Goal: Task Accomplishment & Management: Complete application form

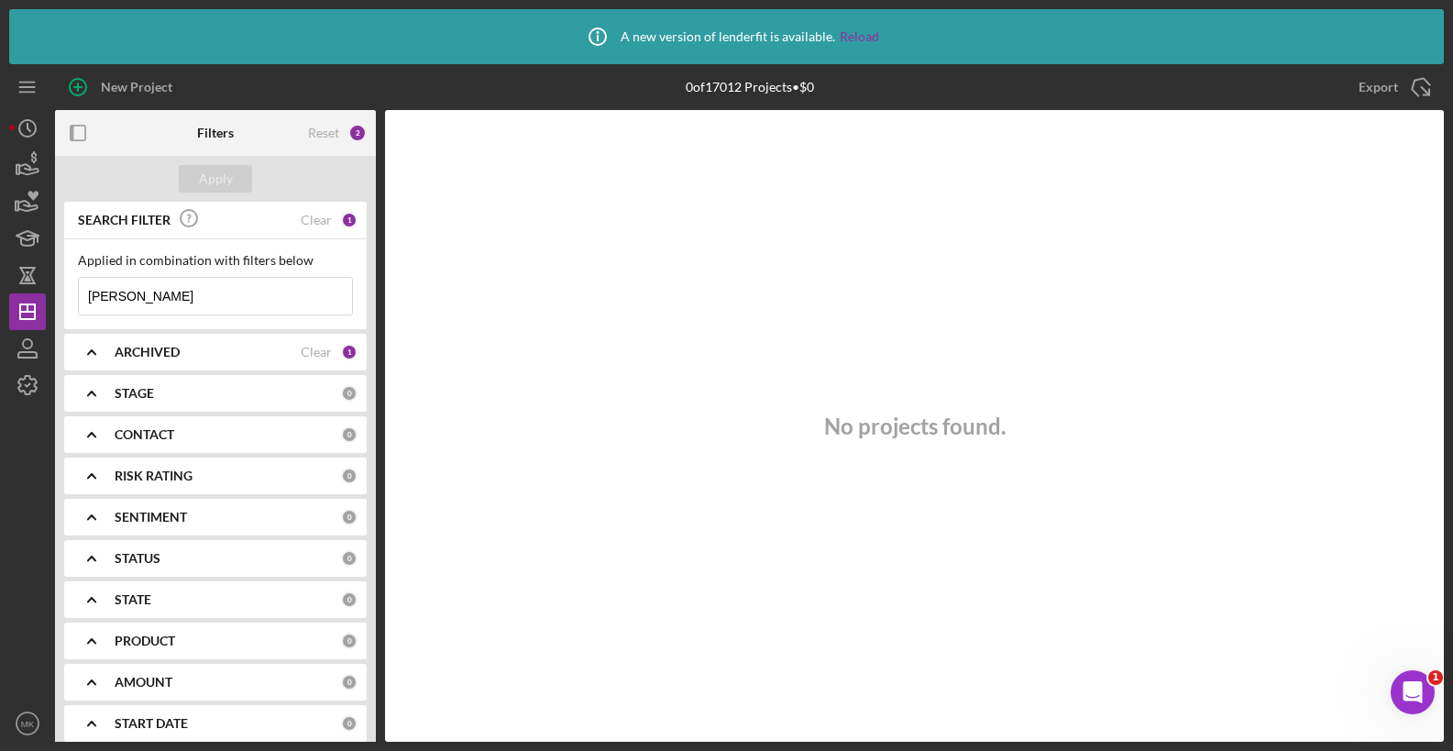
drag, startPoint x: 140, startPoint y: 297, endPoint x: -11, endPoint y: 282, distance: 152.0
click at [0, 282] on html "Icon/Info A new version of lenderfit is available. Reload New Project 0 of 1701…" at bounding box center [726, 375] width 1453 height 751
click at [177, 291] on input "[PERSON_NAME]" at bounding box center [215, 296] width 273 height 37
drag, startPoint x: 176, startPoint y: 290, endPoint x: 22, endPoint y: 281, distance: 154.3
click at [22, 281] on div "New Project 0 of 17012 Projects • $0 [PERSON_NAME] Export Icon/Export Filters R…" at bounding box center [726, 402] width 1435 height 677
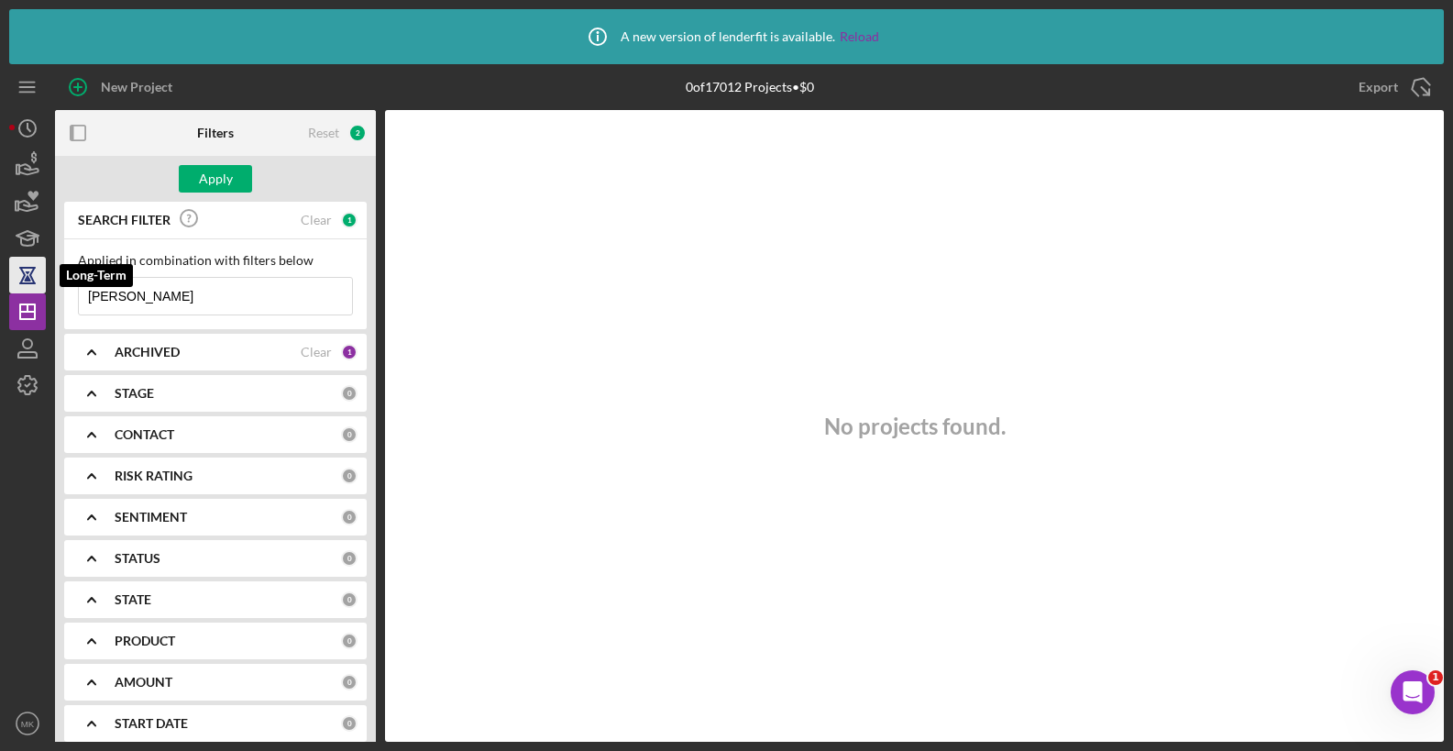
type input "[PERSON_NAME]"
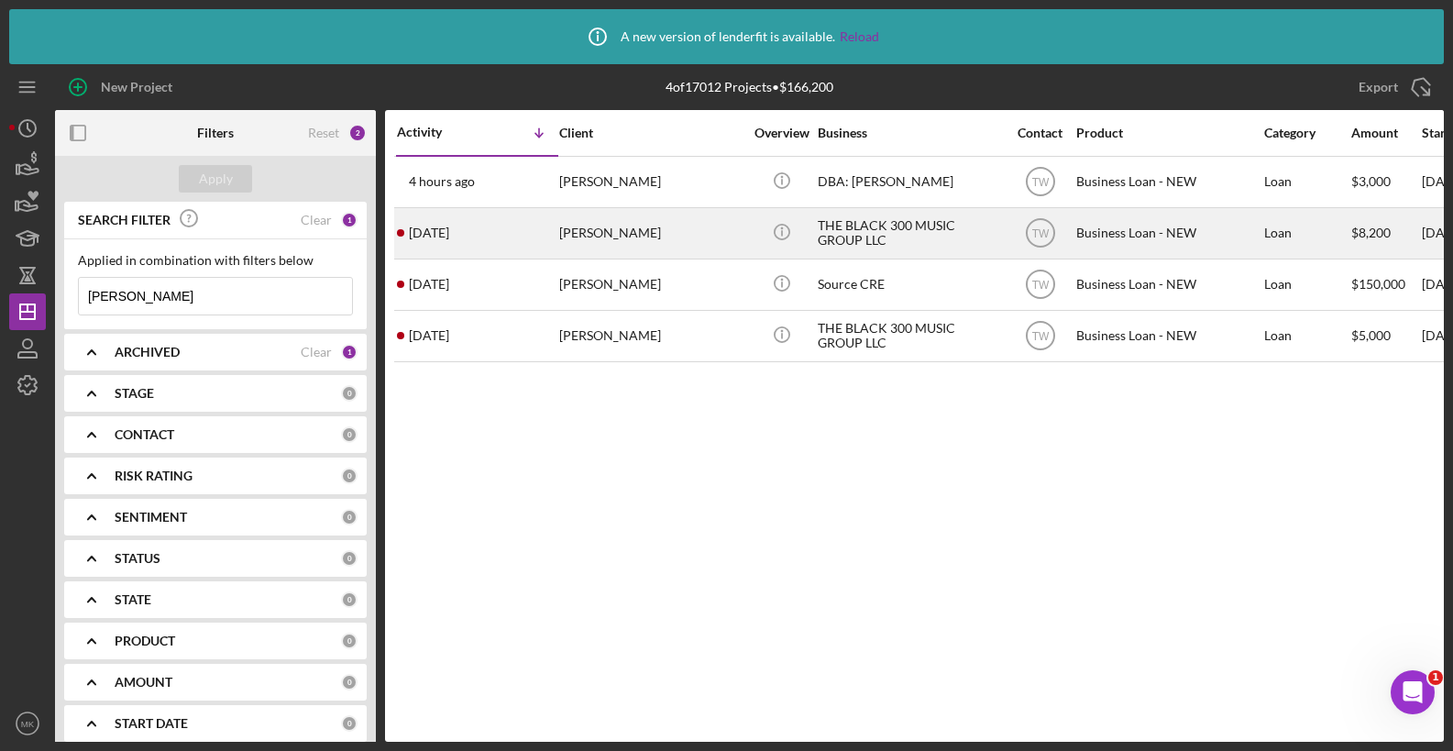
click at [660, 228] on div "[PERSON_NAME]" at bounding box center [650, 233] width 183 height 49
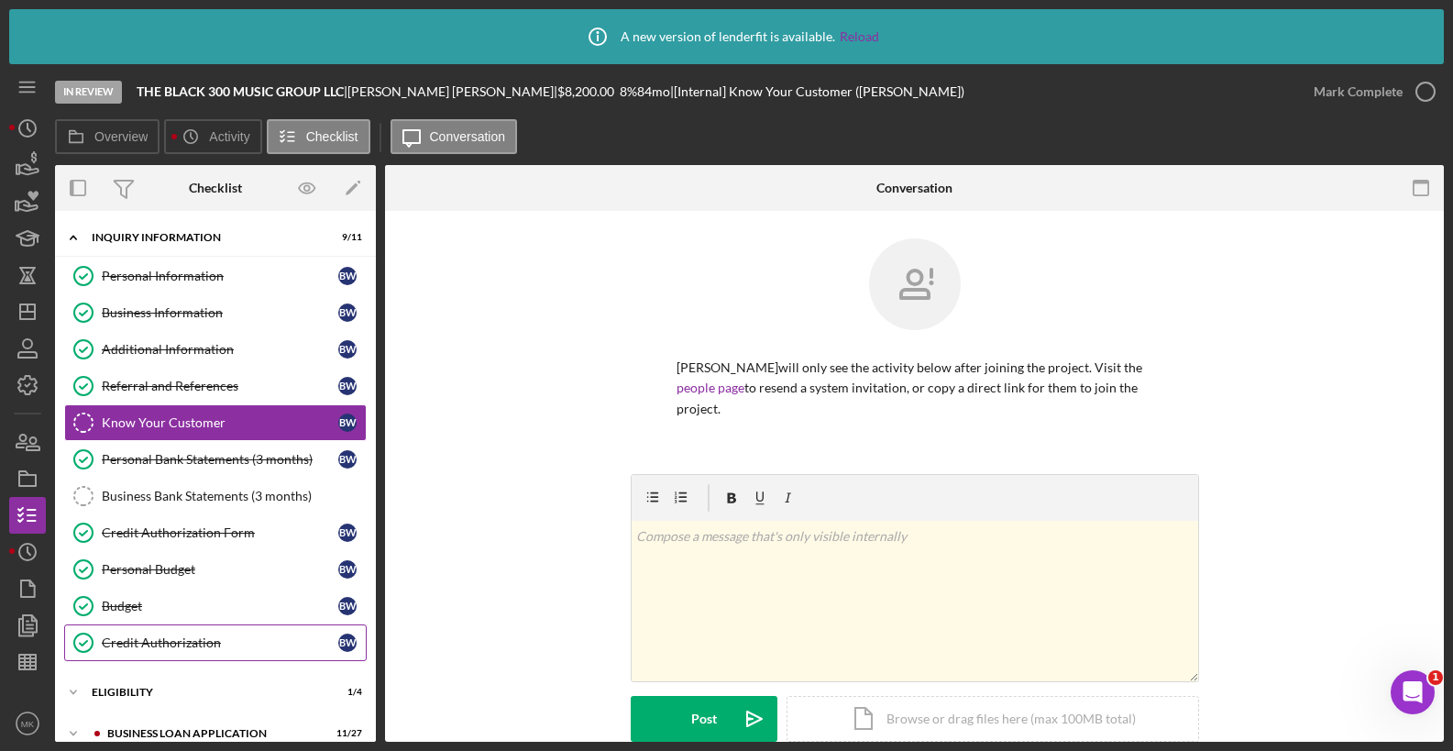
scroll to position [144, 0]
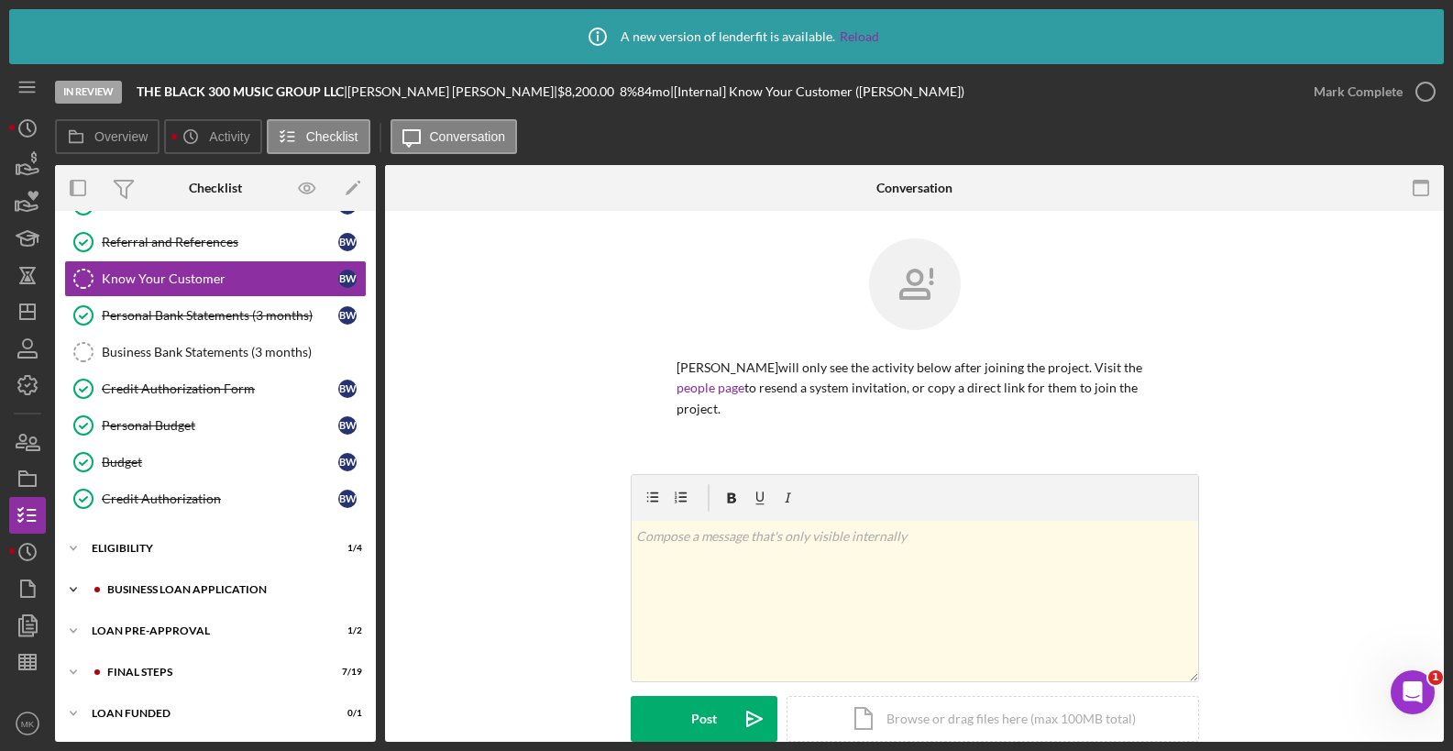
click at [202, 596] on div "Icon/Expander BUSINESS LOAN APPLICATION 11 / 27" at bounding box center [215, 589] width 321 height 37
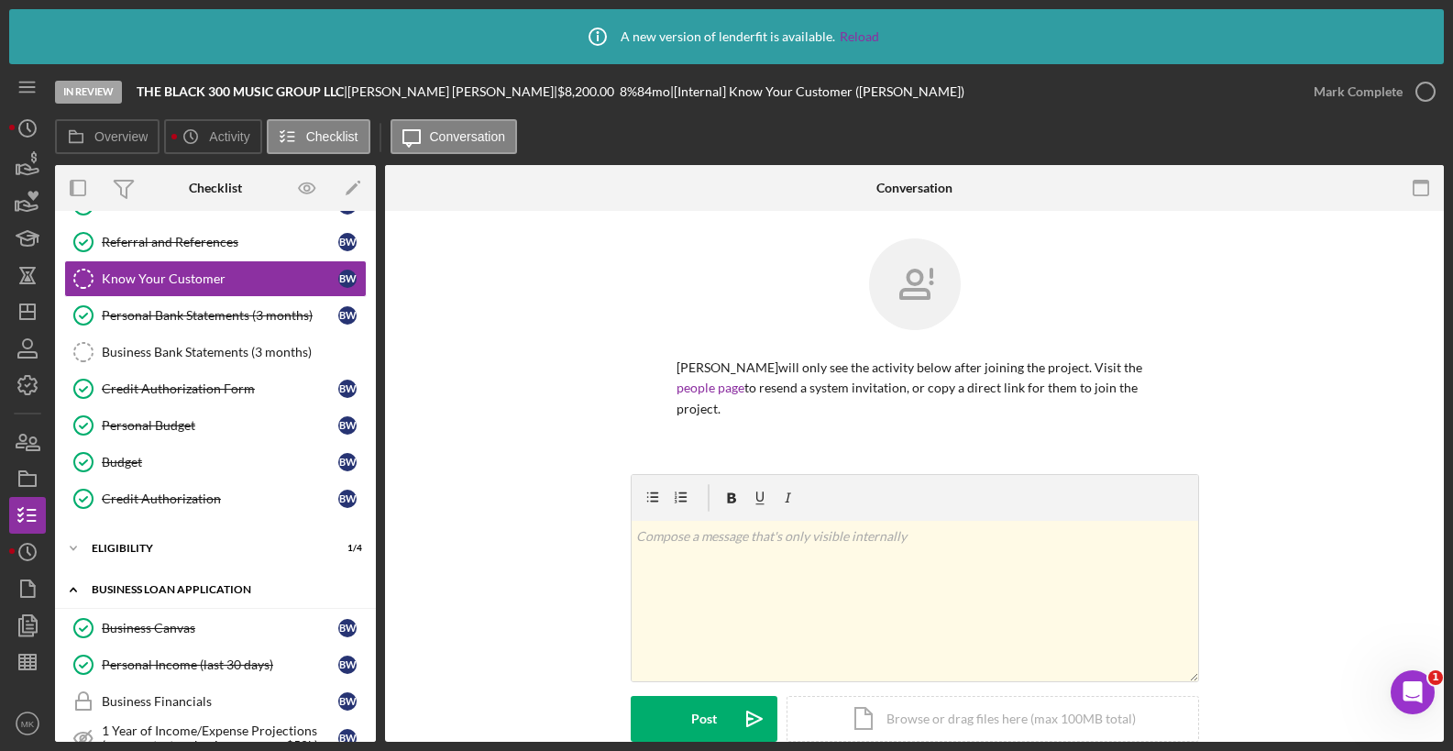
scroll to position [236, 0]
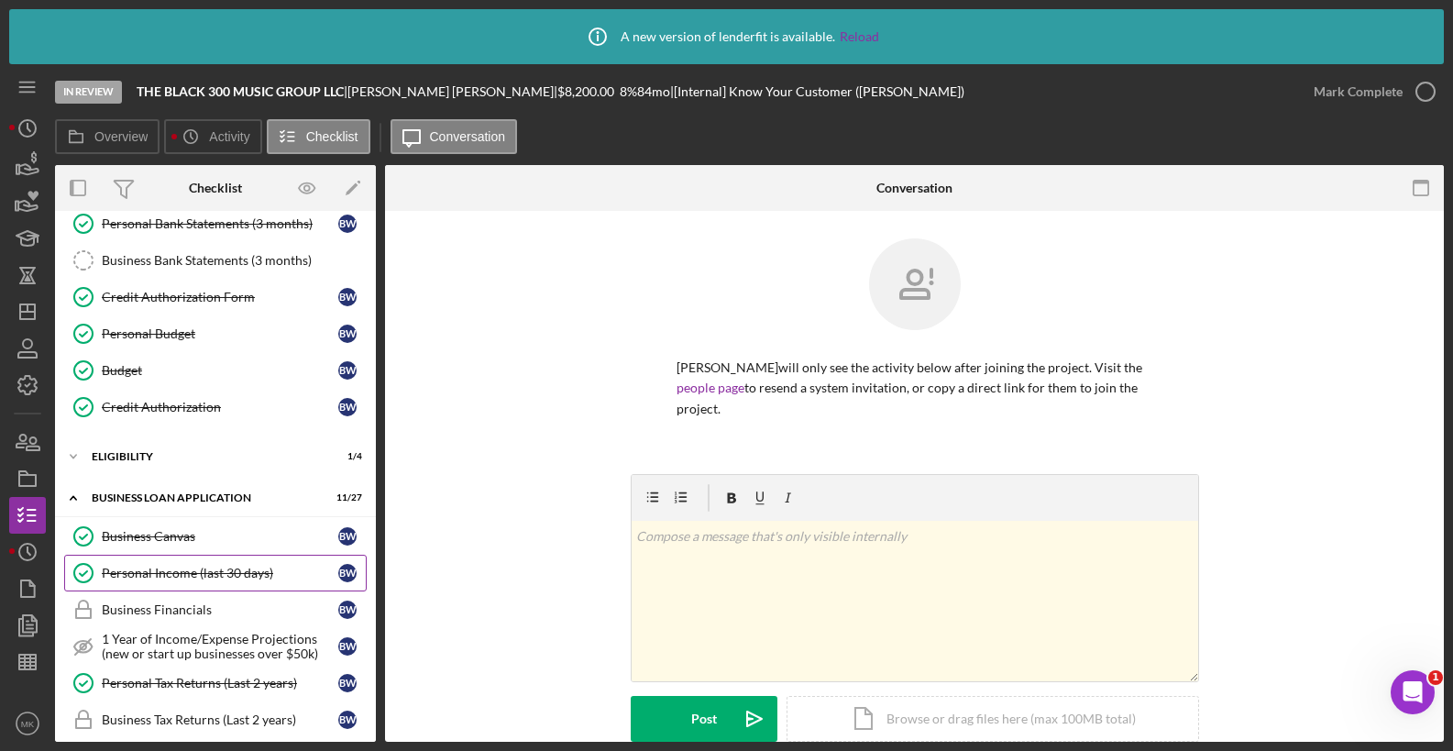
click at [204, 576] on div "Personal Income (last 30 days)" at bounding box center [220, 573] width 237 height 15
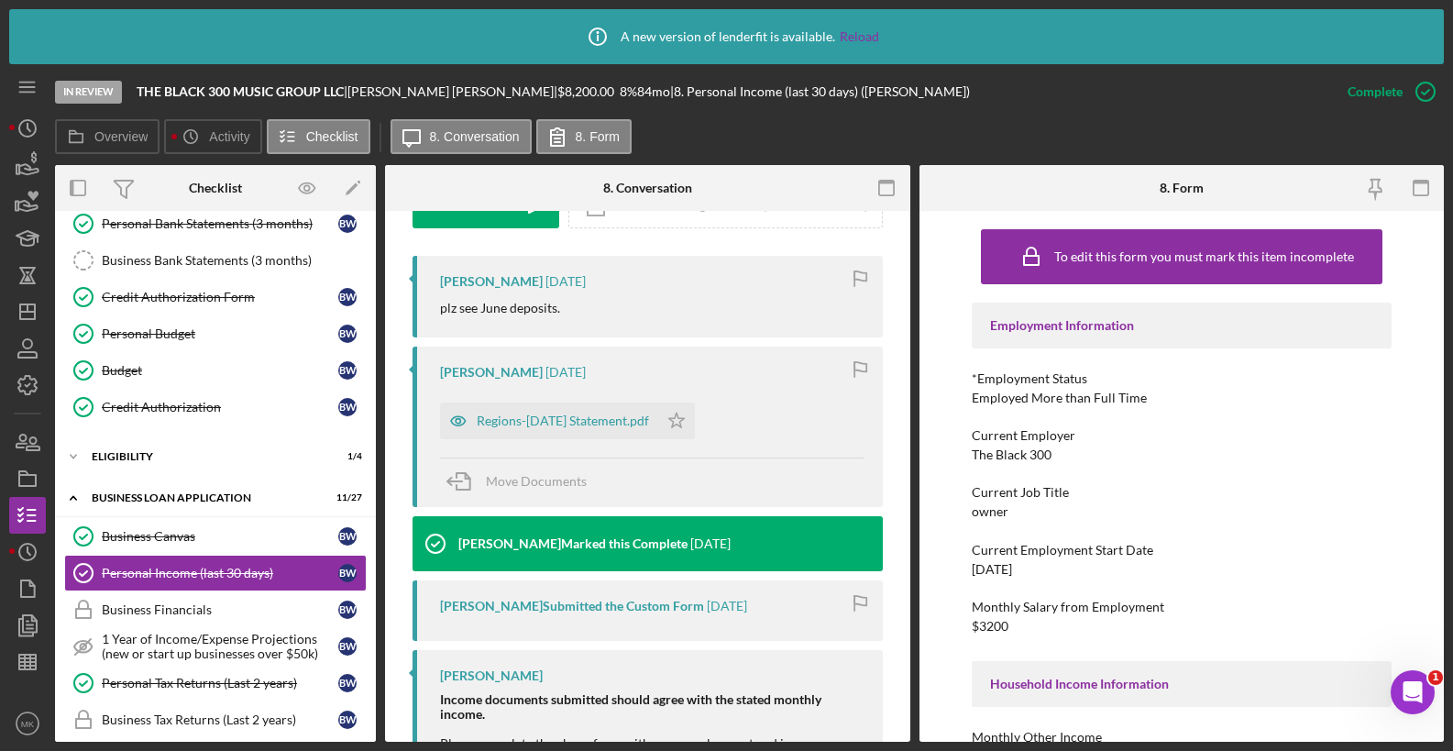
scroll to position [752, 0]
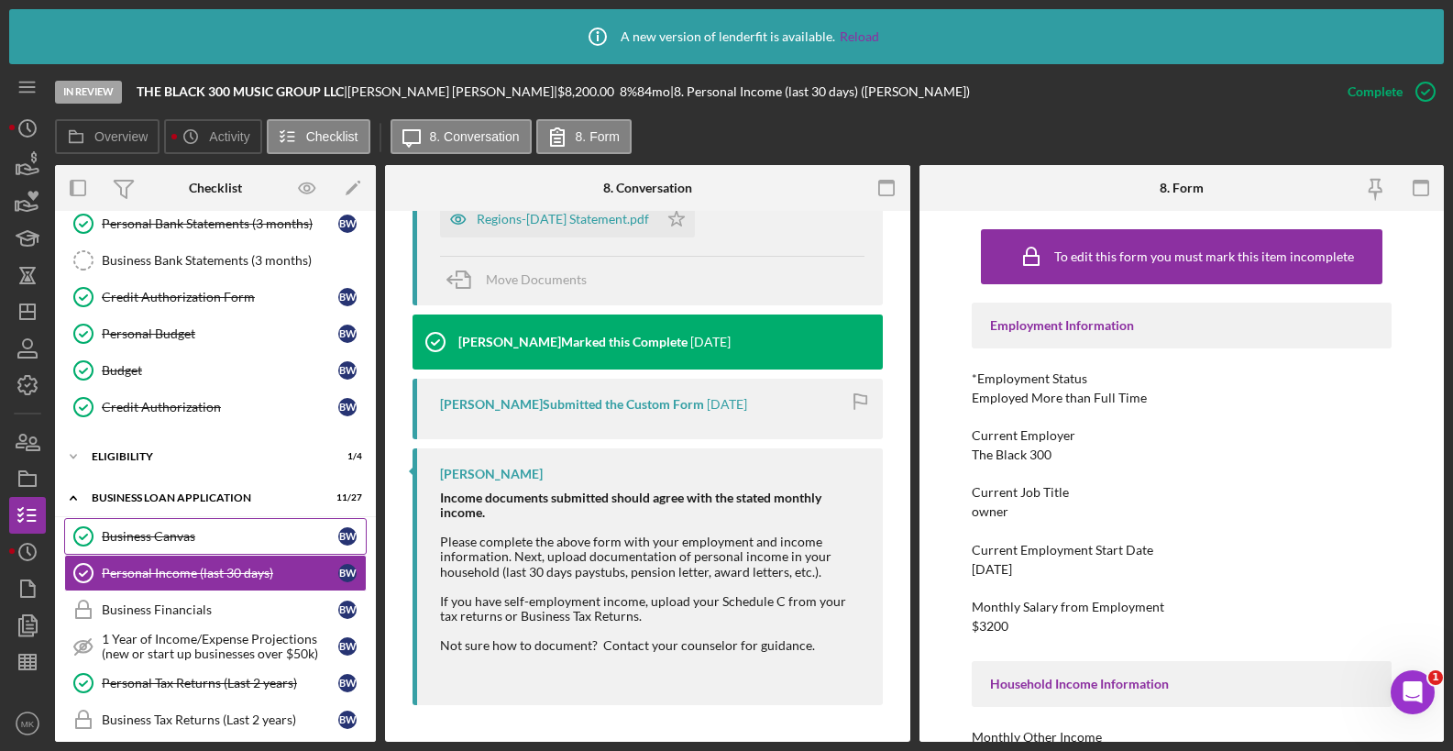
click at [179, 544] on div "Business Canvas" at bounding box center [220, 536] width 237 height 15
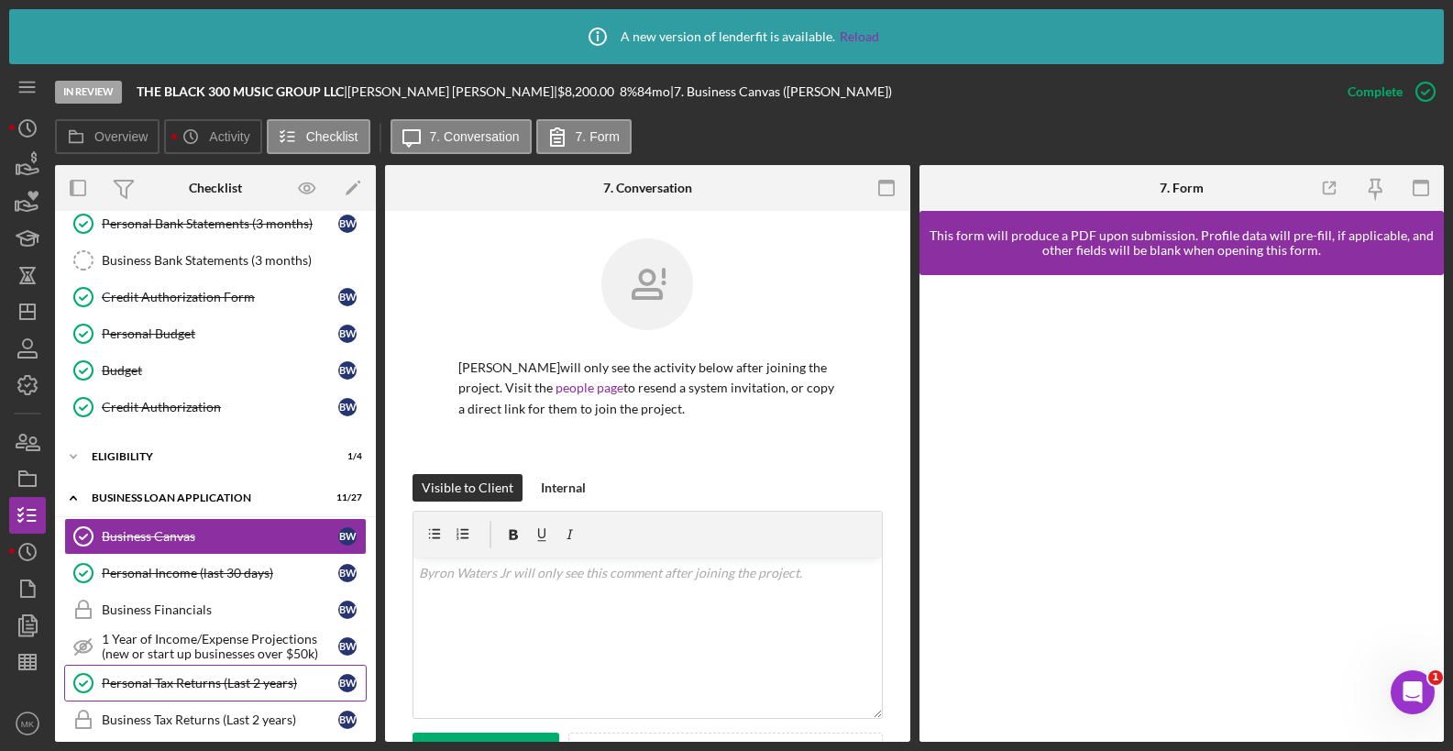
click at [209, 687] on div "Personal Tax Returns (Last 2 years)" at bounding box center [220, 683] width 237 height 15
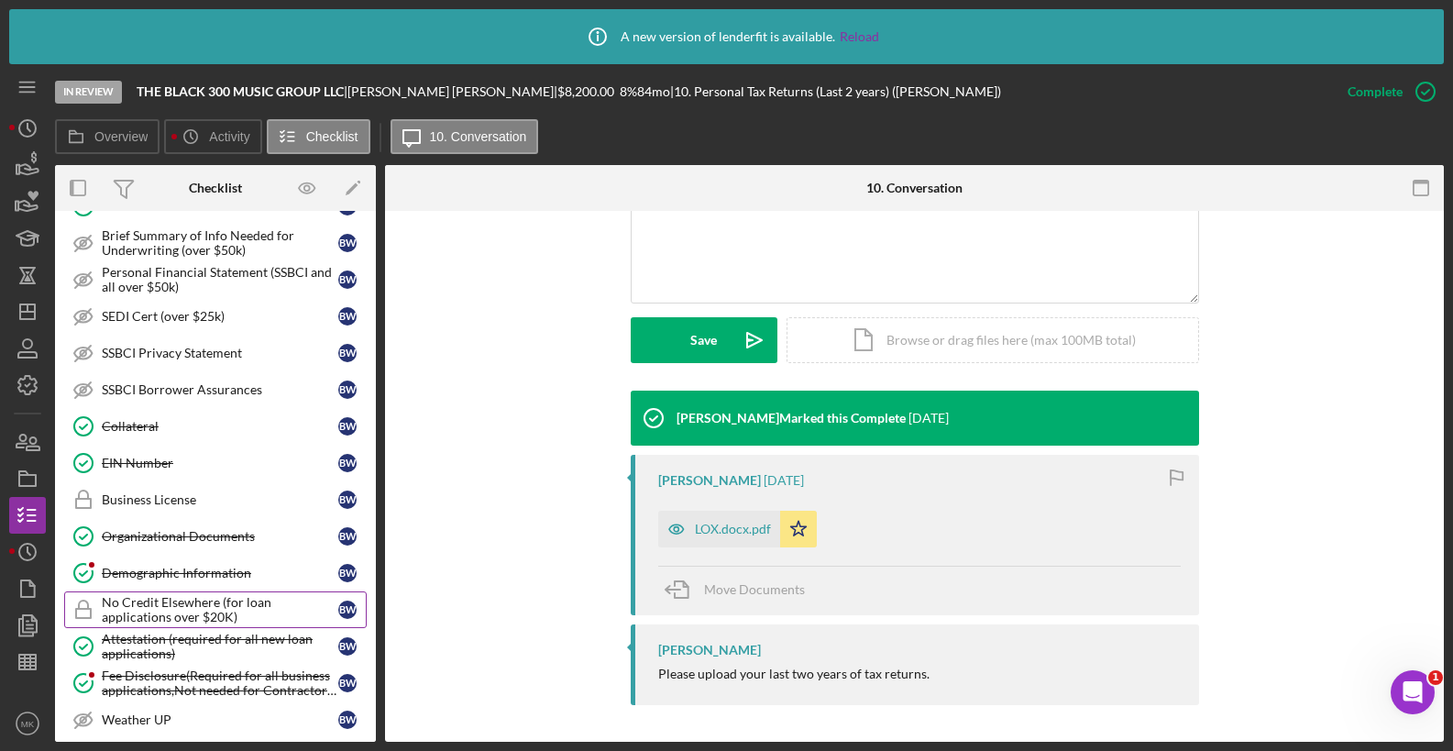
scroll to position [969, 0]
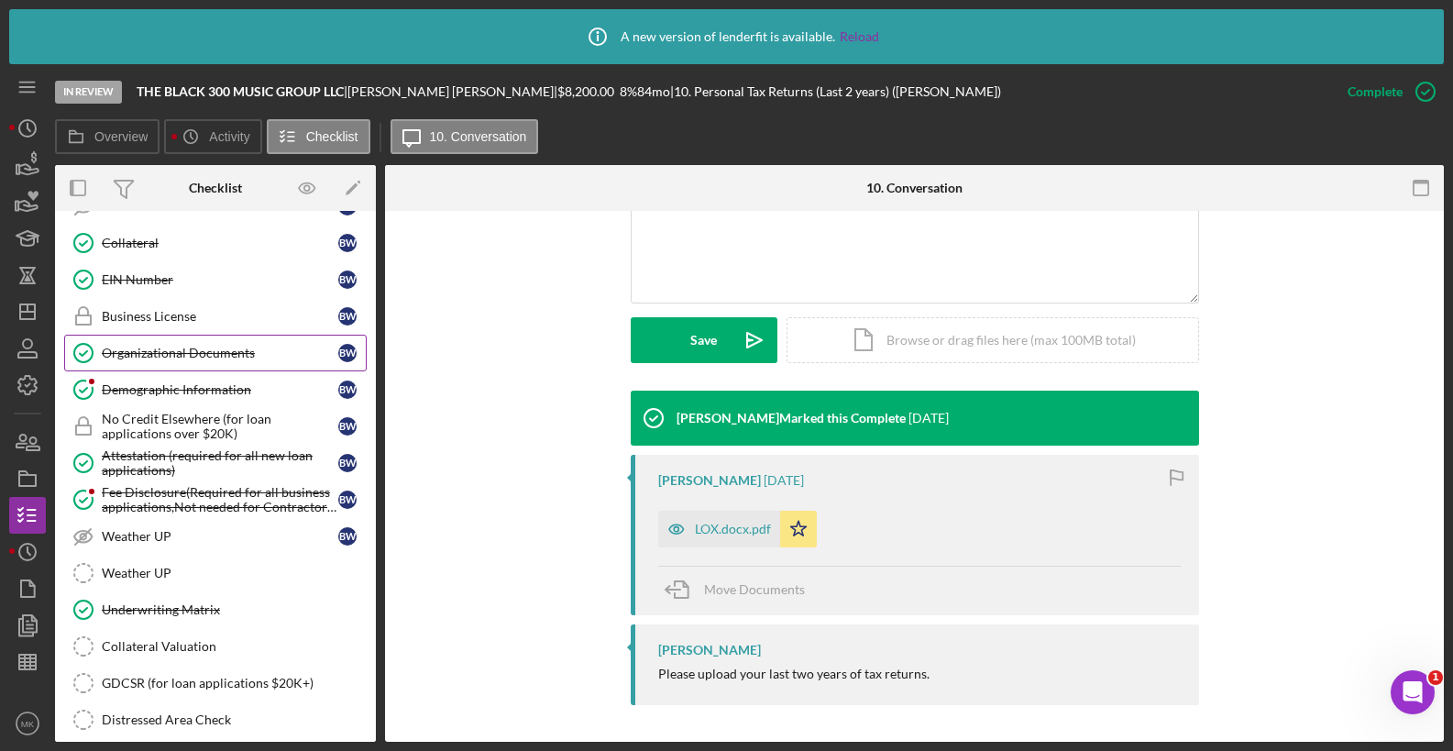
click at [210, 349] on div "Organizational Documents" at bounding box center [220, 353] width 237 height 15
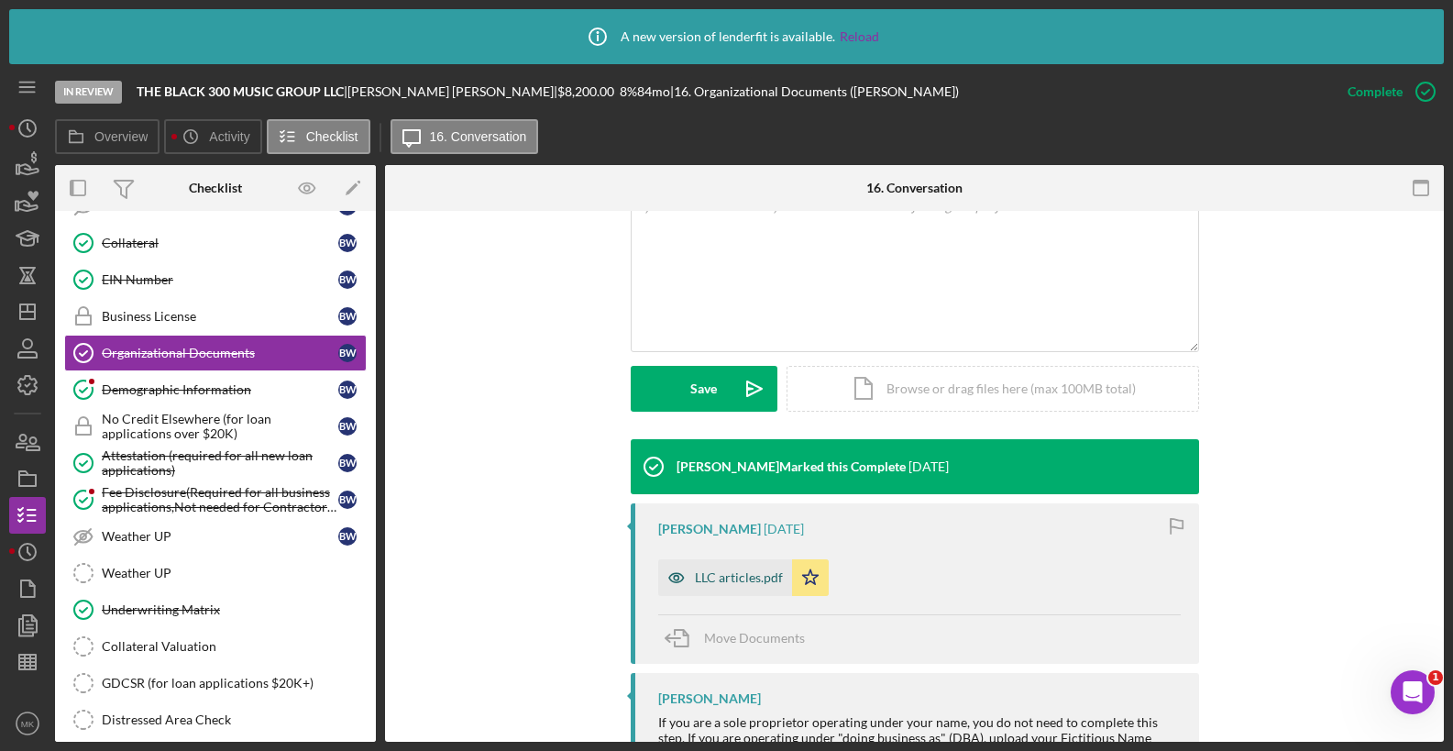
scroll to position [489, 0]
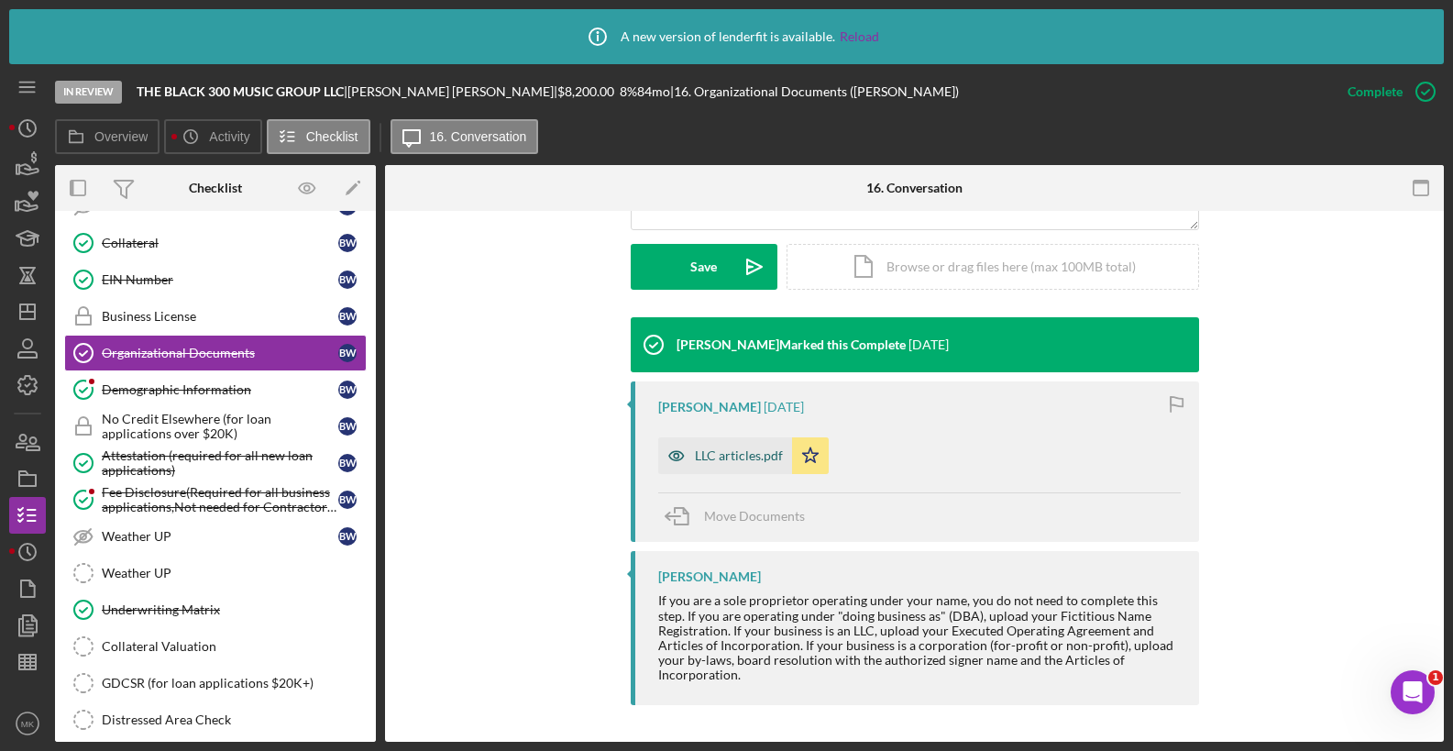
click at [704, 464] on div "LLC articles.pdf" at bounding box center [725, 455] width 134 height 37
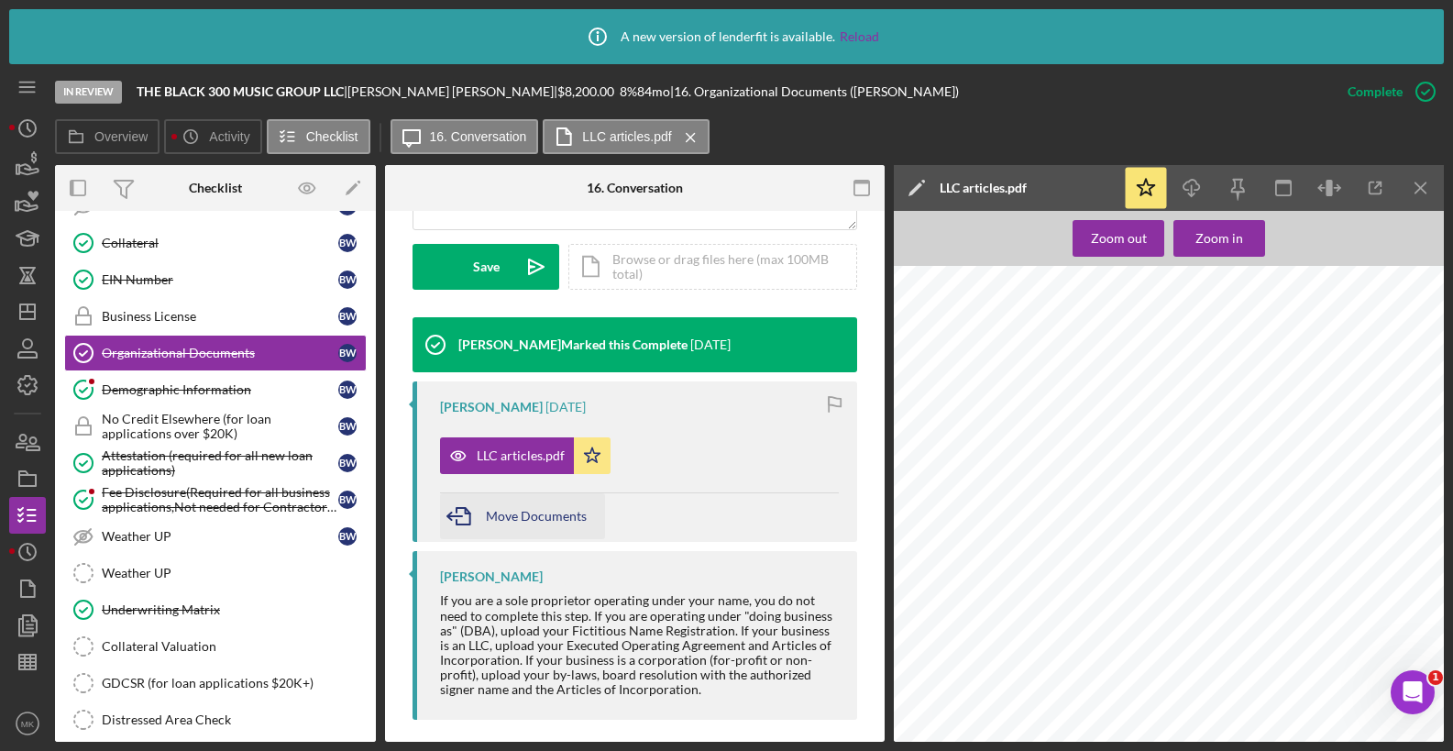
scroll to position [503, 0]
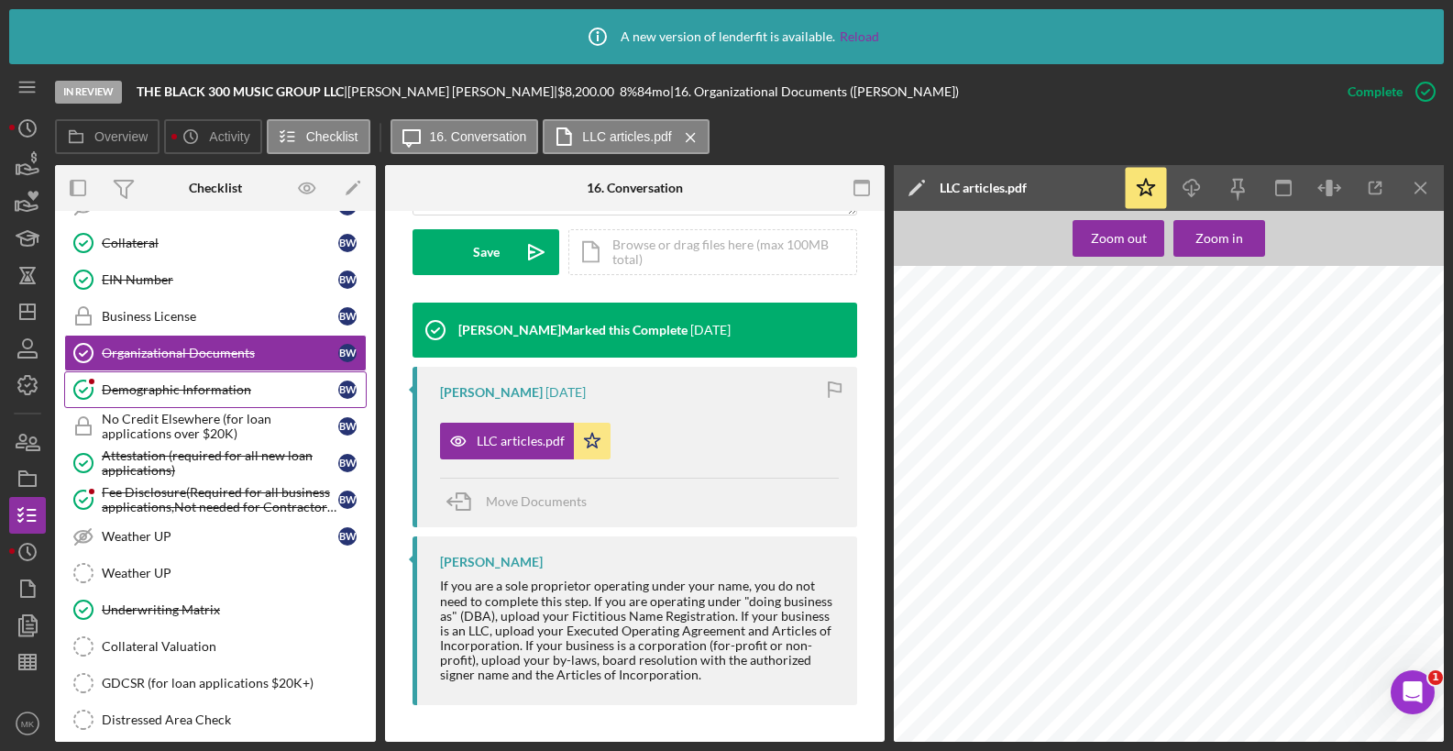
click at [176, 379] on link "Demographic Information Demographic Information B W" at bounding box center [215, 389] width 303 height 37
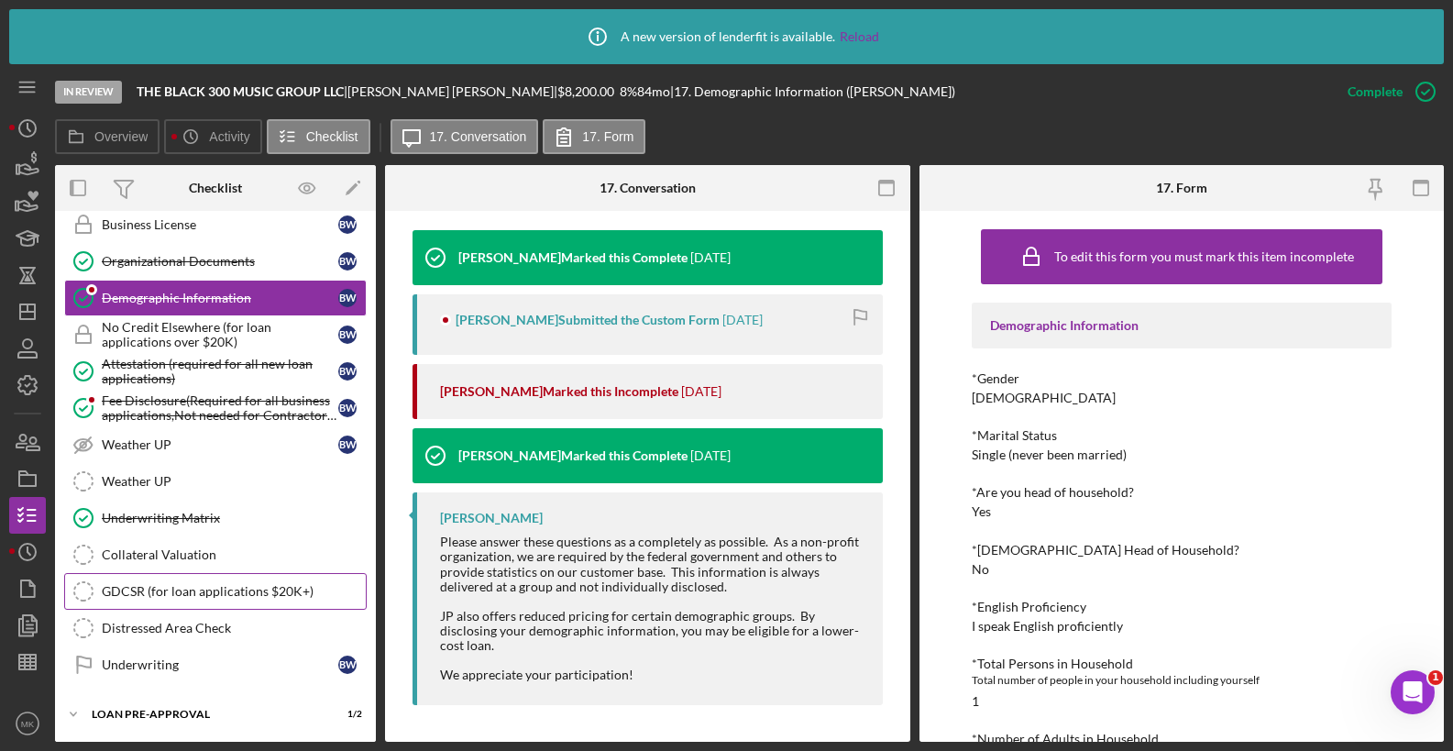
scroll to position [1144, 0]
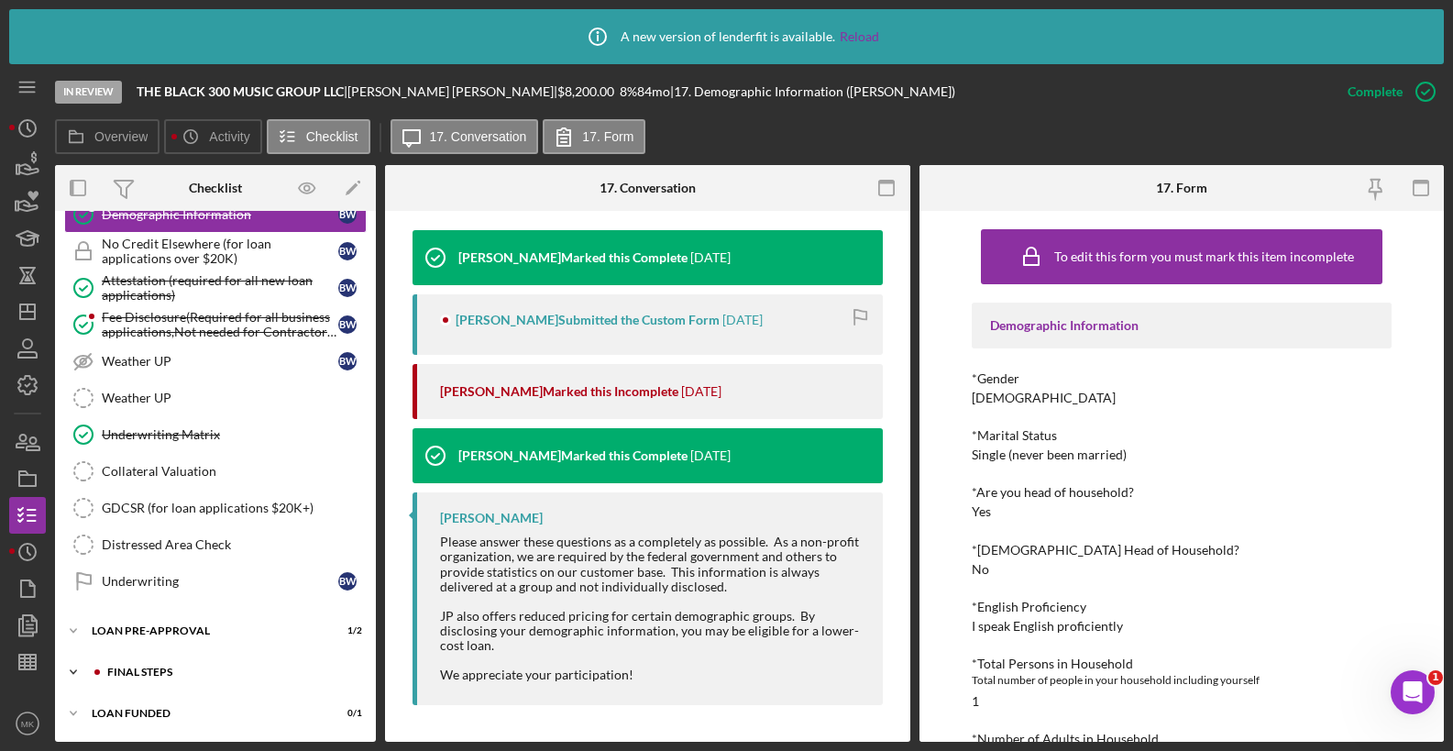
click at [164, 667] on div "FINAL STEPS" at bounding box center [230, 671] width 246 height 11
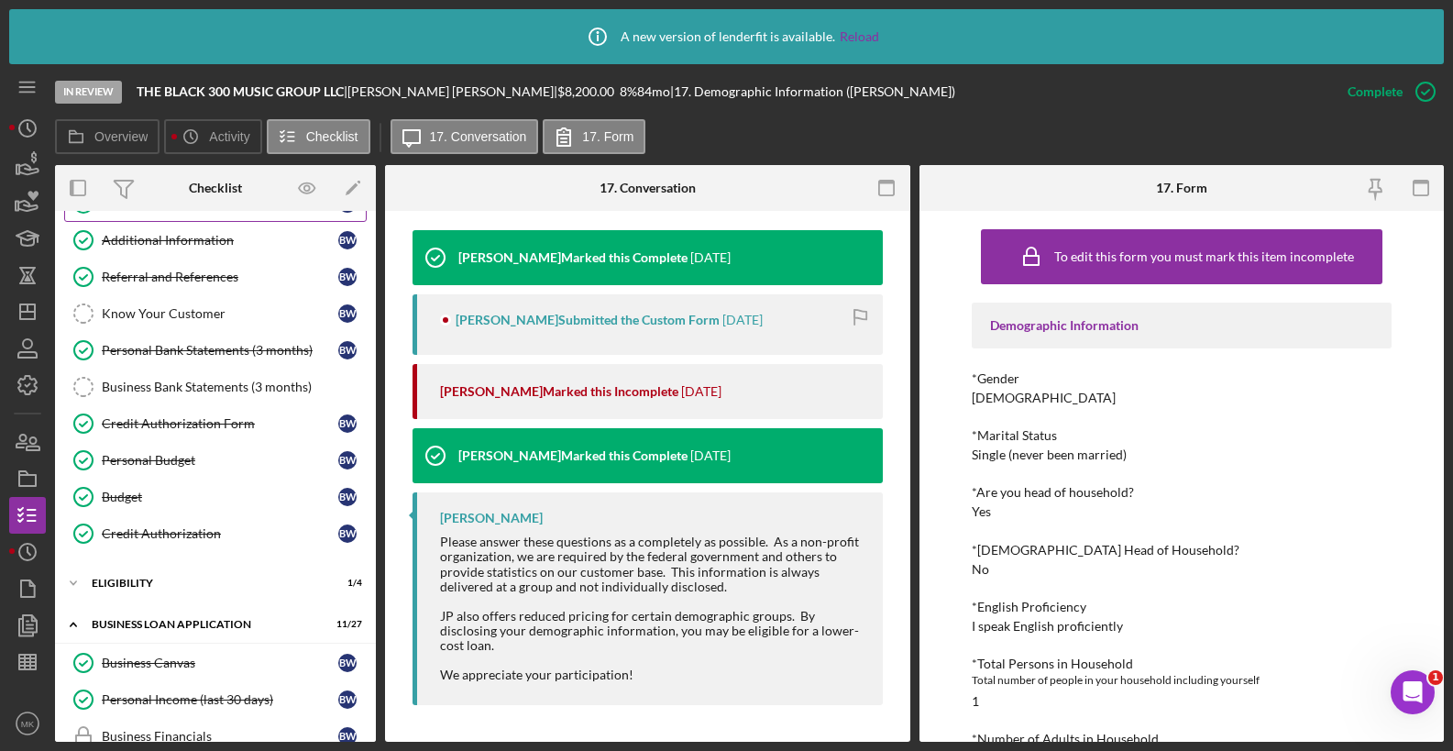
scroll to position [0, 0]
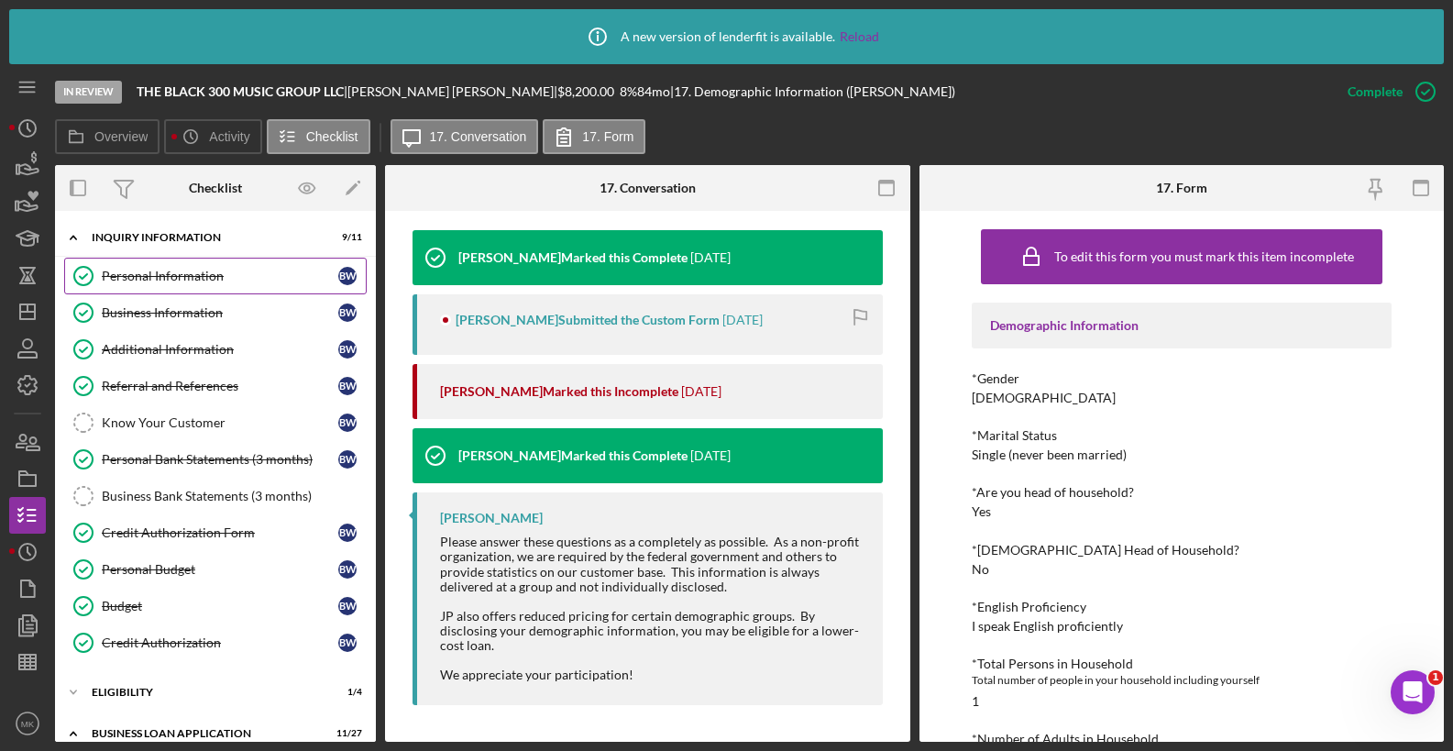
click at [229, 289] on link "Personal Information Personal Information B W" at bounding box center [215, 276] width 303 height 37
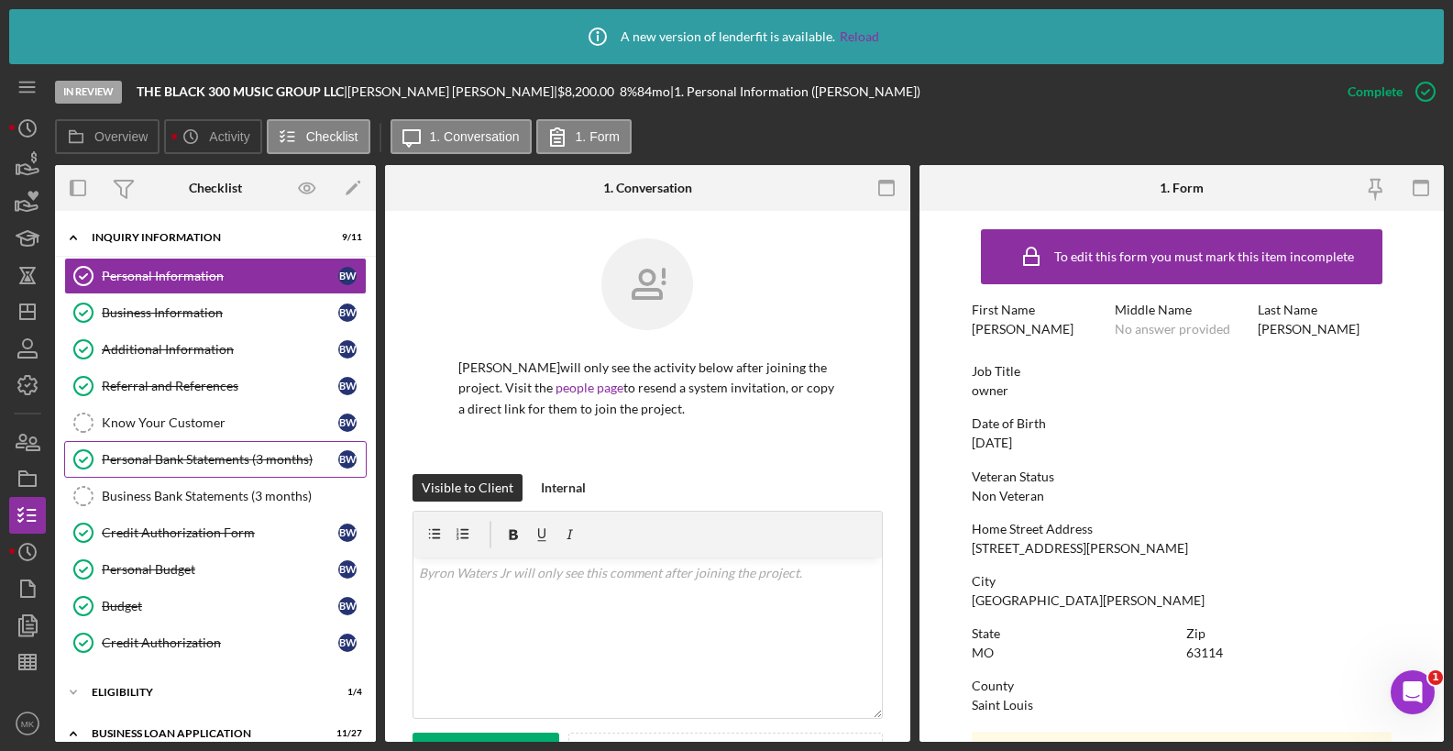
click at [191, 458] on div "Personal Bank Statements (3 months)" at bounding box center [220, 459] width 237 height 15
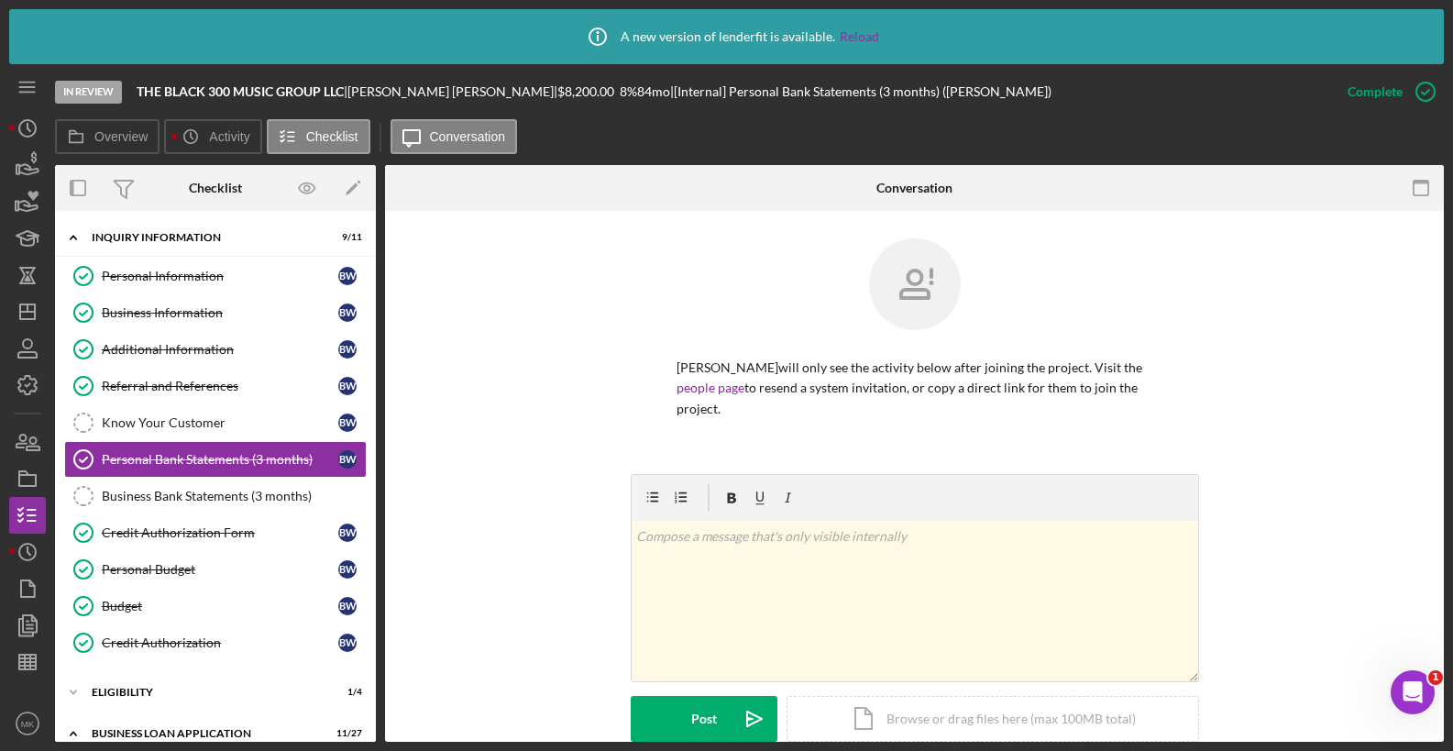
scroll to position [534, 0]
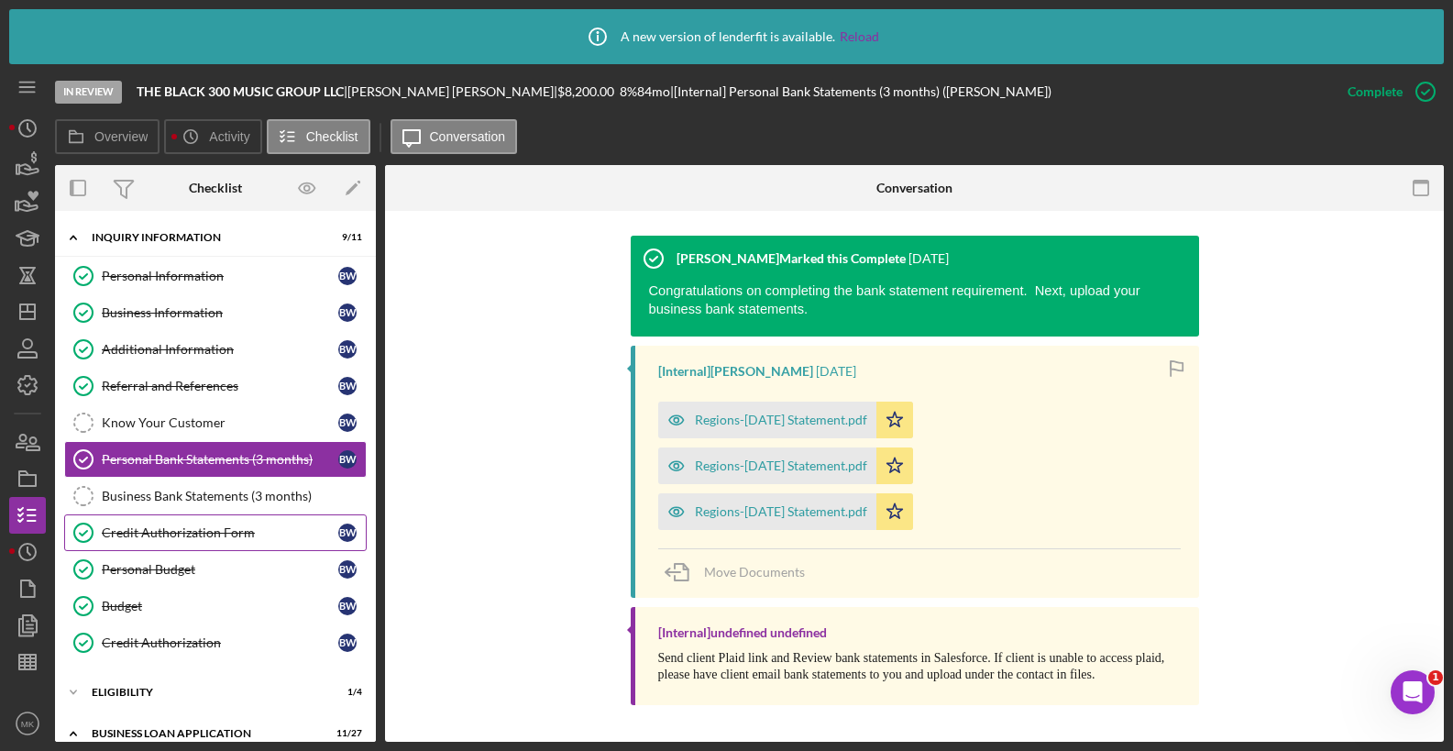
click at [186, 534] on div "Credit Authorization Form" at bounding box center [220, 532] width 237 height 15
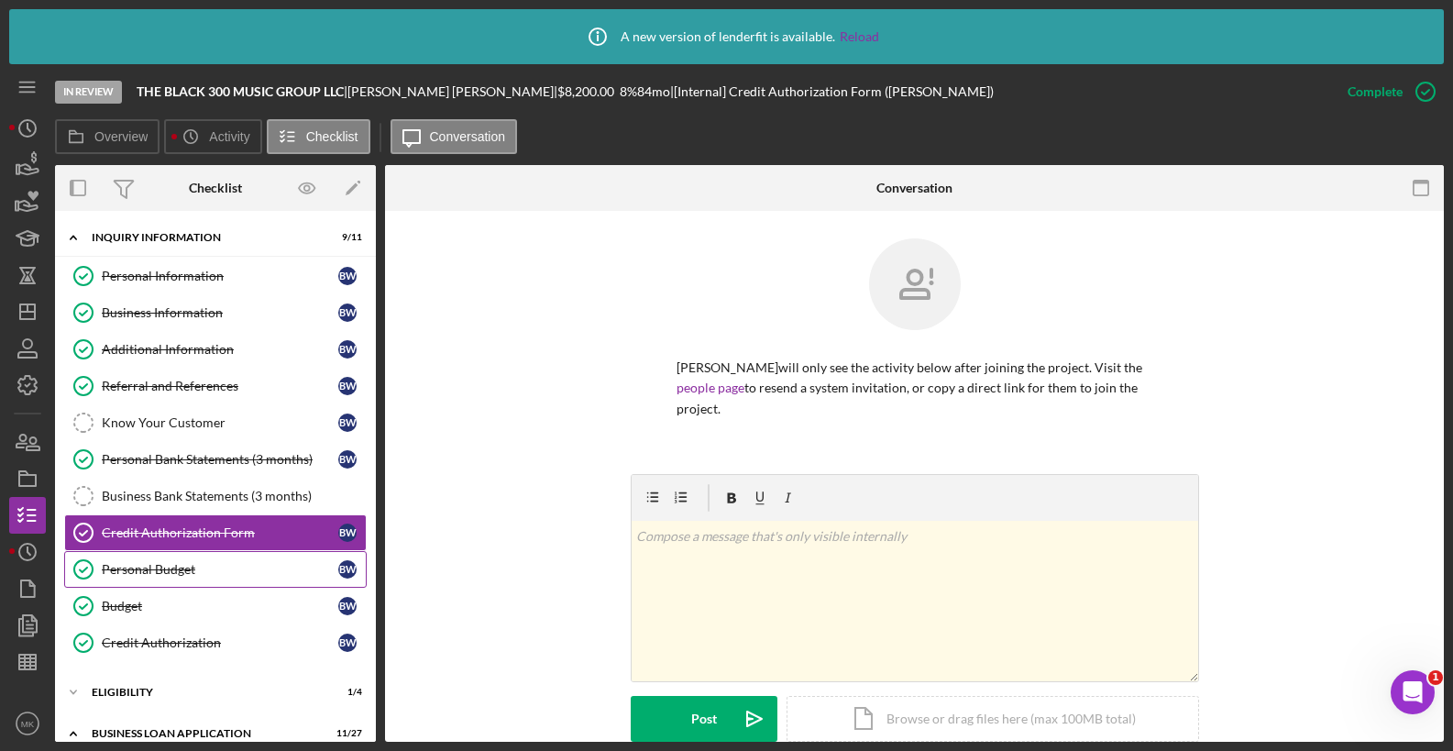
click at [169, 564] on div "Personal Budget" at bounding box center [220, 569] width 237 height 15
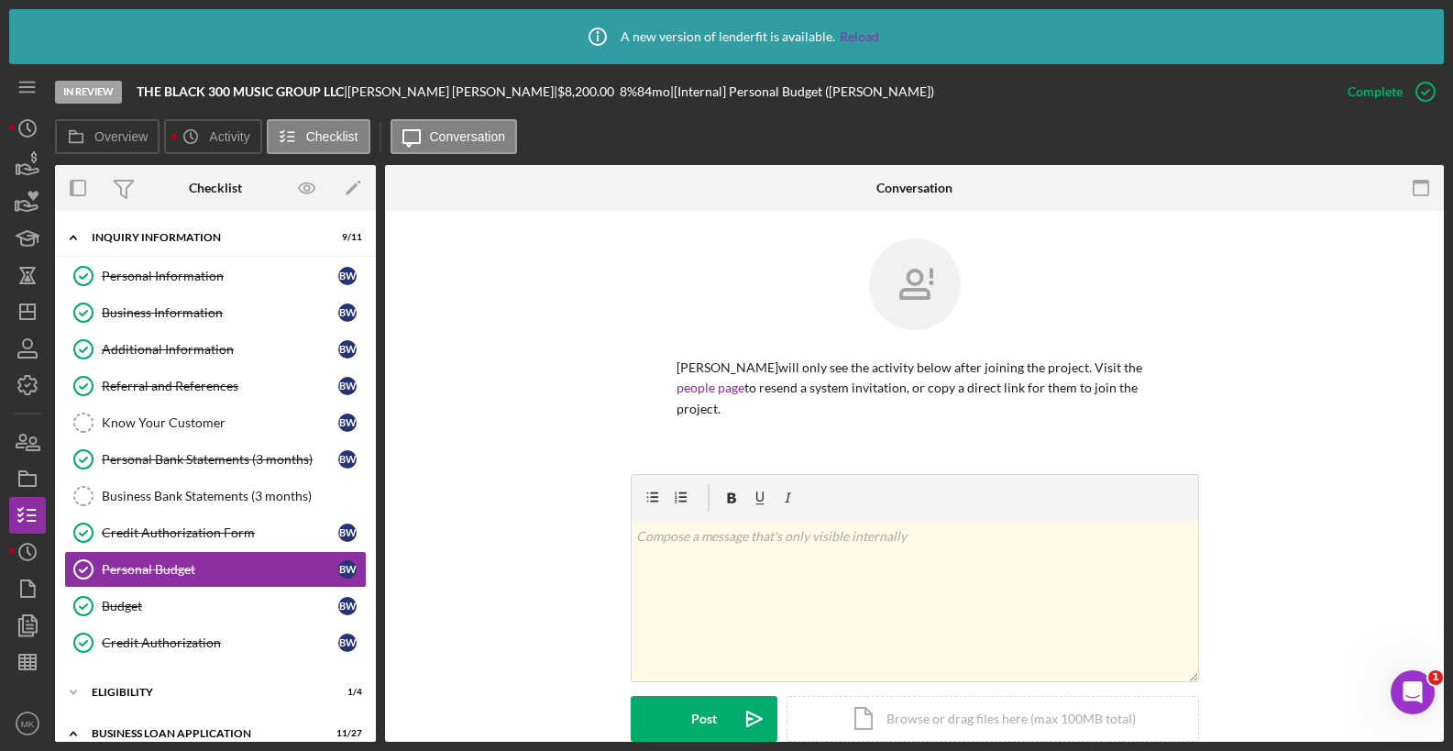
scroll to position [454, 0]
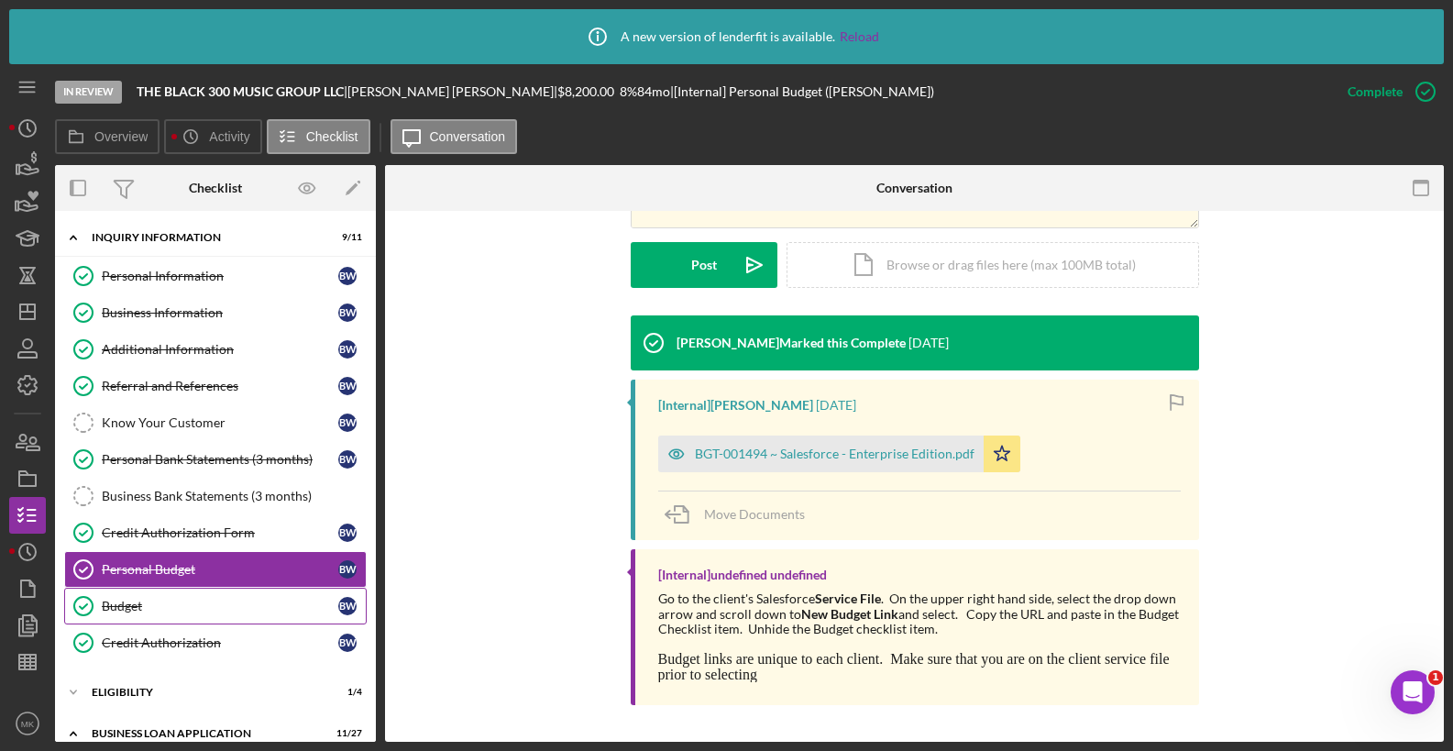
click at [175, 599] on div "Budget" at bounding box center [220, 606] width 237 height 15
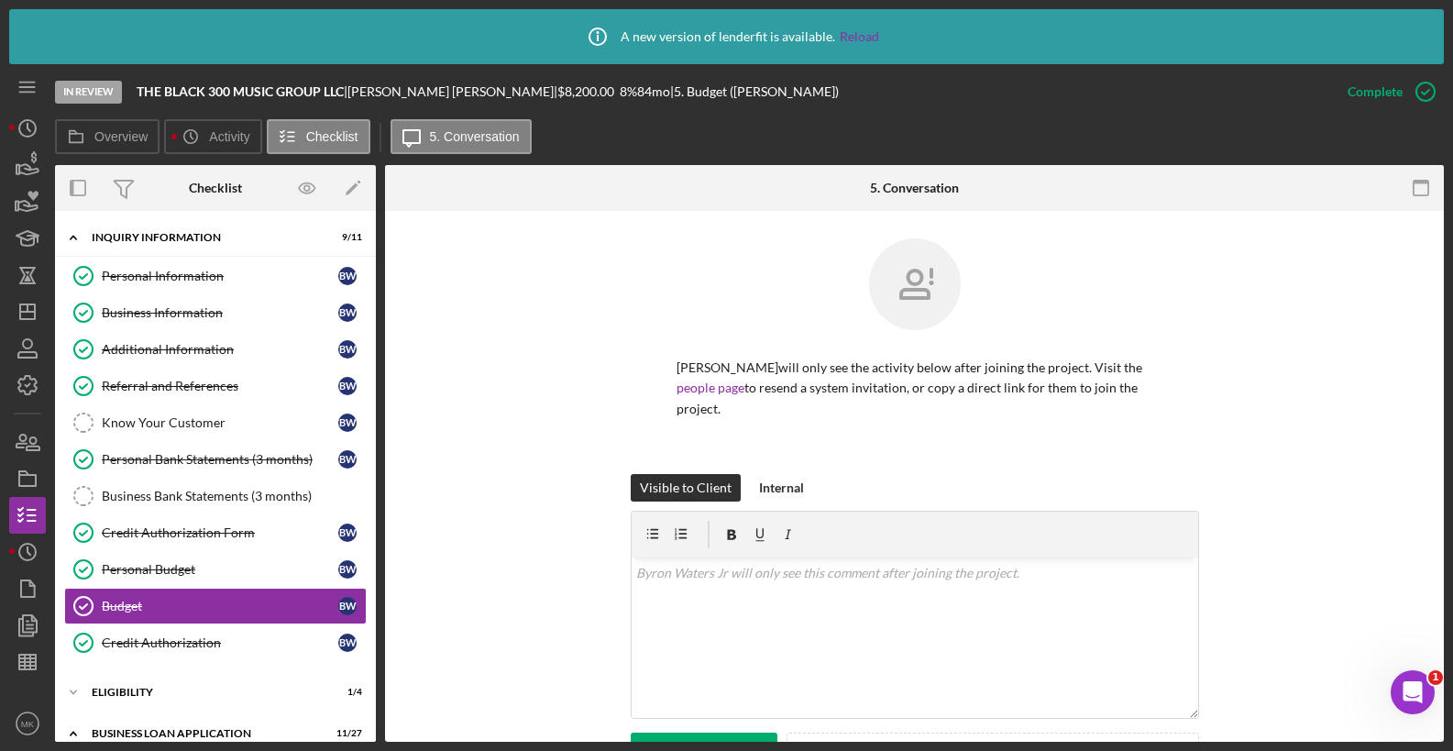
scroll to position [445, 0]
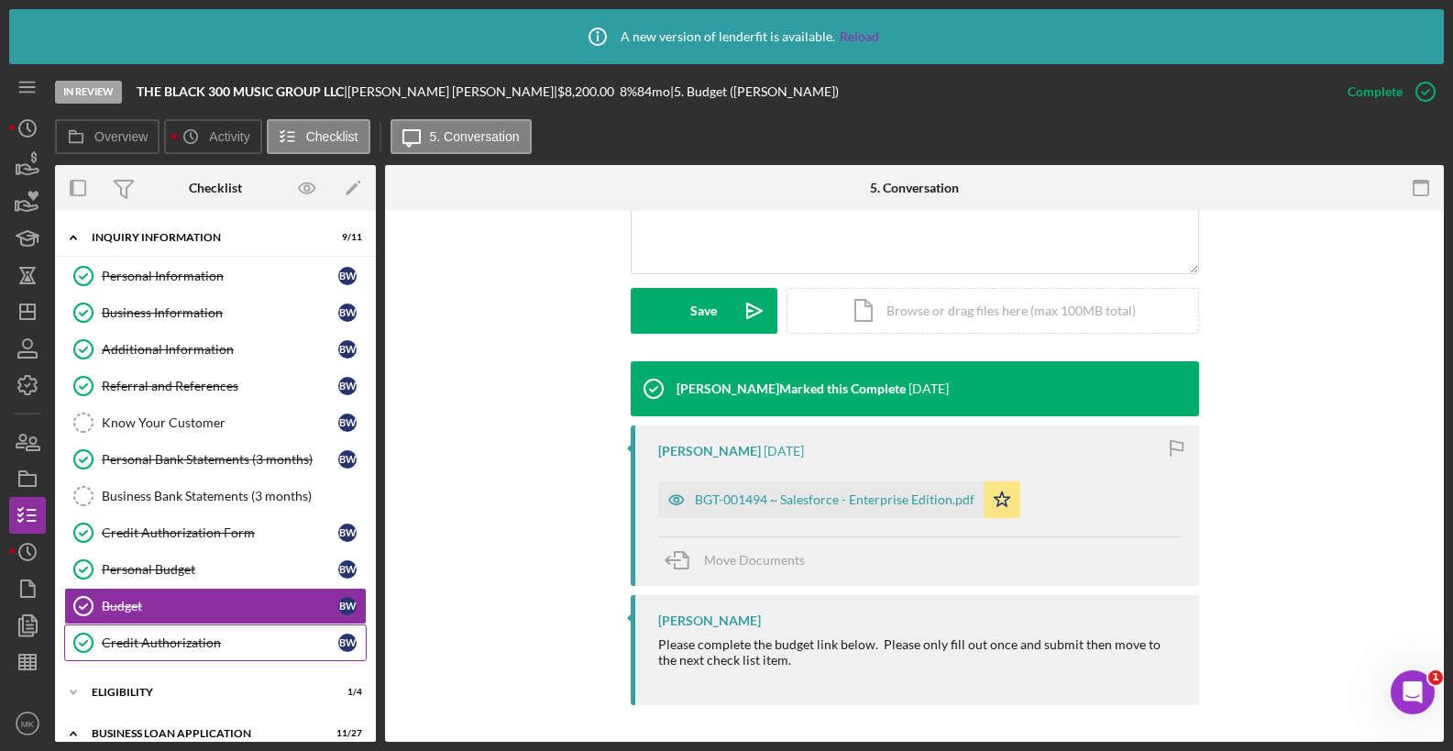
click at [180, 632] on link "Credit Authorization Credit Authorization B W" at bounding box center [215, 642] width 303 height 37
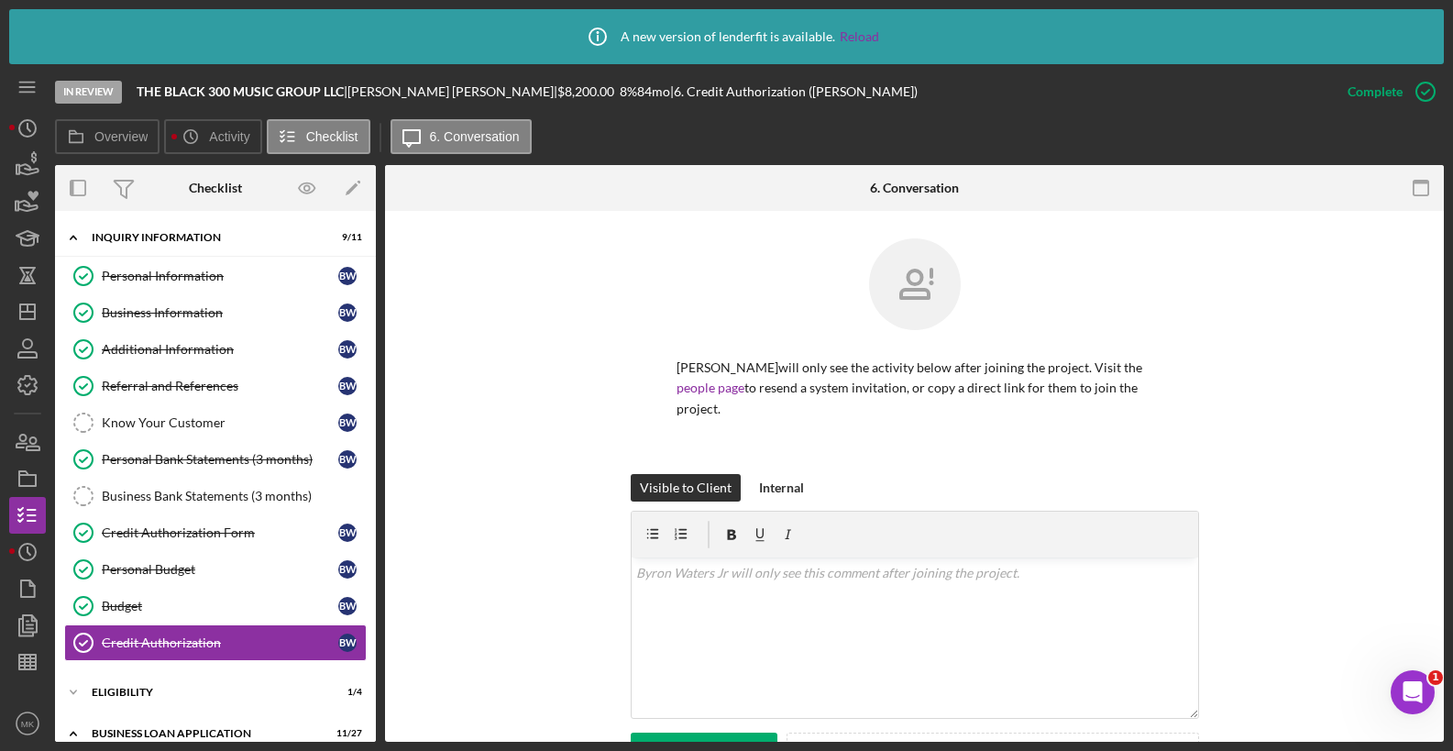
scroll to position [367, 0]
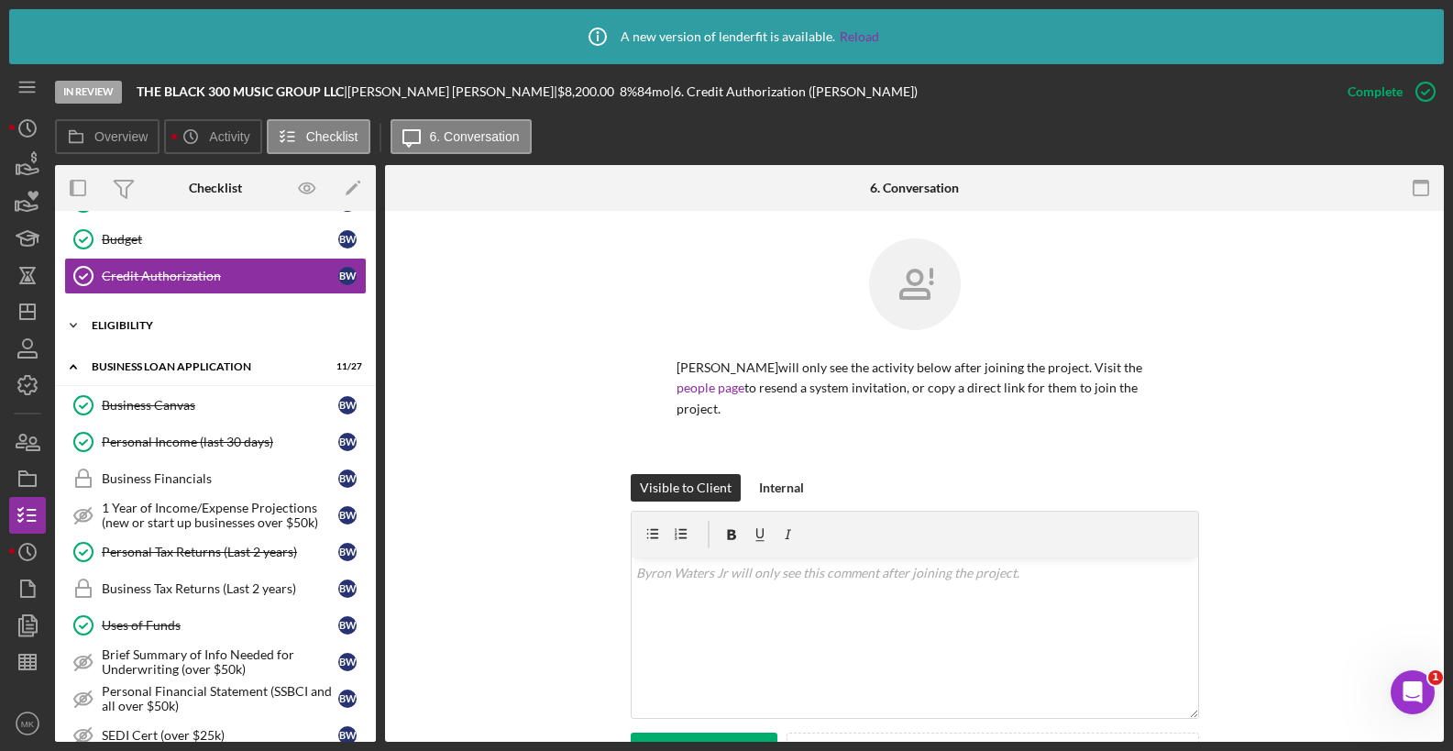
click at [147, 311] on div "Icon/Expander ELIGIBILITY 1 / 4" at bounding box center [215, 325] width 321 height 37
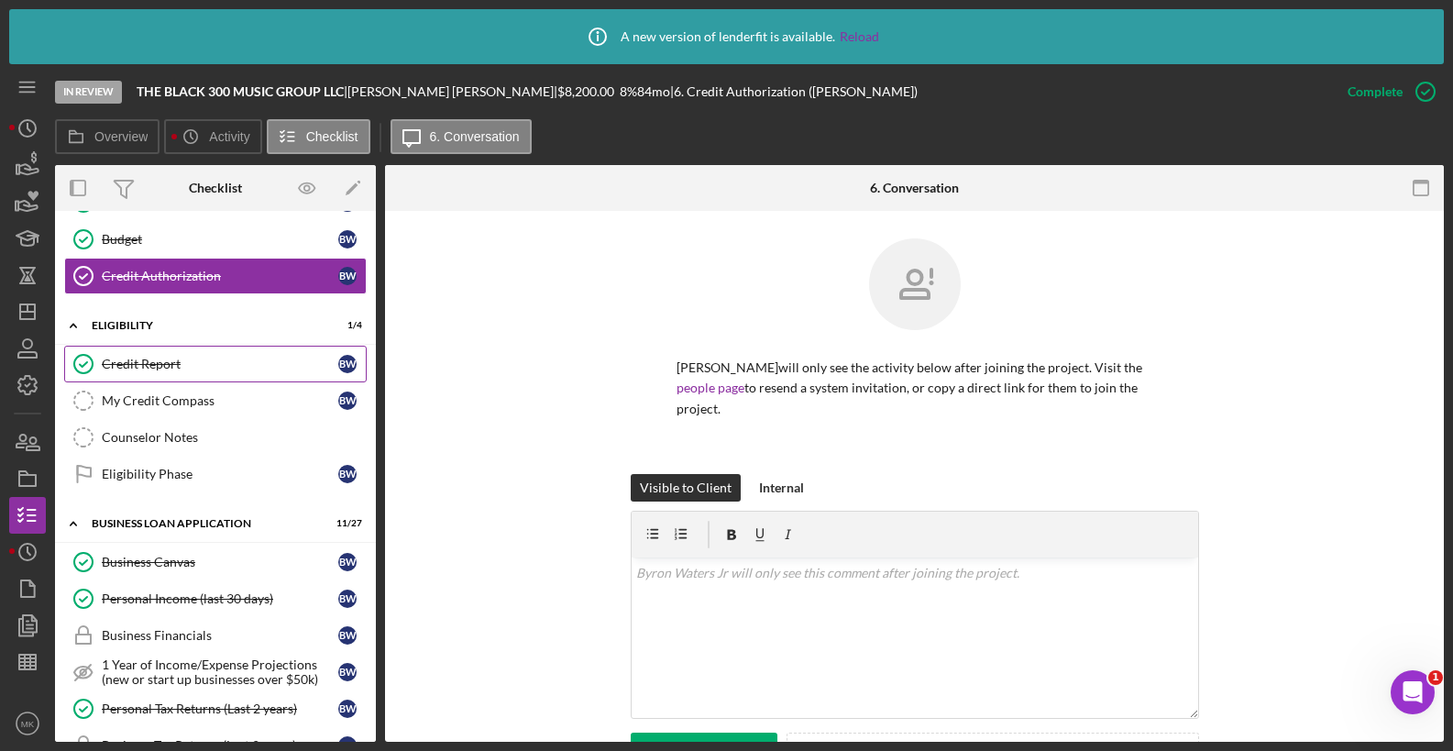
click at [168, 358] on div "Credit Report" at bounding box center [220, 364] width 237 height 15
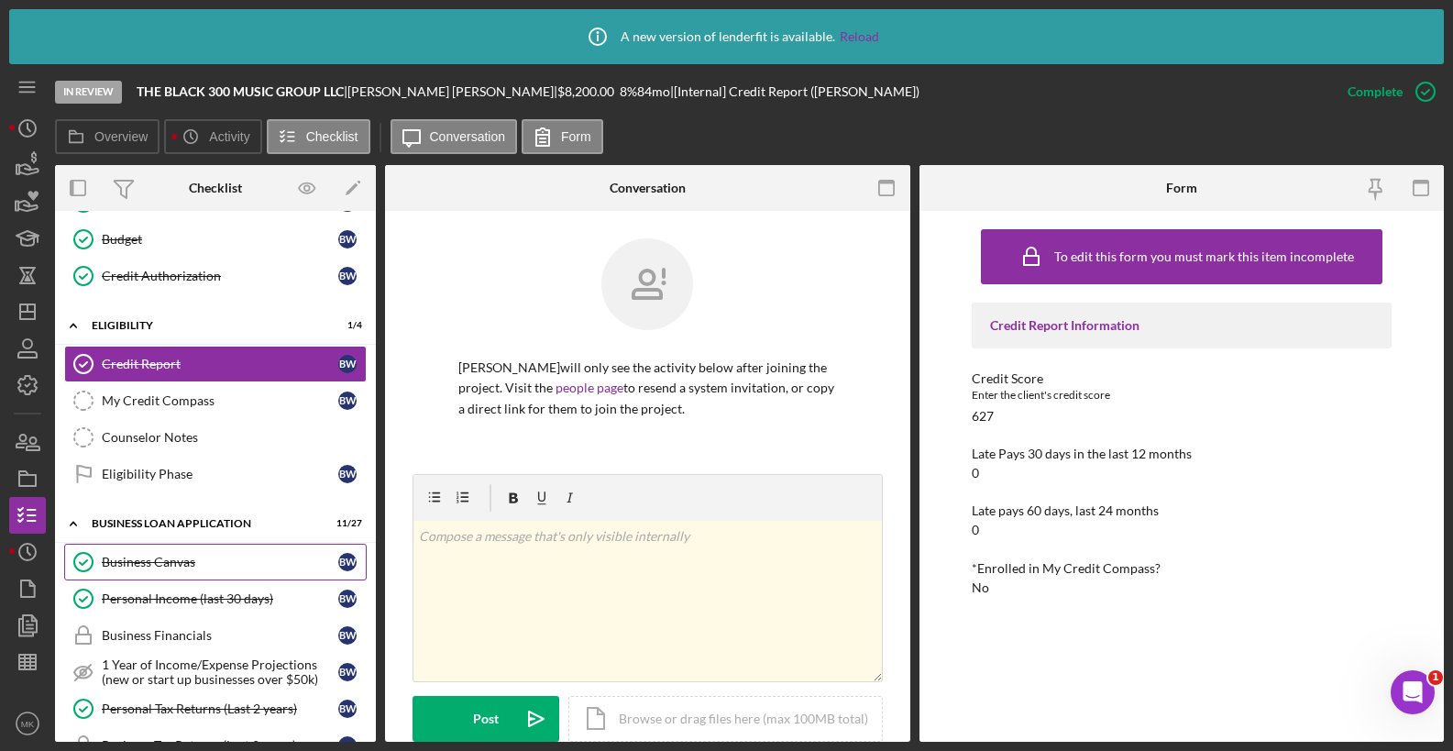
click at [190, 566] on div "Business Canvas" at bounding box center [220, 562] width 237 height 15
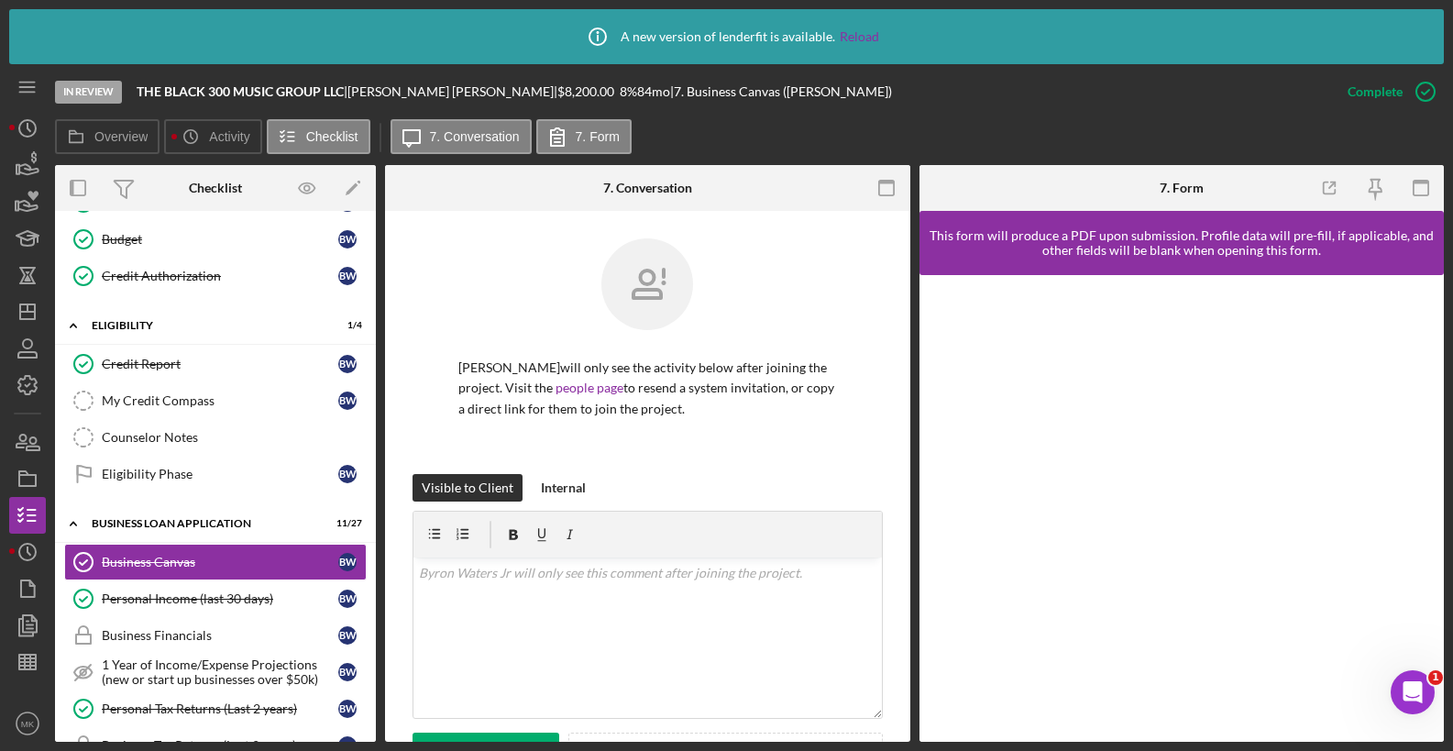
scroll to position [547, 0]
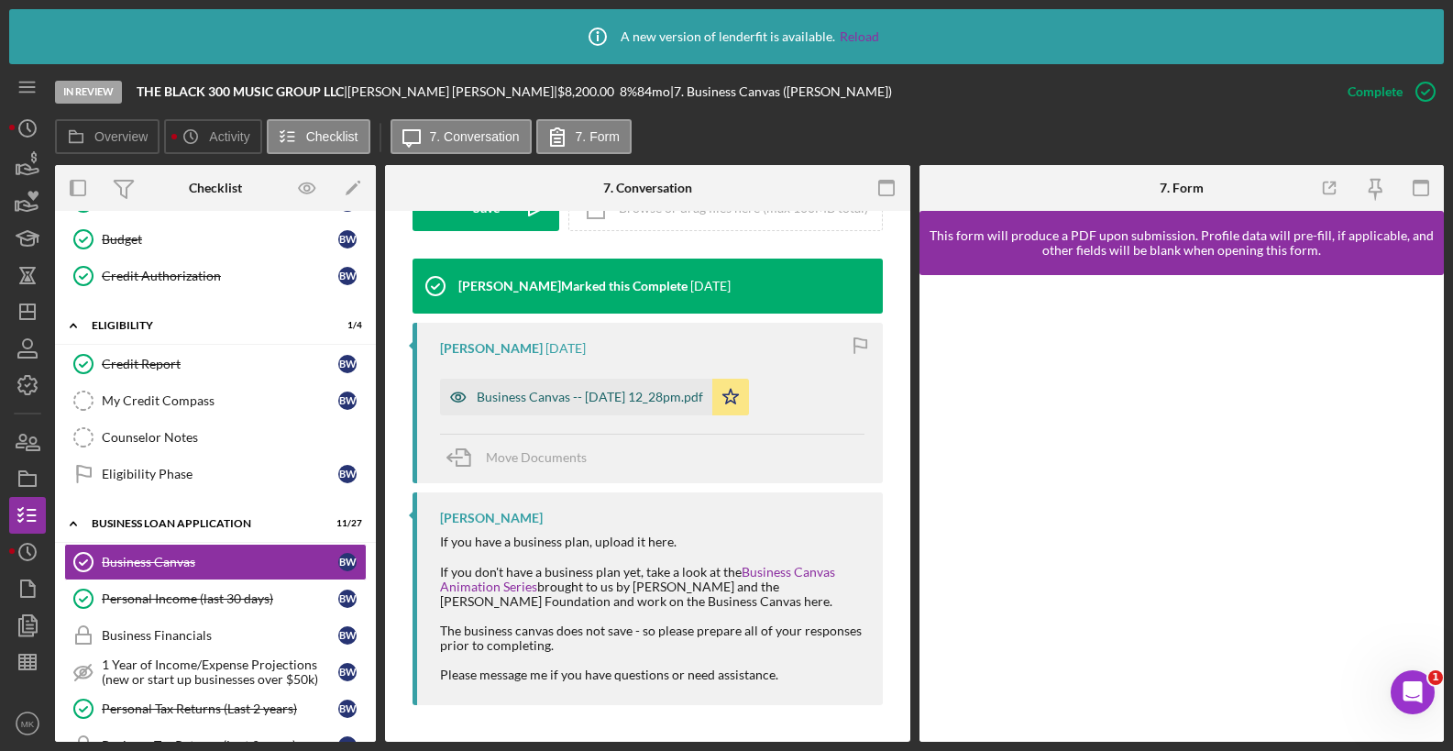
click at [584, 395] on div "Business Canvas -- [DATE] 12_28pm.pdf" at bounding box center [590, 397] width 226 height 15
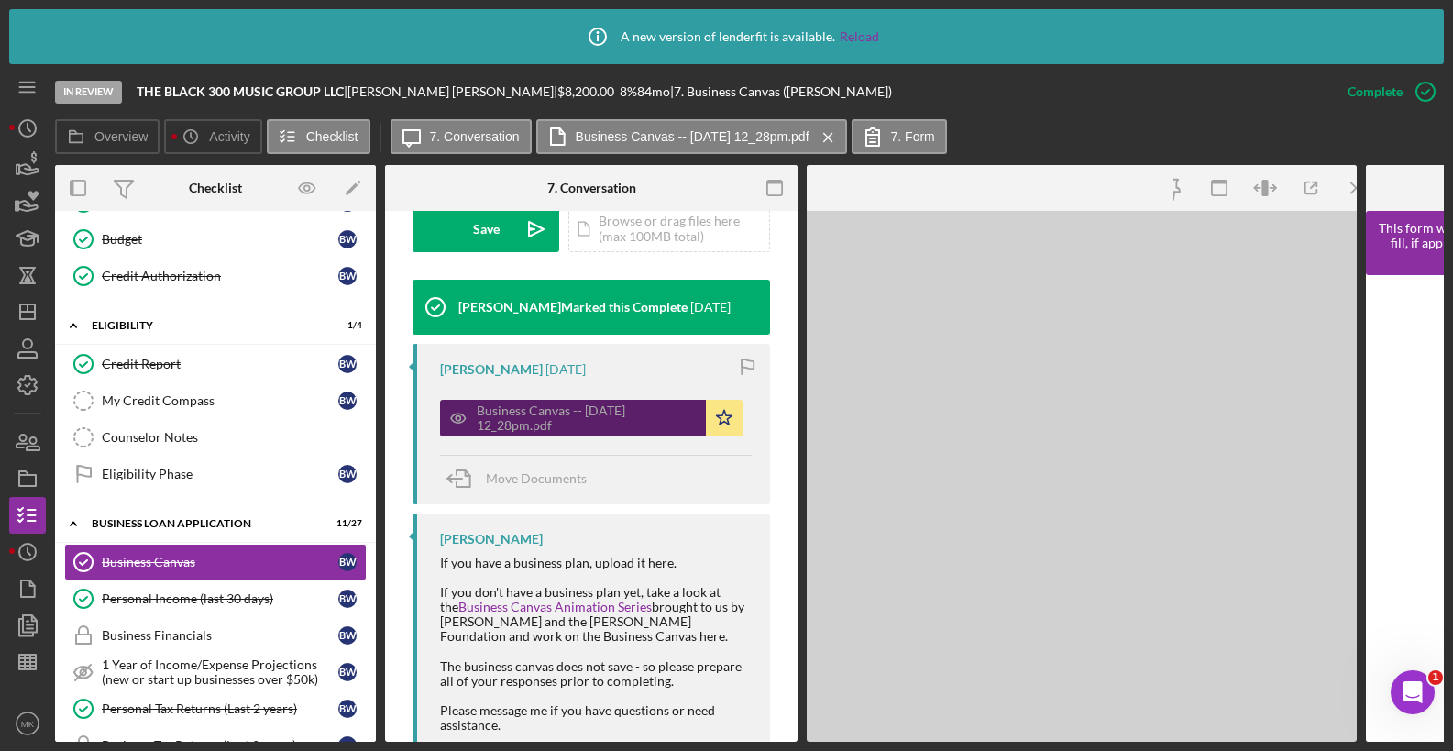
scroll to position [568, 0]
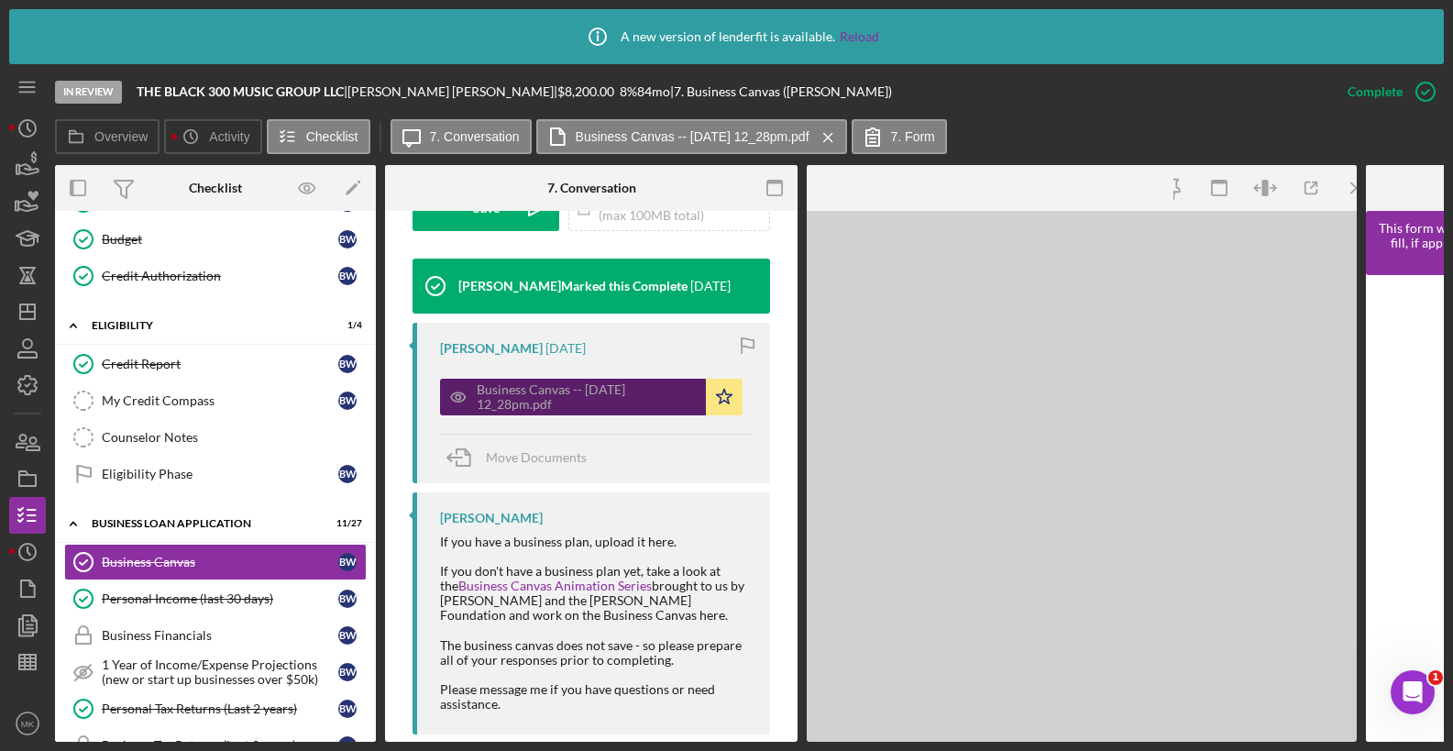
click at [584, 395] on div "Business Canvas -- [DATE] 12_28pm.pdf" at bounding box center [587, 396] width 220 height 29
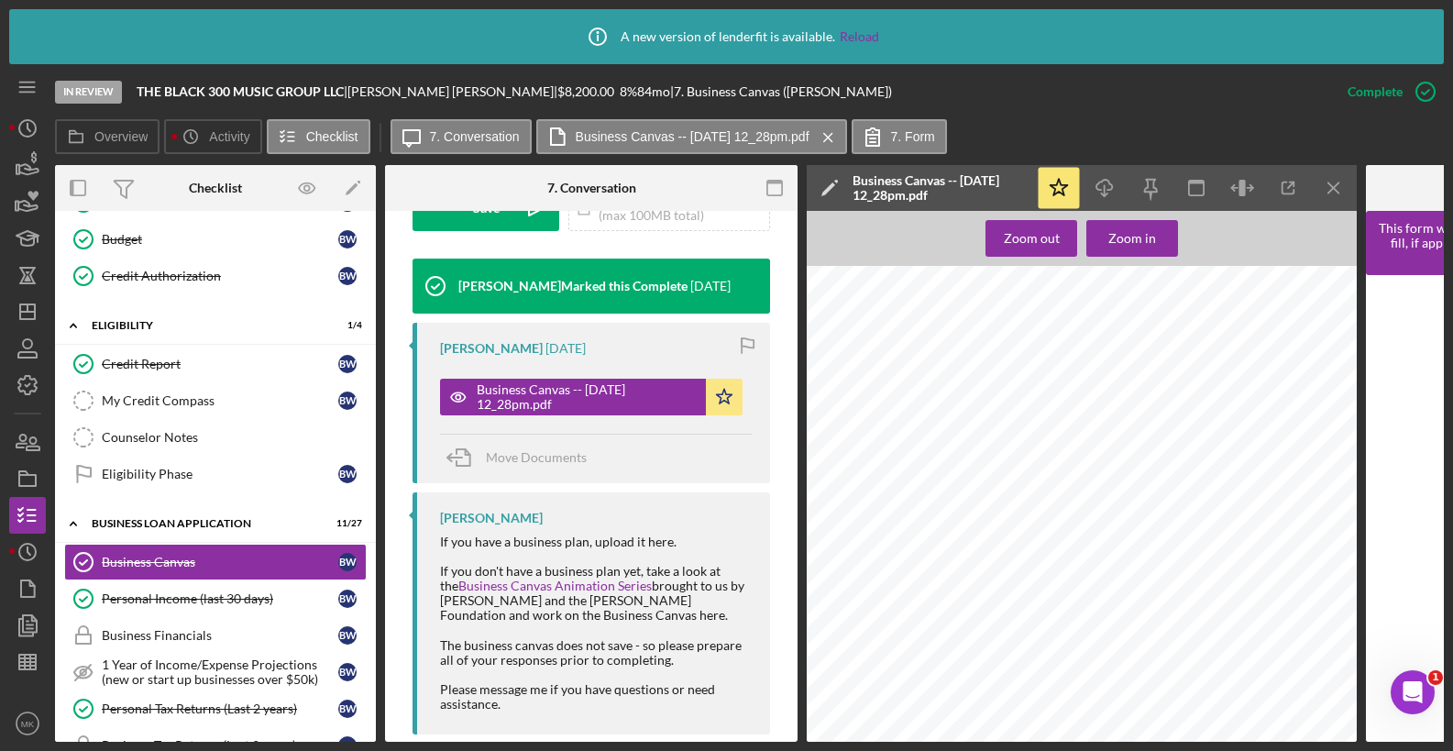
scroll to position [270, 0]
click at [213, 609] on link "Personal Income (last 30 days) Personal Income (last 30 days) B W" at bounding box center [215, 598] width 303 height 37
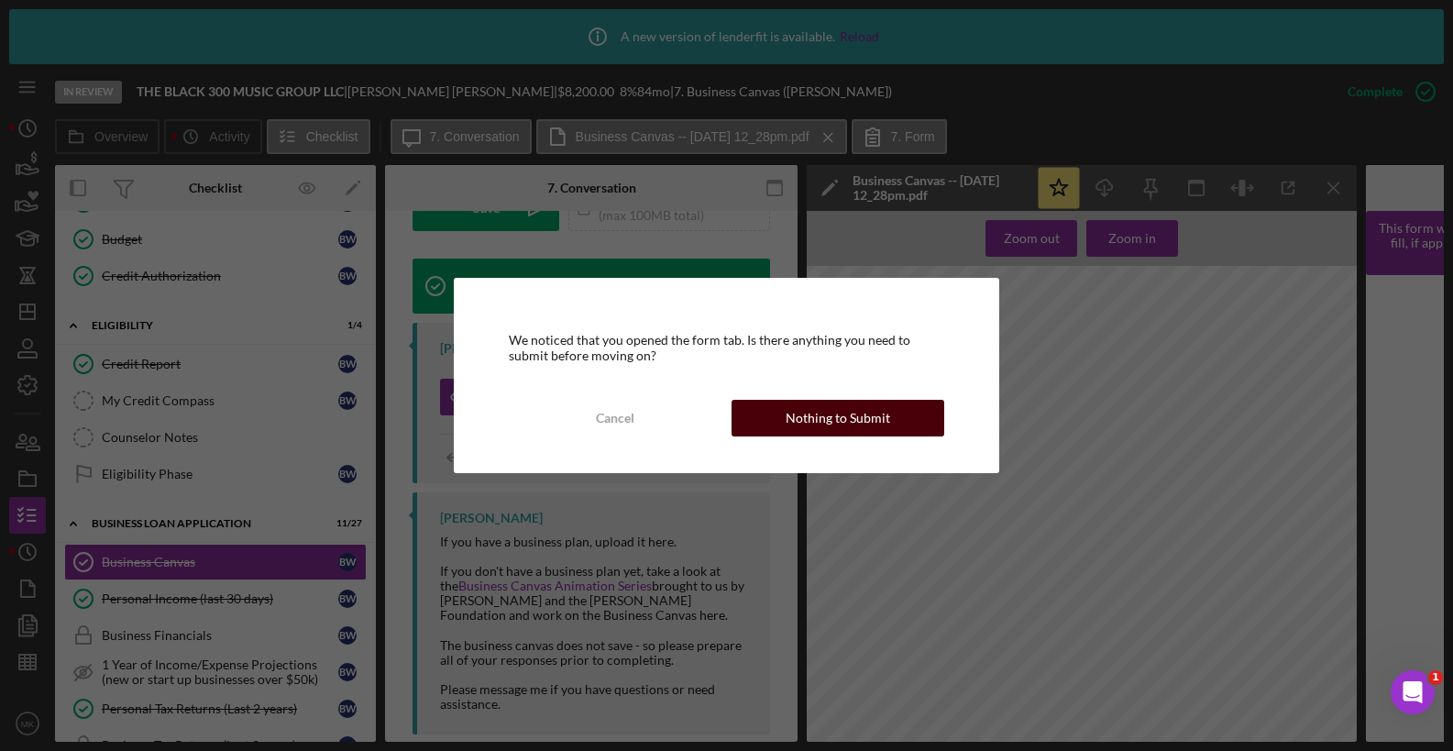
click at [865, 404] on div "Nothing to Submit" at bounding box center [838, 418] width 105 height 37
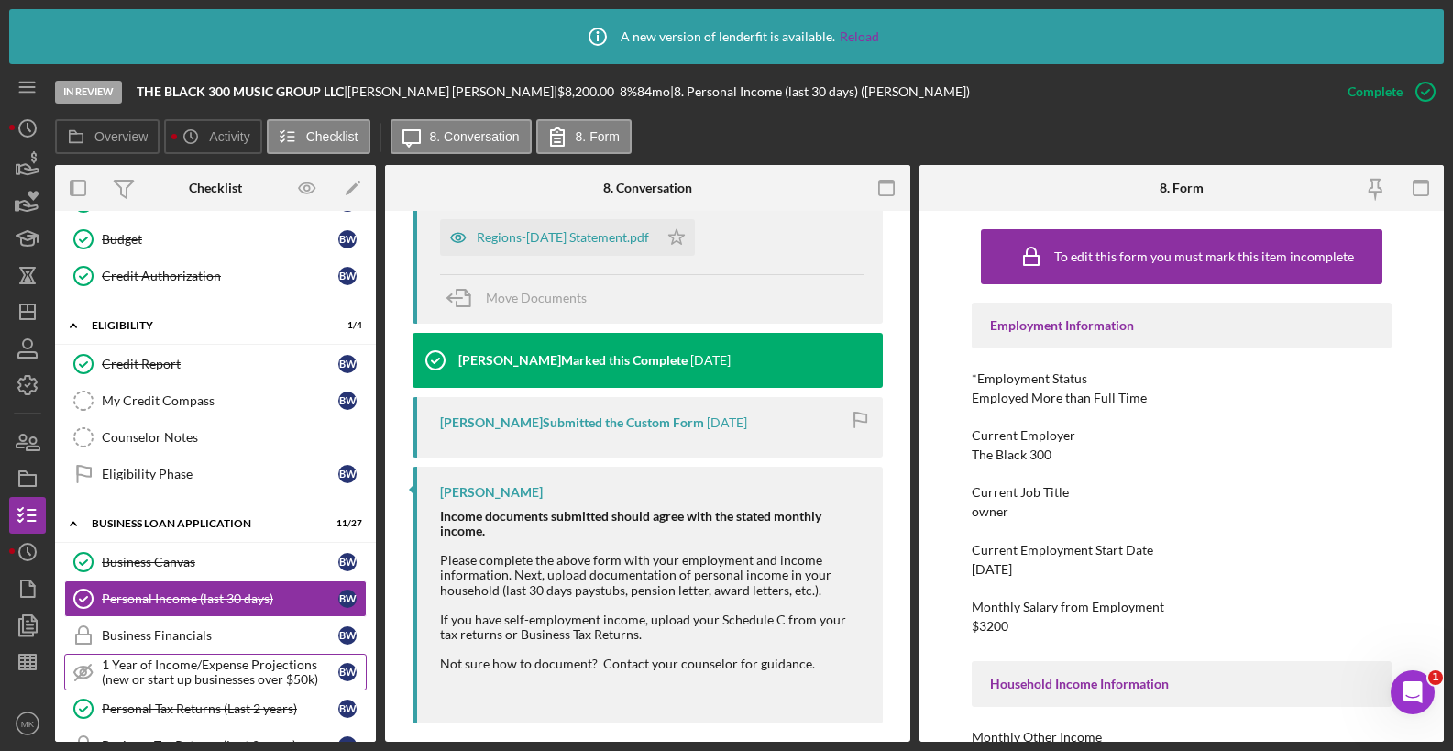
scroll to position [550, 0]
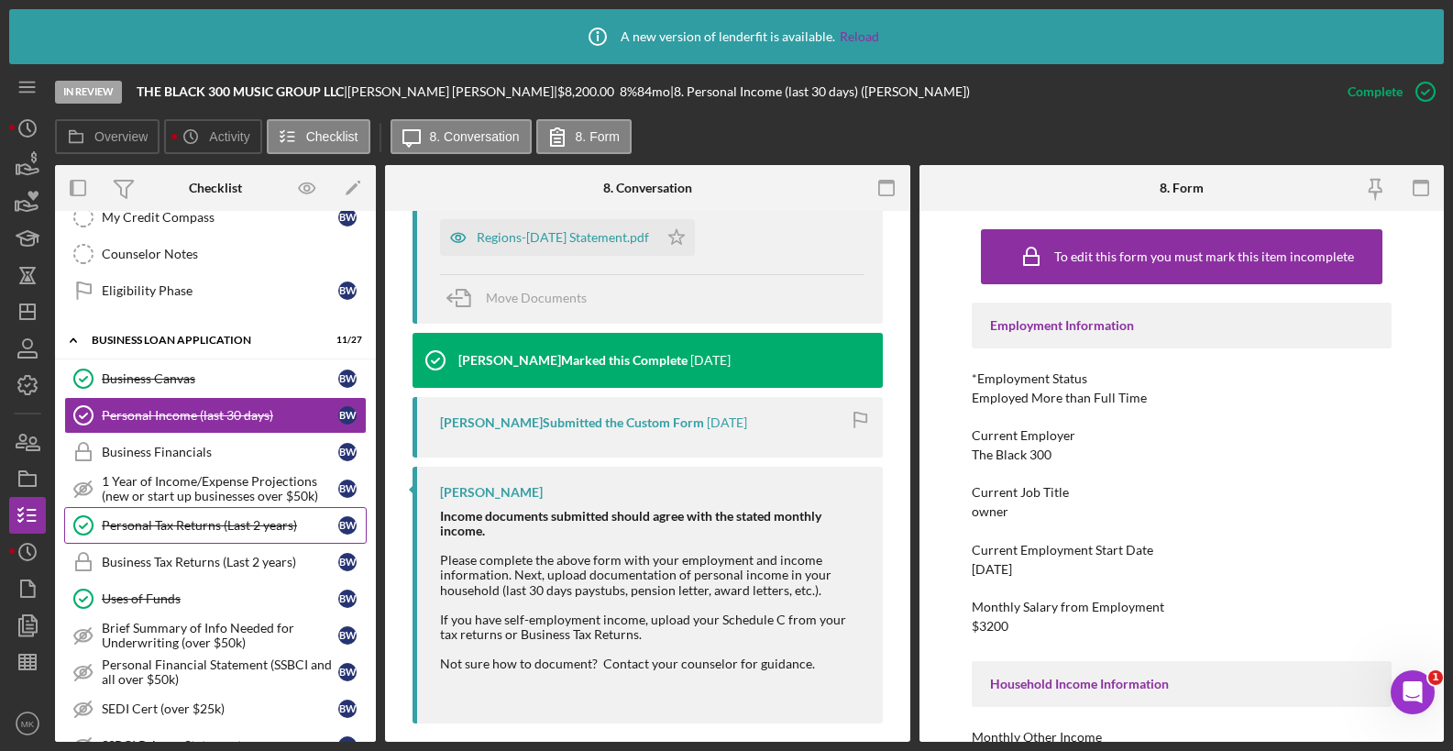
click at [179, 533] on div "Personal Tax Returns (Last 2 years)" at bounding box center [220, 525] width 237 height 15
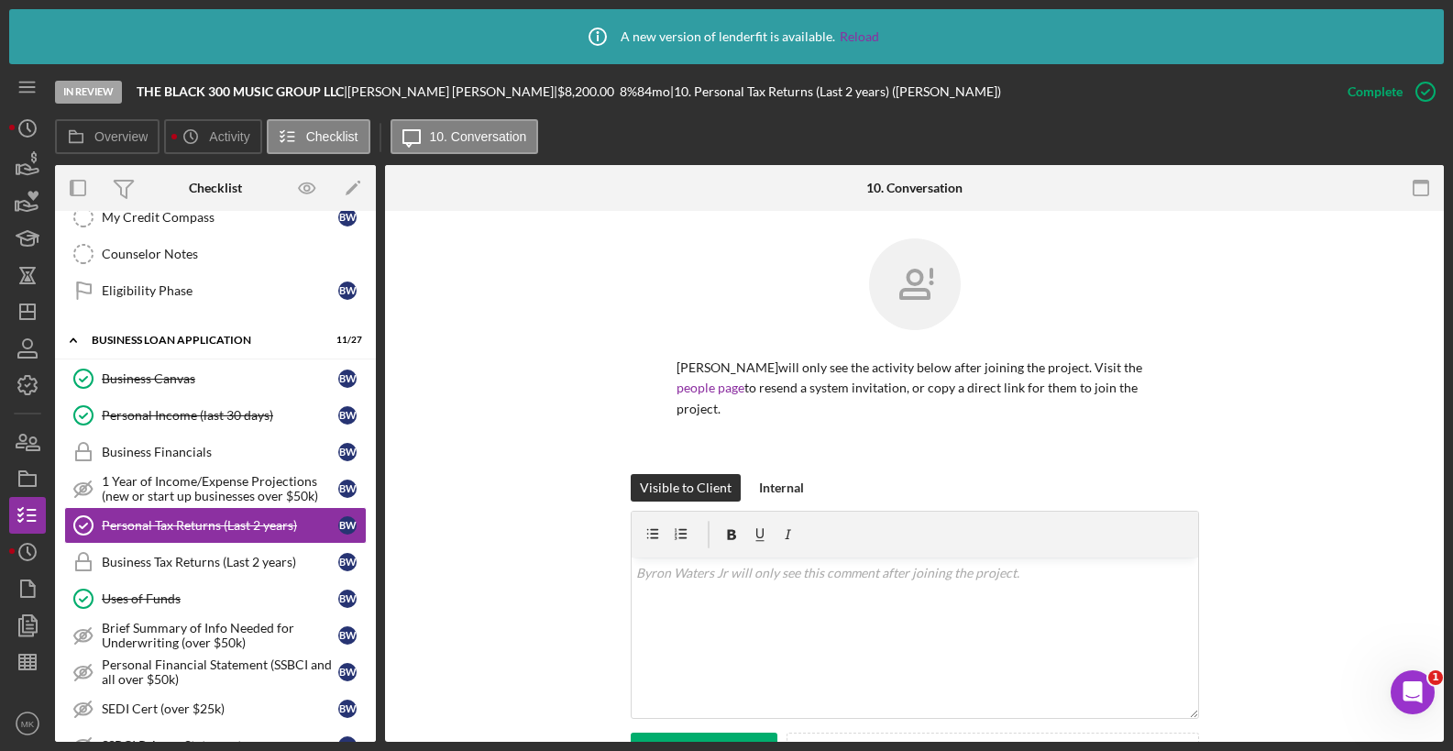
scroll to position [415, 0]
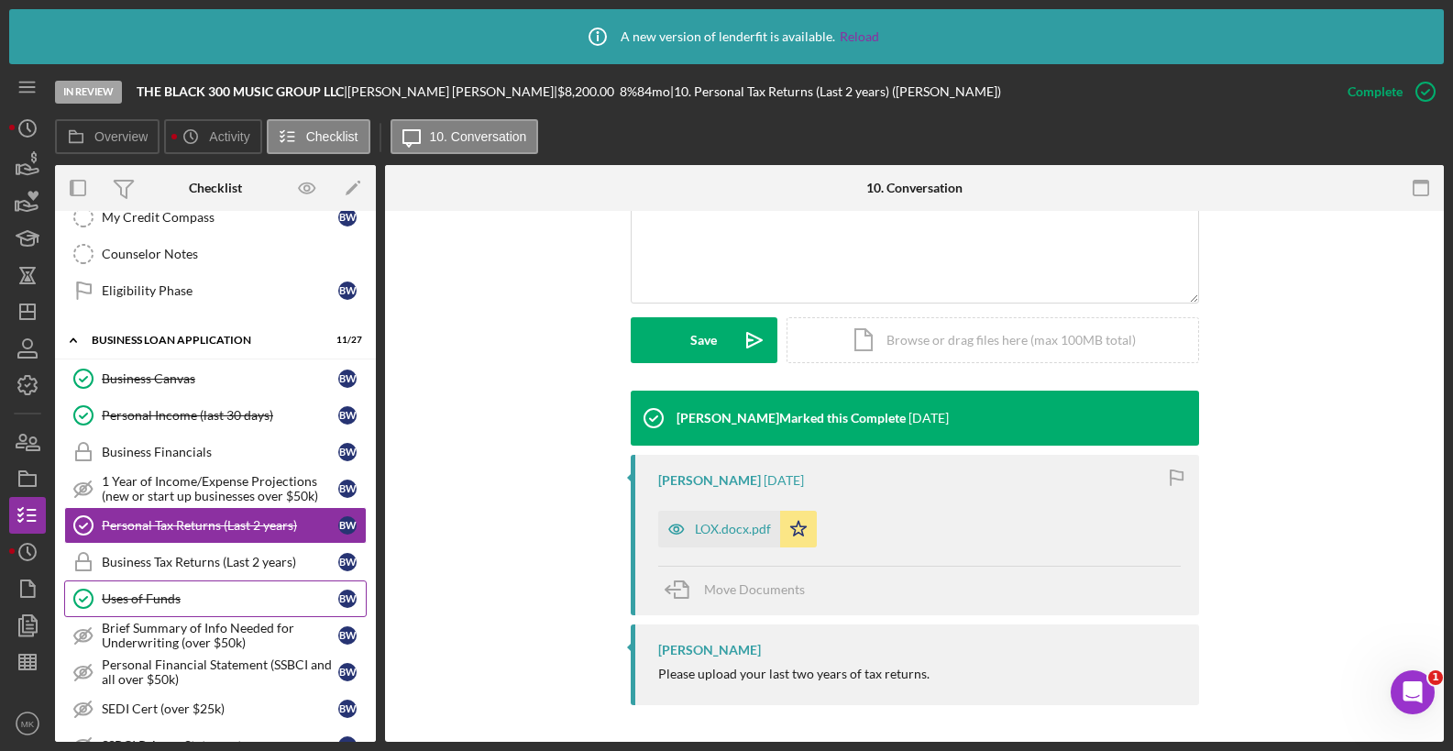
click at [199, 600] on div "Uses of Funds" at bounding box center [220, 598] width 237 height 15
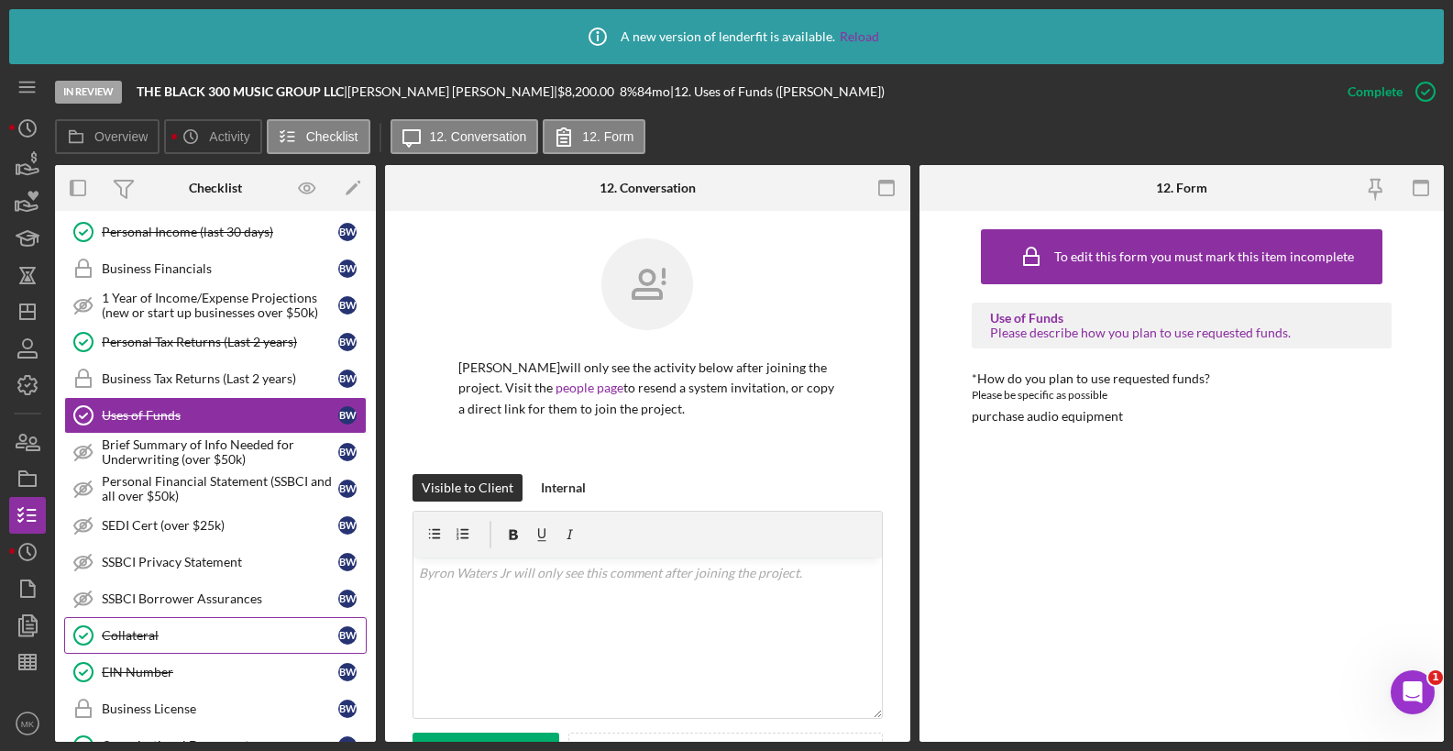
scroll to position [825, 0]
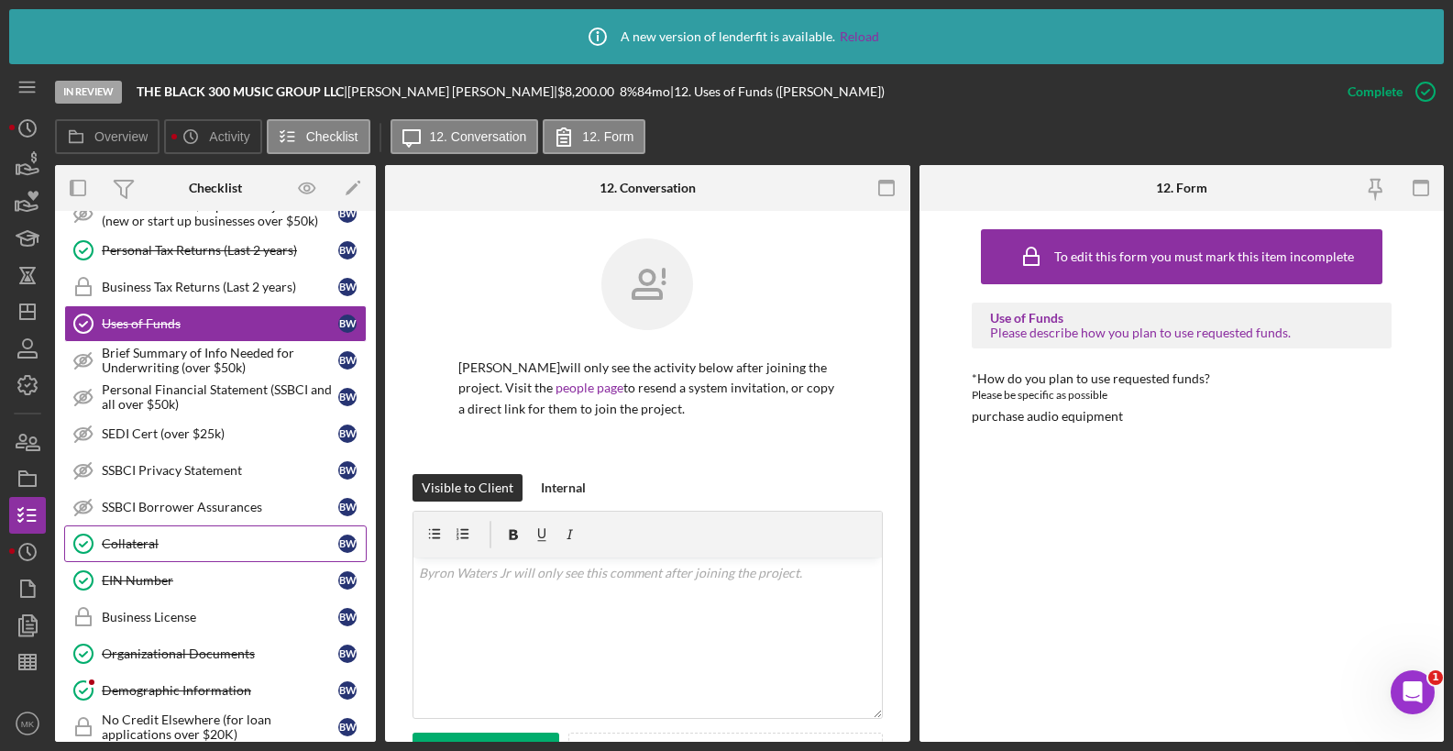
click at [200, 552] on link "Collateral Collateral B W" at bounding box center [215, 543] width 303 height 37
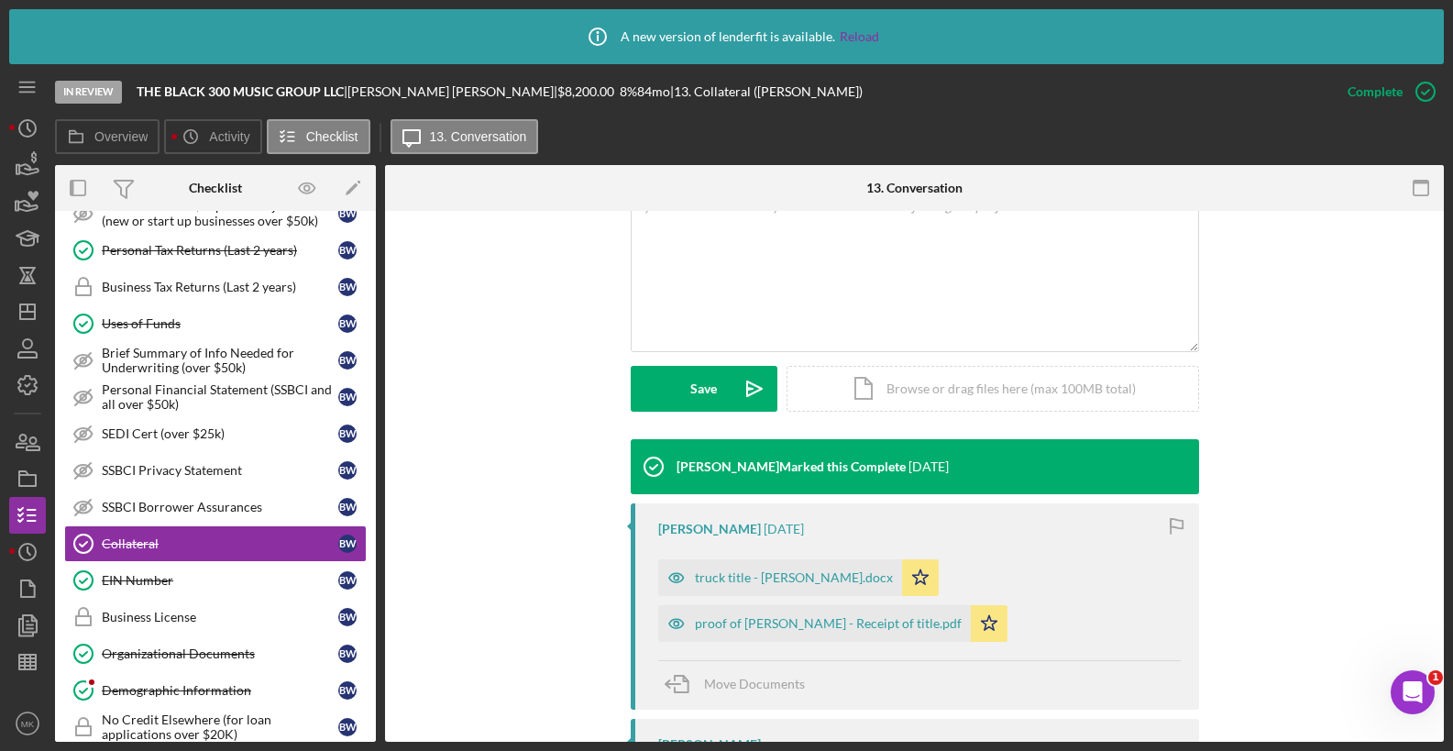
scroll to position [458, 0]
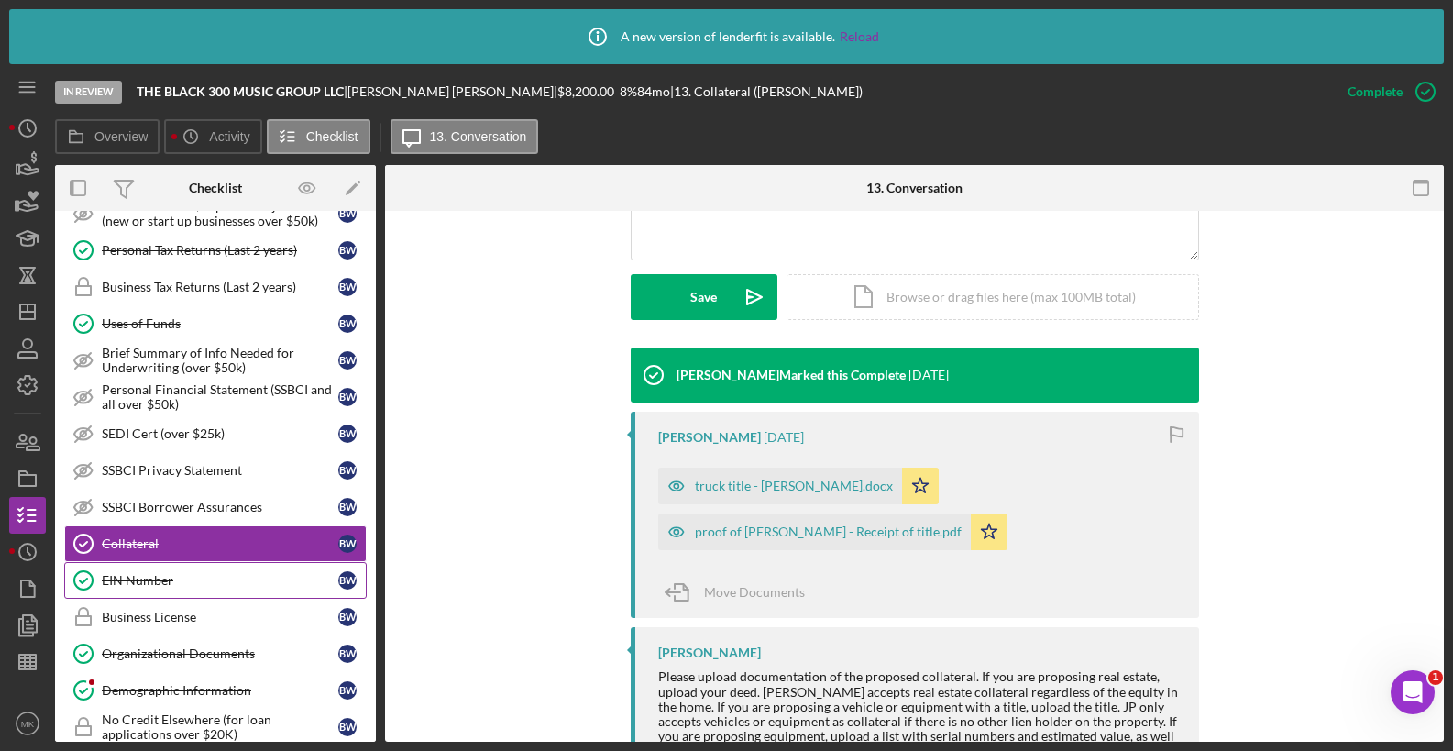
click at [205, 584] on div "EIN Number" at bounding box center [220, 580] width 237 height 15
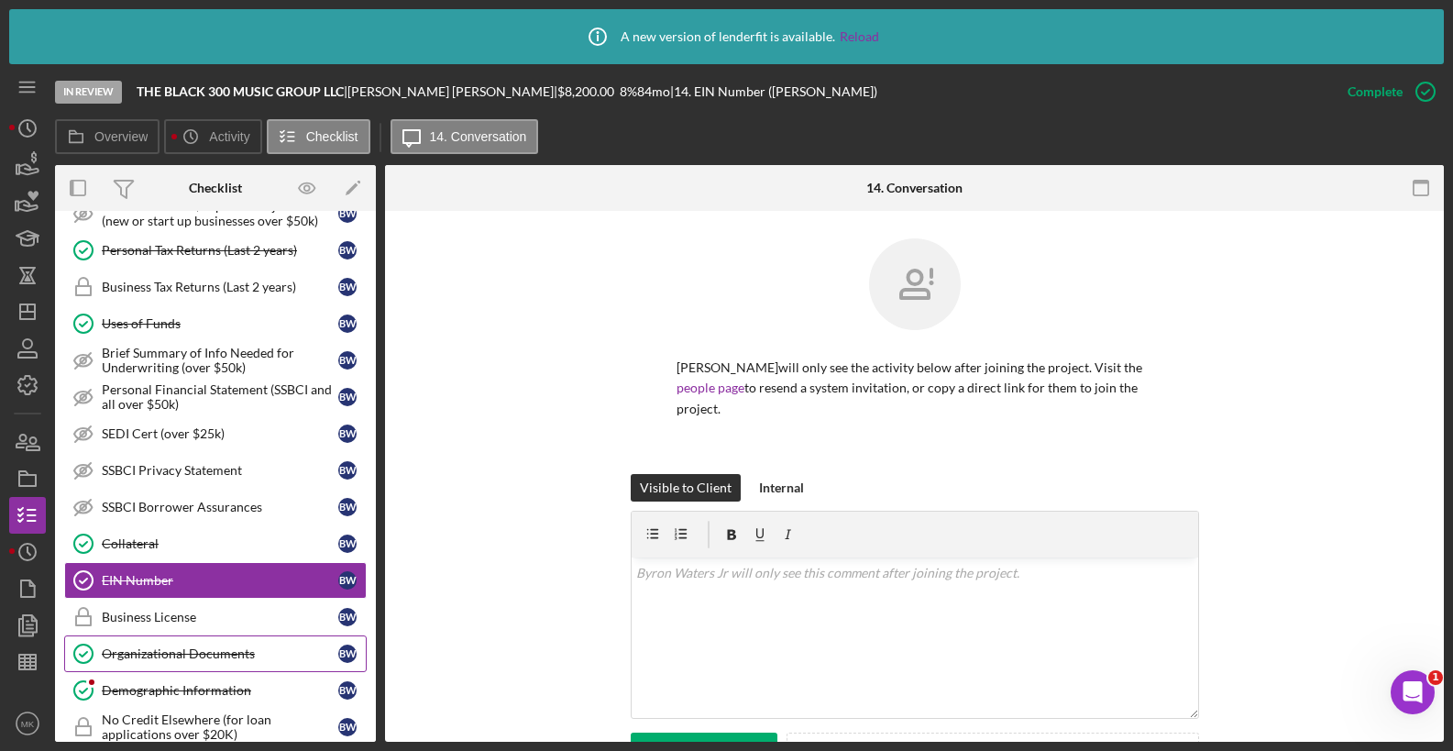
click at [228, 651] on div "Organizational Documents" at bounding box center [220, 653] width 237 height 15
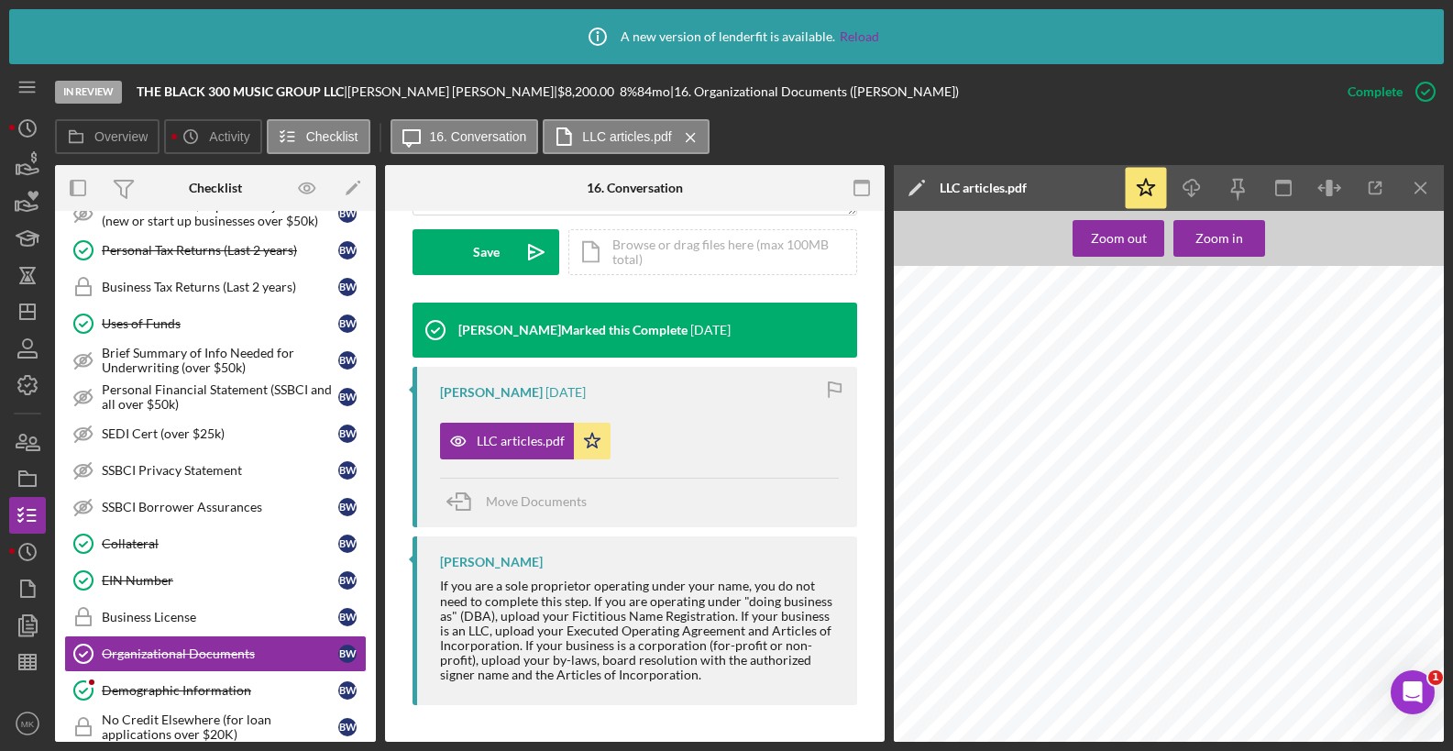
scroll to position [990, 0]
click at [187, 691] on div "Demographic Information" at bounding box center [220, 690] width 237 height 15
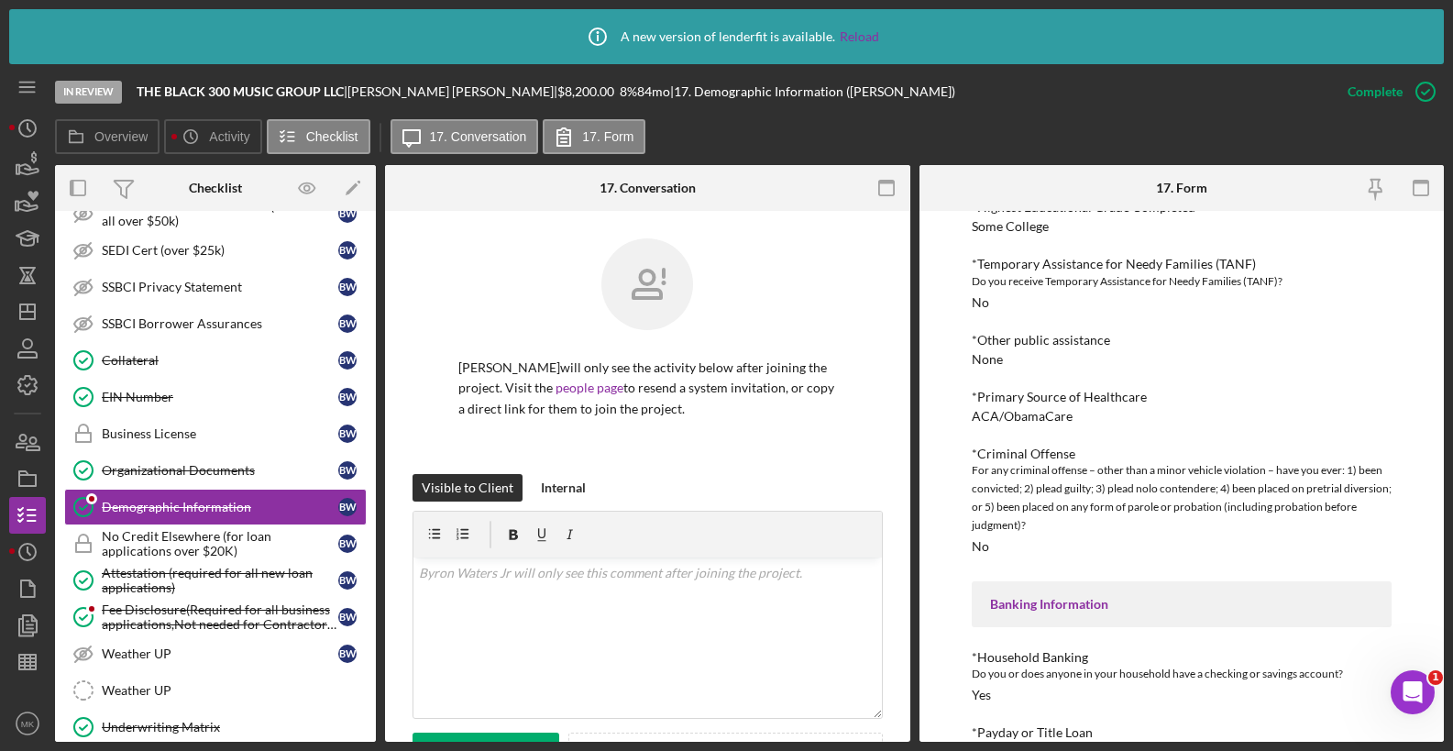
scroll to position [1192, 0]
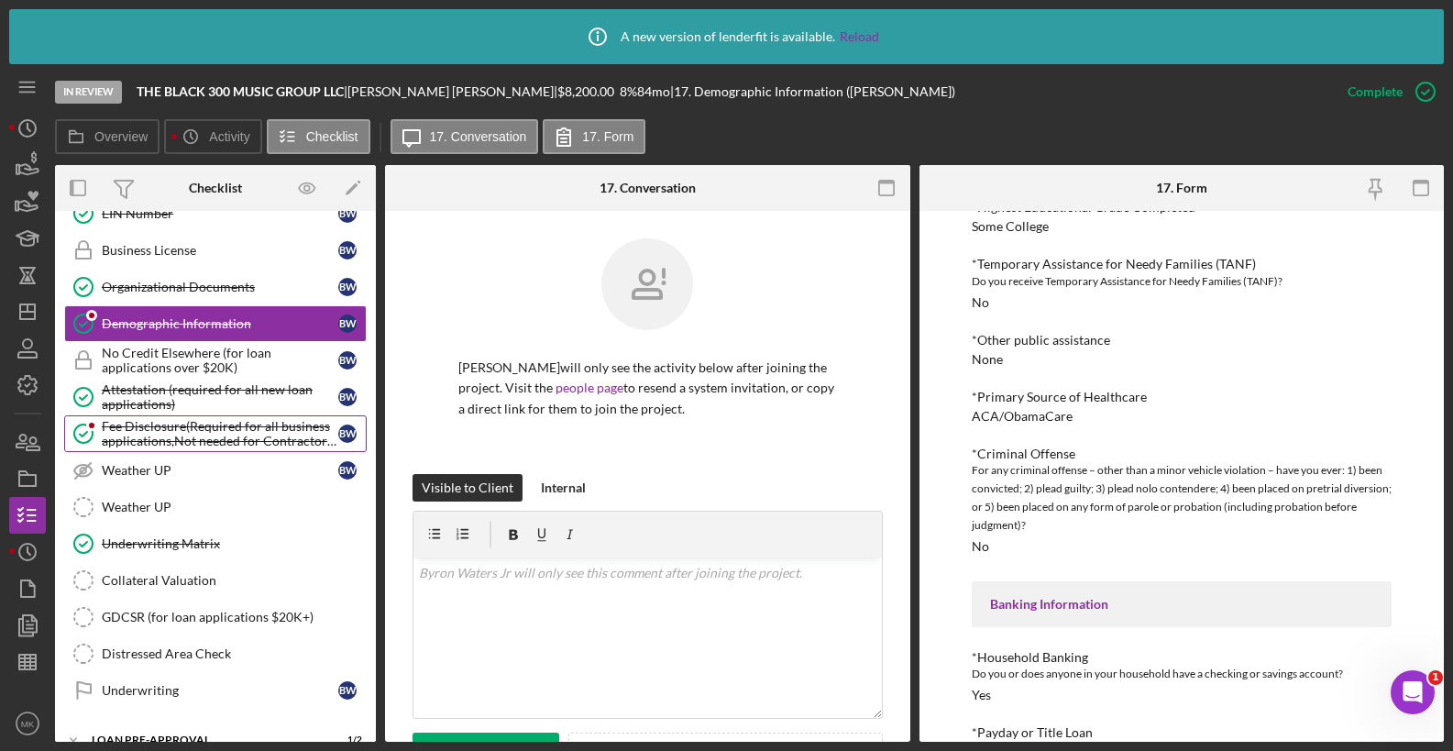
click at [214, 427] on div "Fee Disclosure(Required for all business applications,Not needed for Contractor…" at bounding box center [220, 433] width 237 height 29
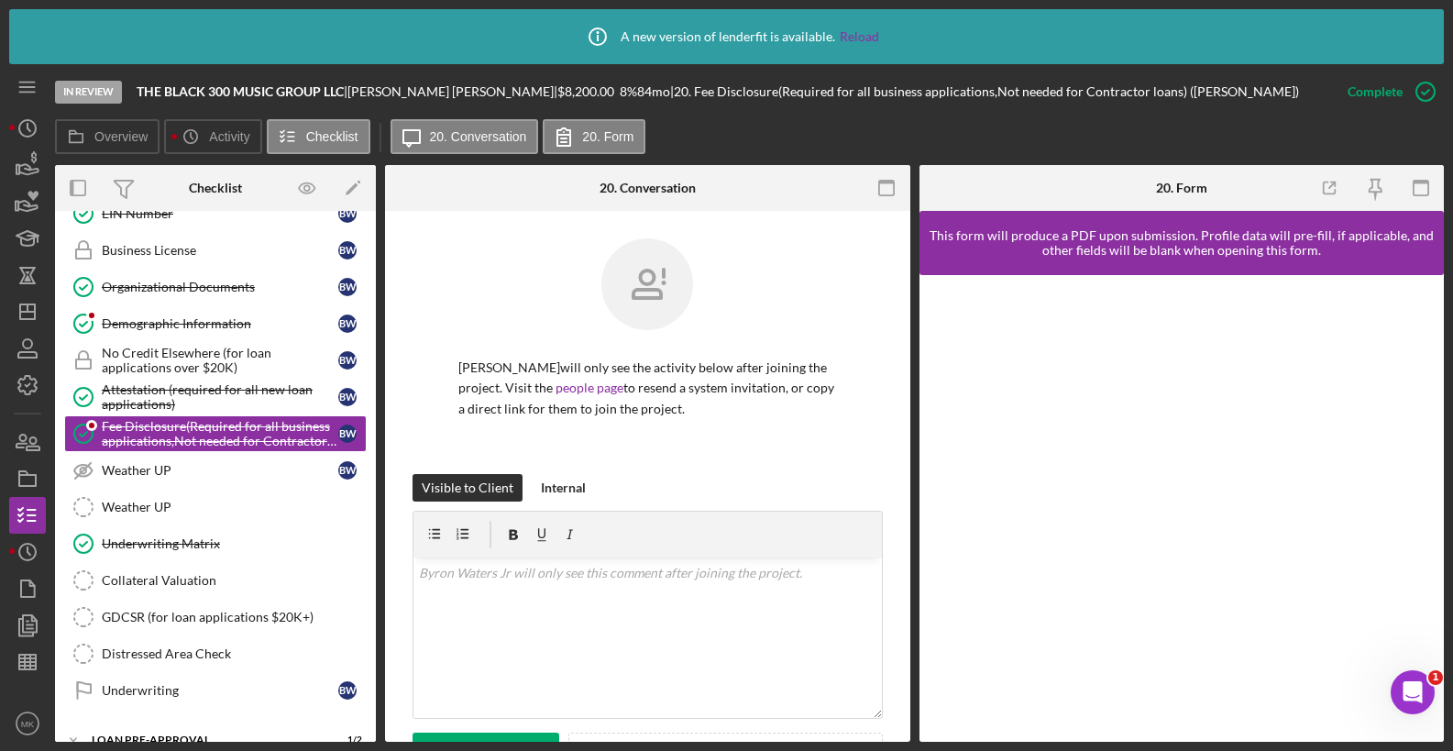
scroll to position [482, 0]
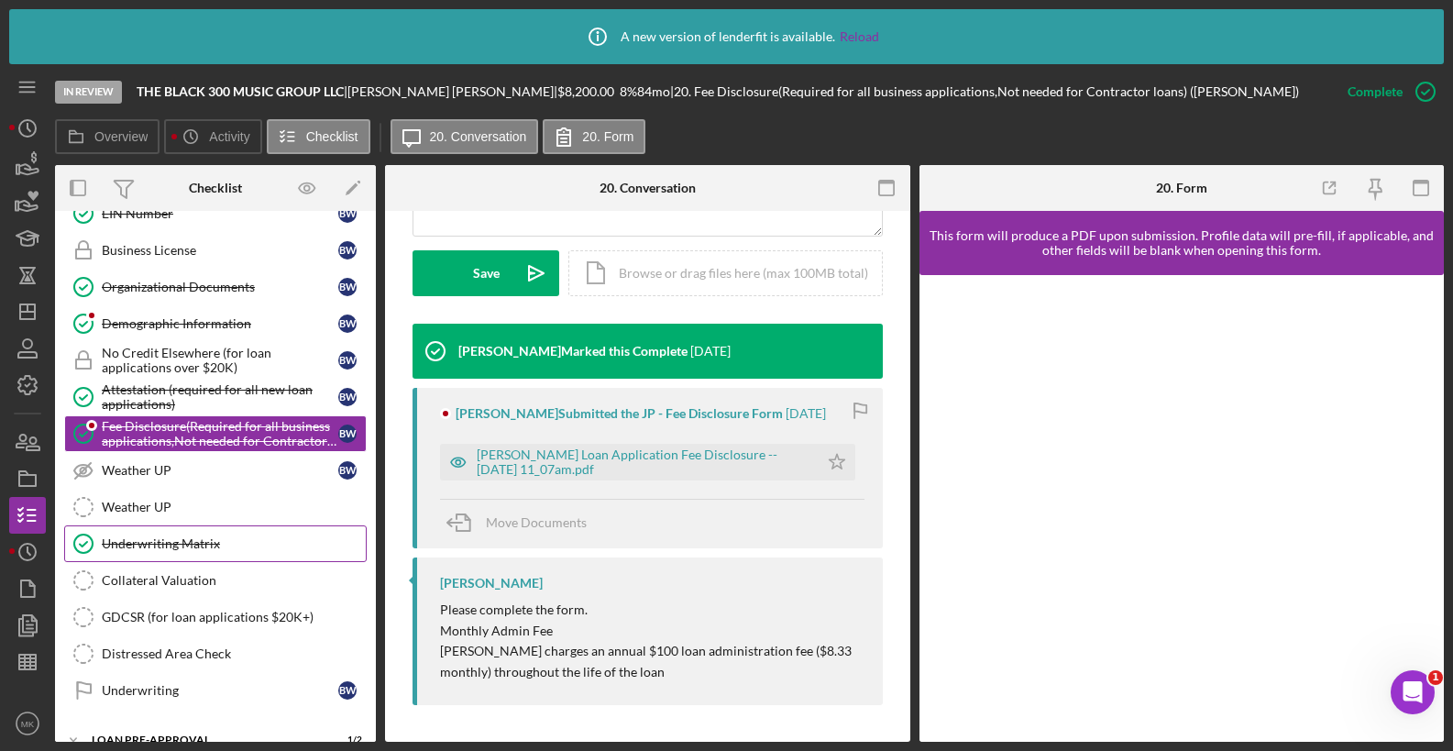
click at [177, 547] on div "Underwriting Matrix" at bounding box center [234, 543] width 264 height 15
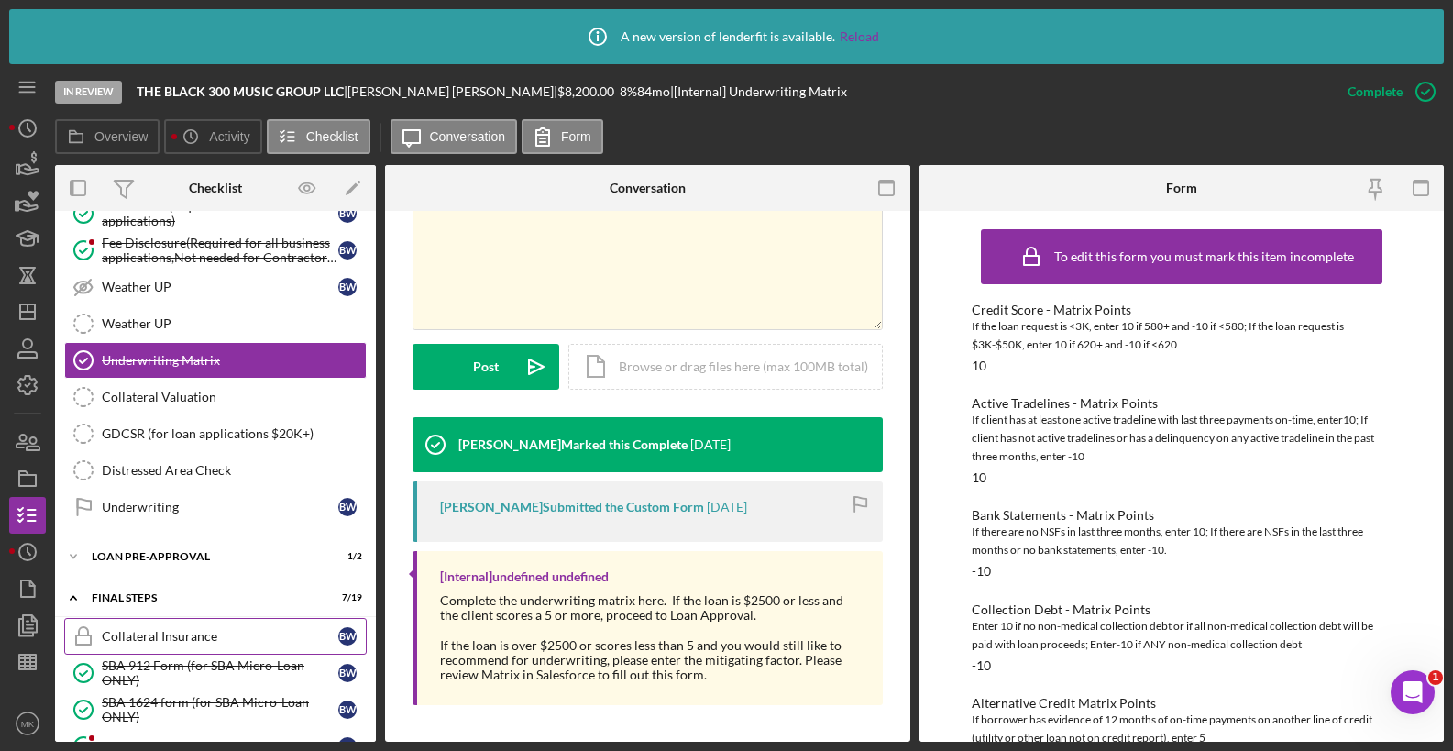
scroll to position [1467, 0]
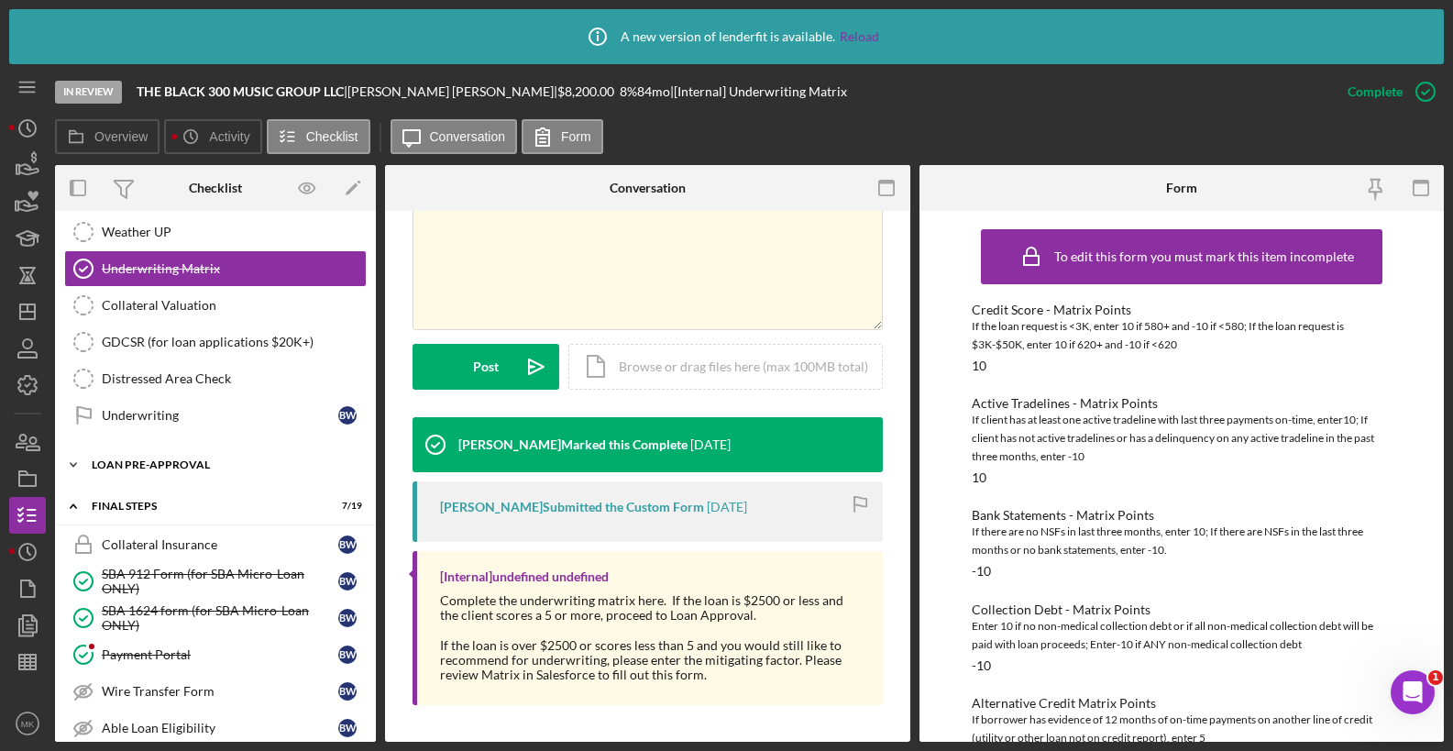
click at [180, 460] on div "LOAN PRE-APPROVAL" at bounding box center [222, 464] width 261 height 11
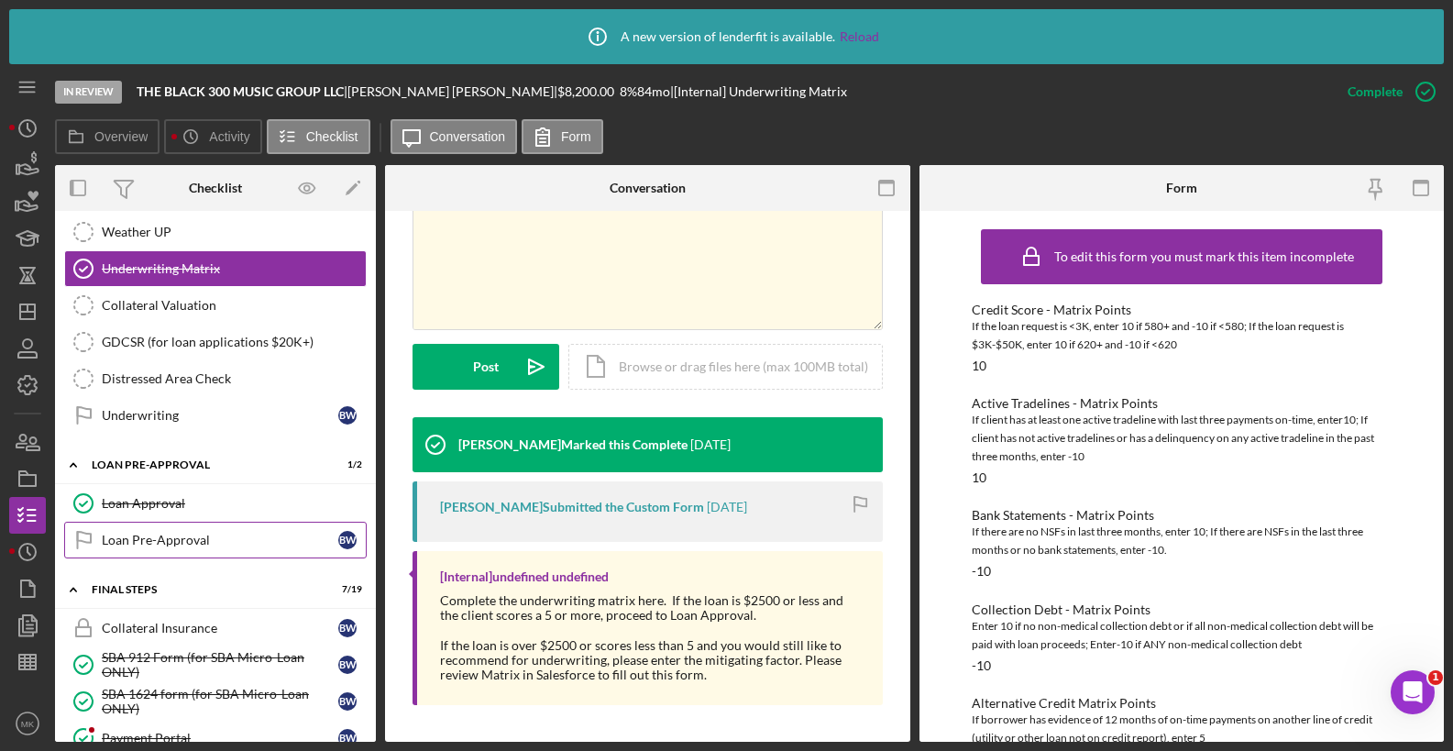
scroll to position [1742, 0]
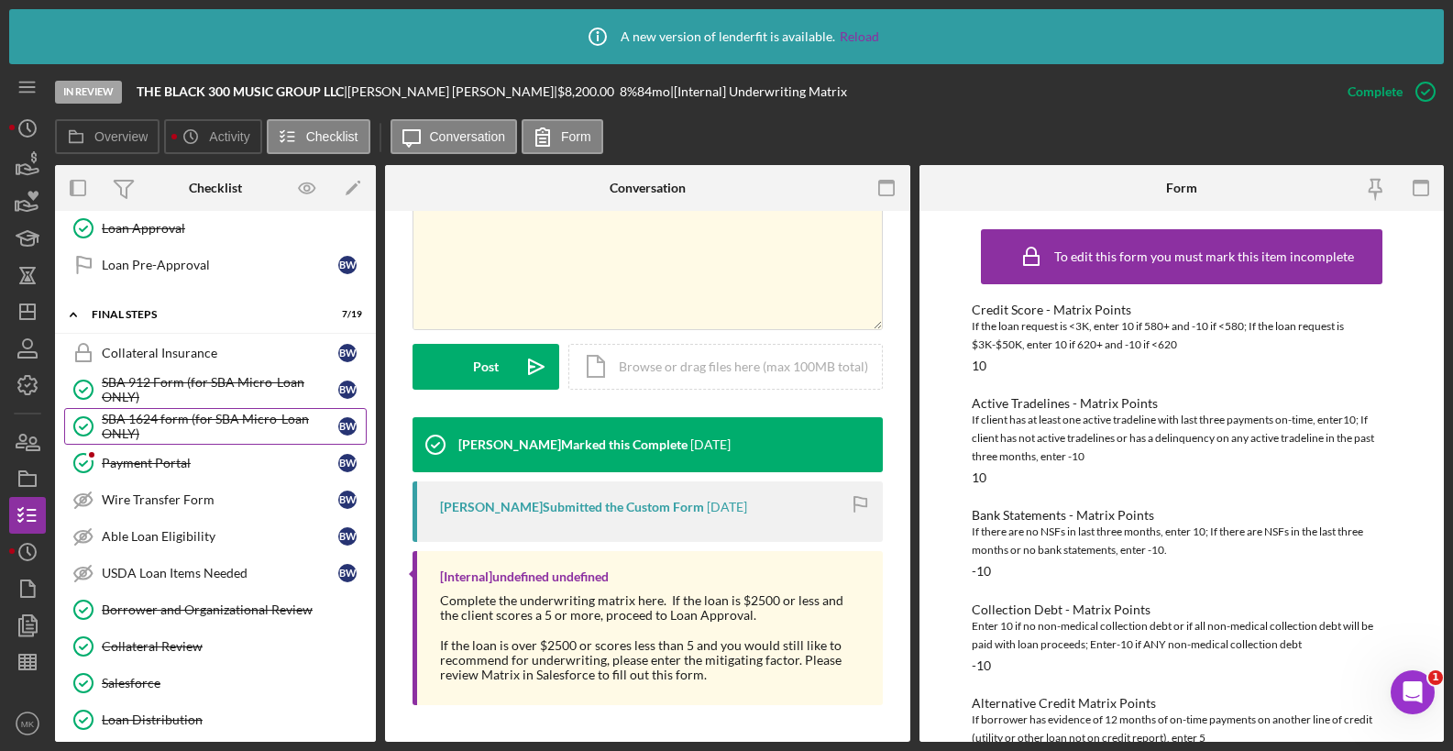
click at [187, 413] on div "SBA 1624 form (for SBA Micro-Loan ONLY)" at bounding box center [220, 426] width 237 height 29
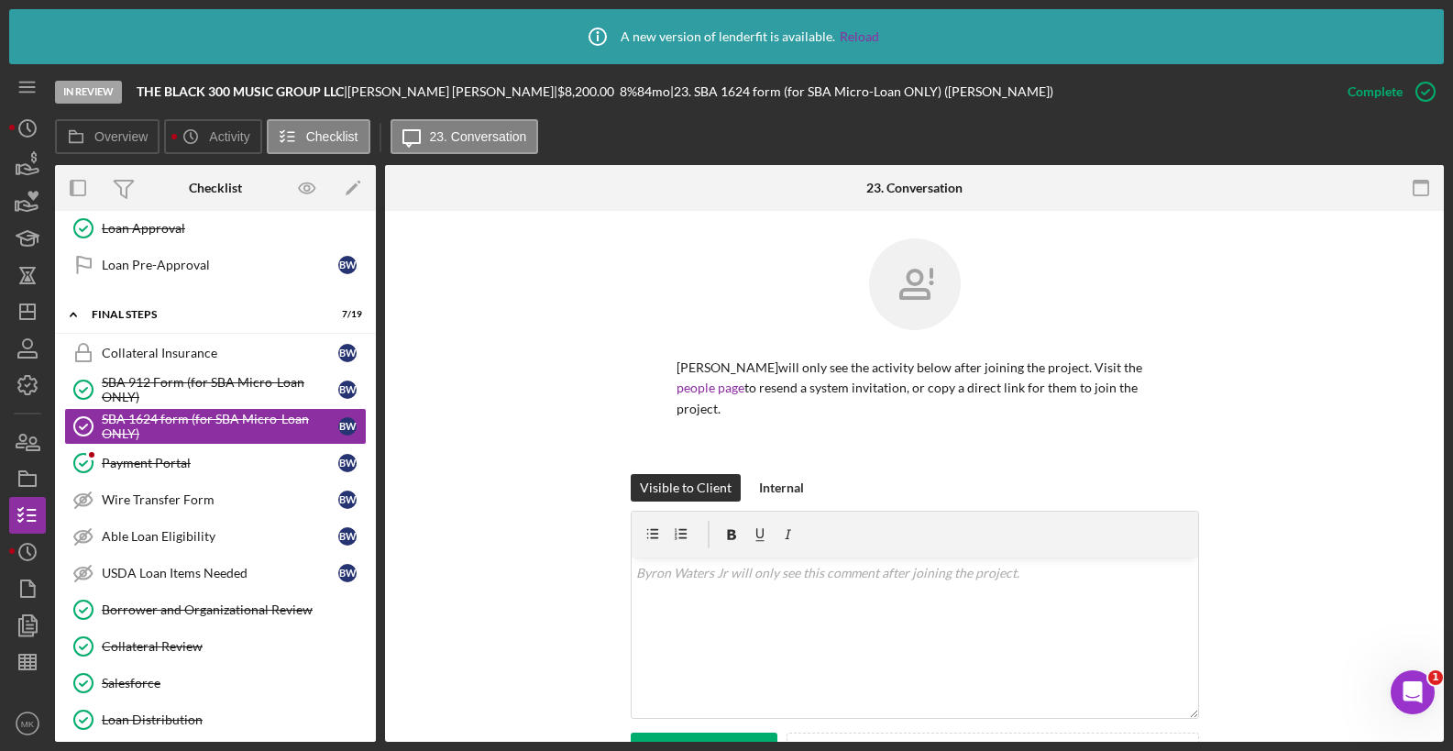
scroll to position [461, 0]
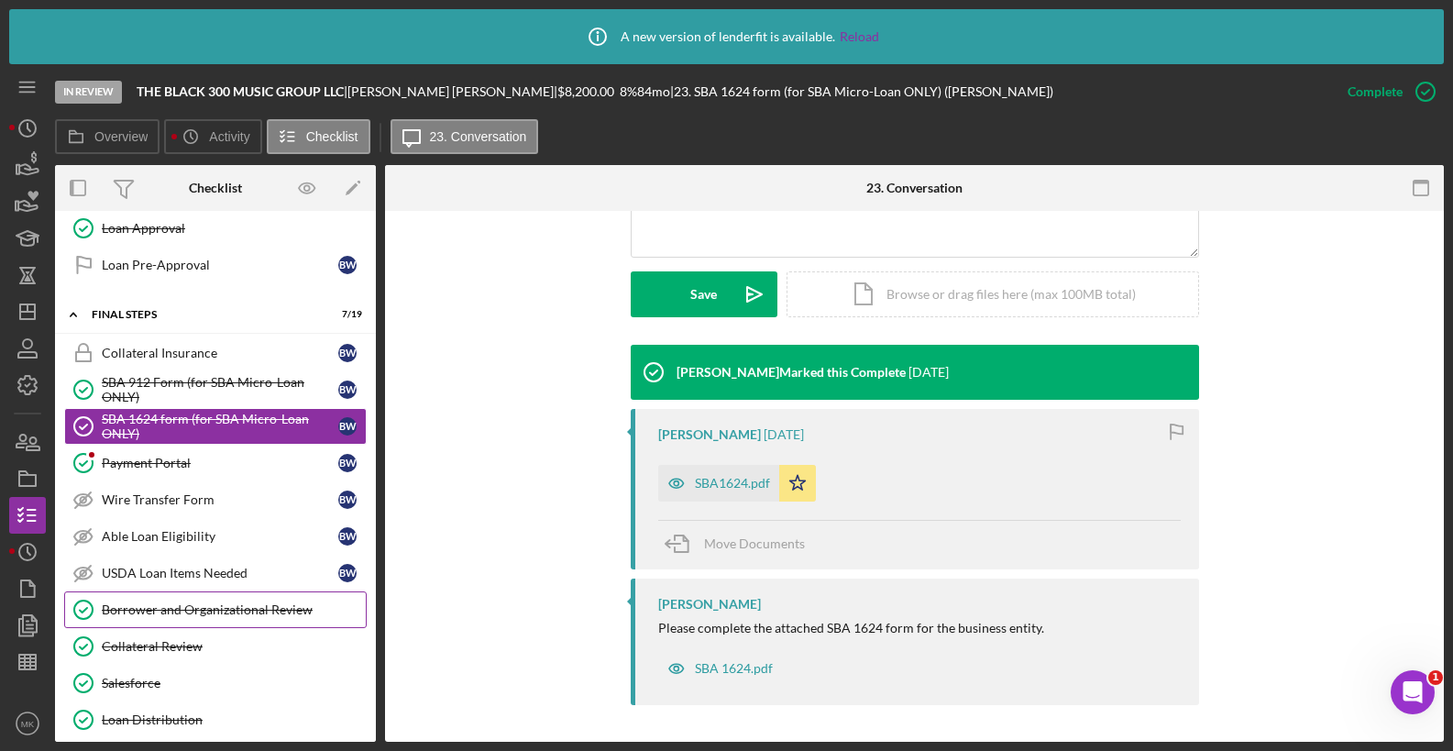
click at [186, 618] on link "Borrower and Organizational Review Borrower and Organizational Review" at bounding box center [215, 609] width 303 height 37
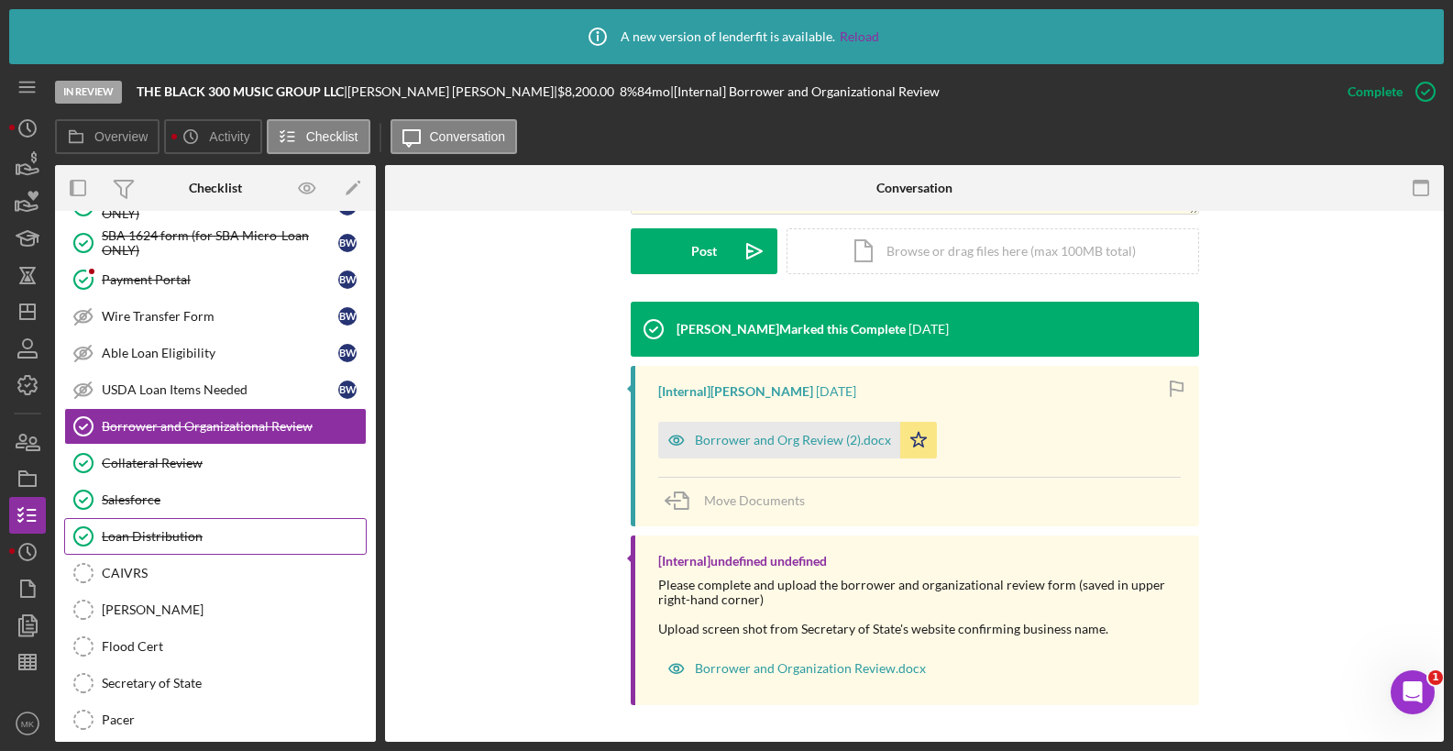
scroll to position [2091, 0]
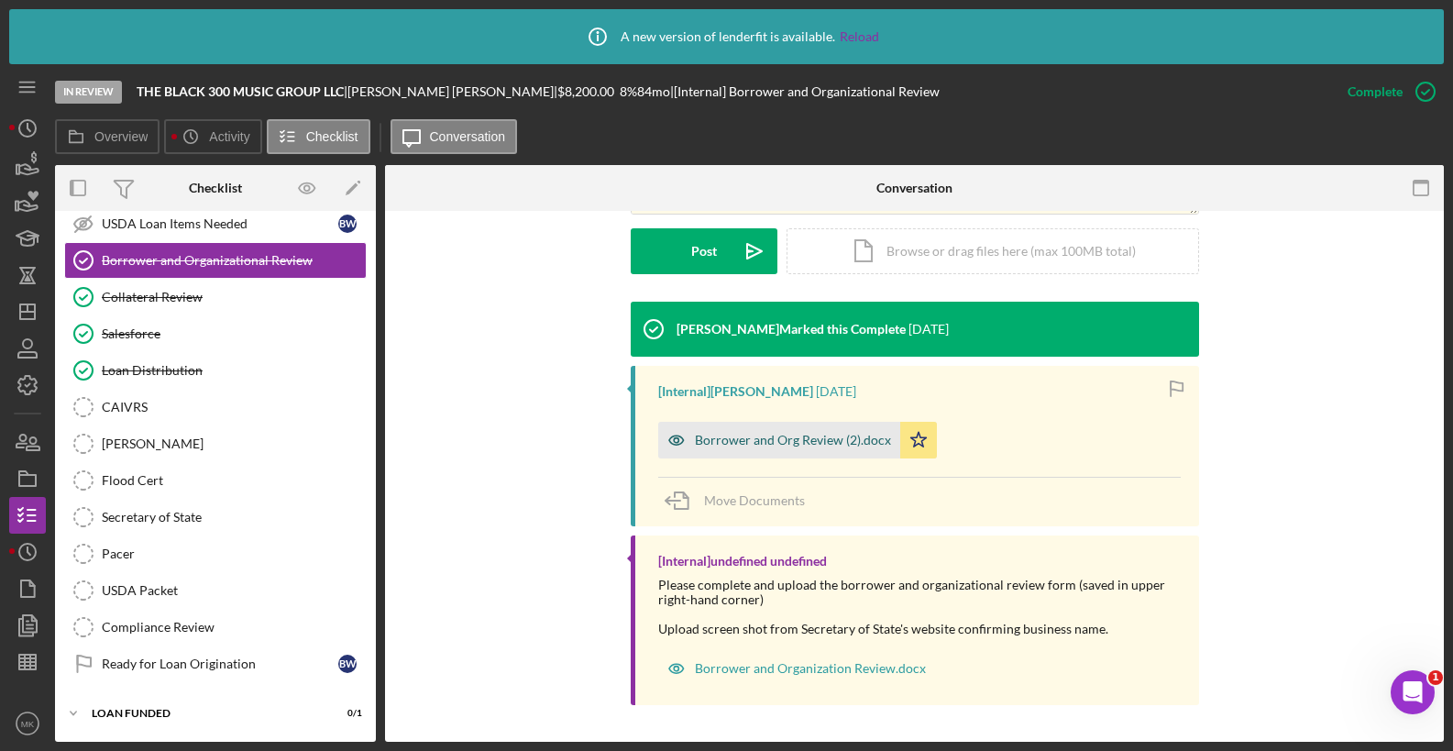
click at [792, 445] on div "Borrower and Org Review (2).docx" at bounding box center [793, 440] width 196 height 15
click at [792, 445] on div "Borrower and Org Review (2).docx Icon/Star" at bounding box center [919, 436] width 523 height 46
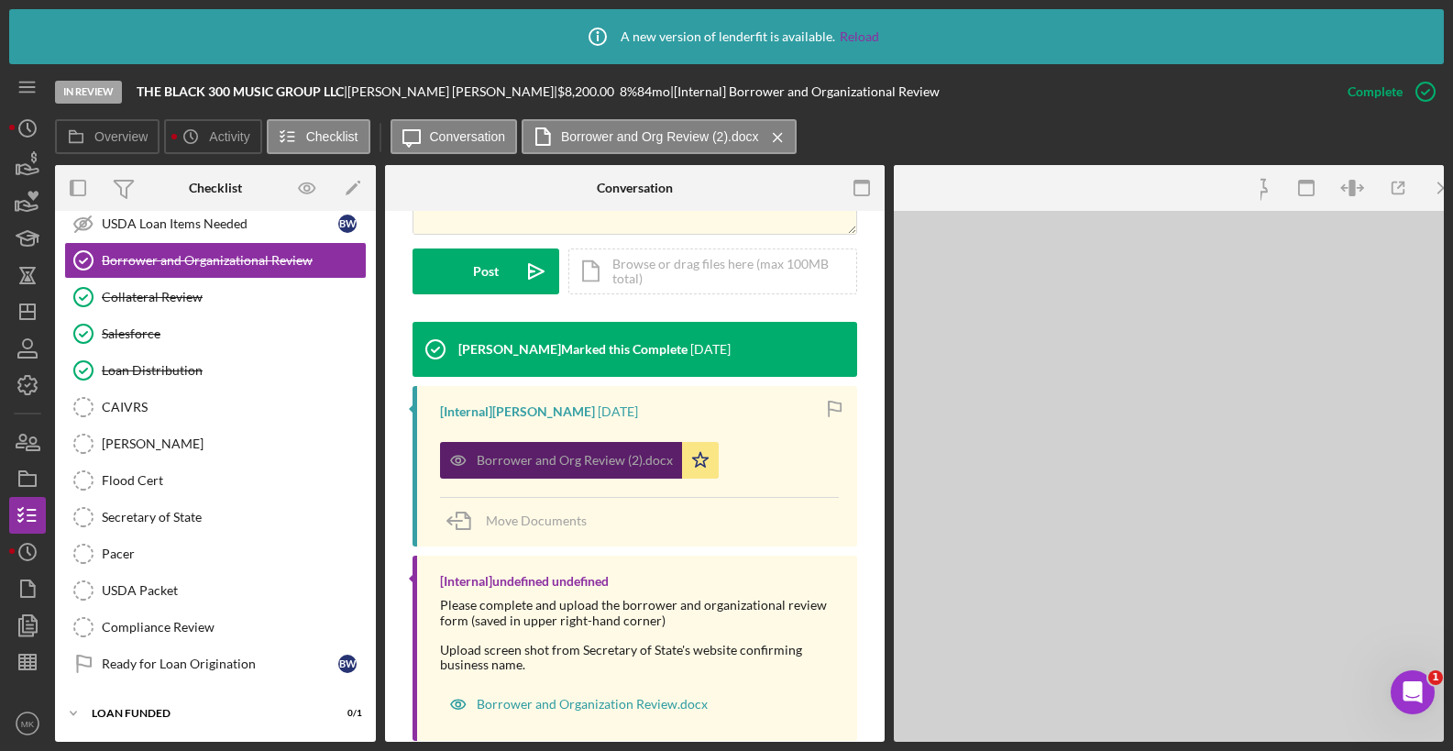
scroll to position [504, 0]
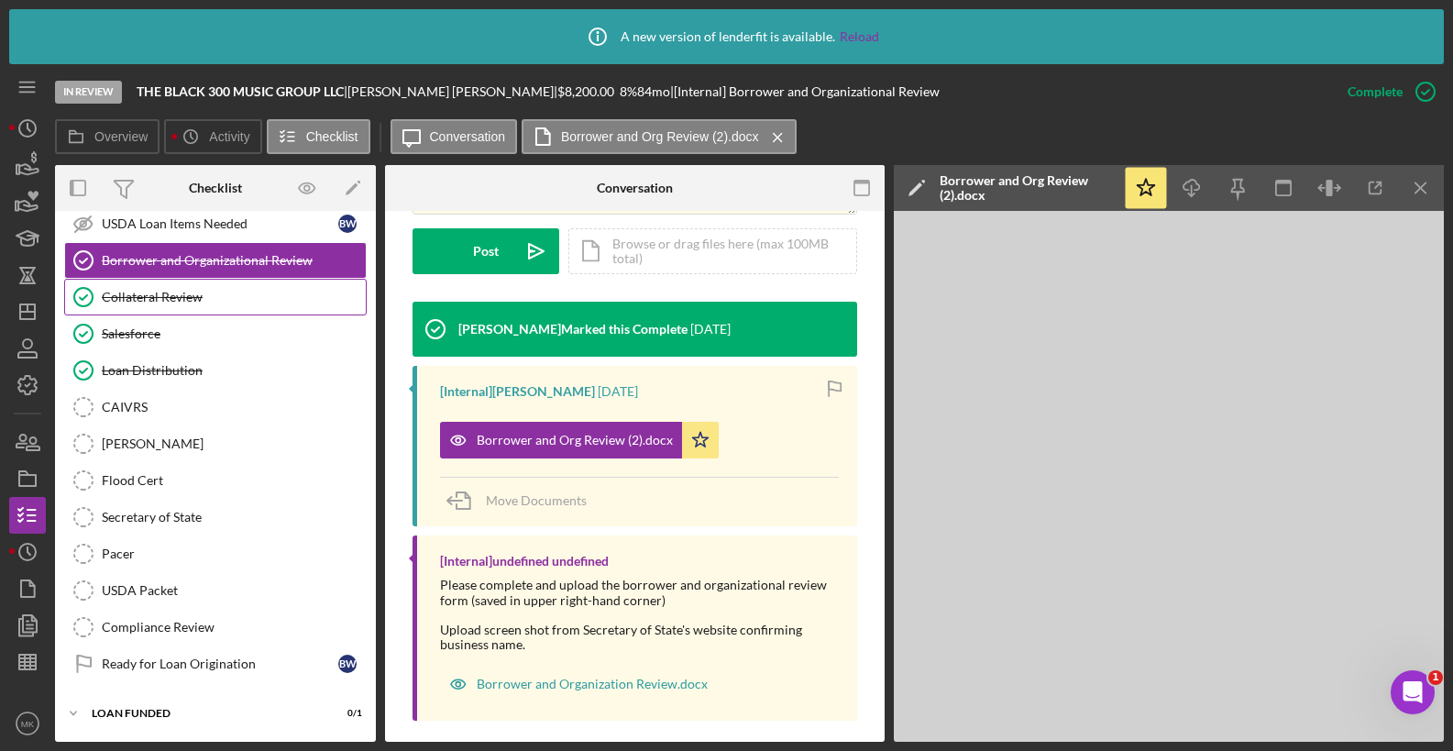
click at [188, 290] on div "Collateral Review" at bounding box center [234, 297] width 264 height 15
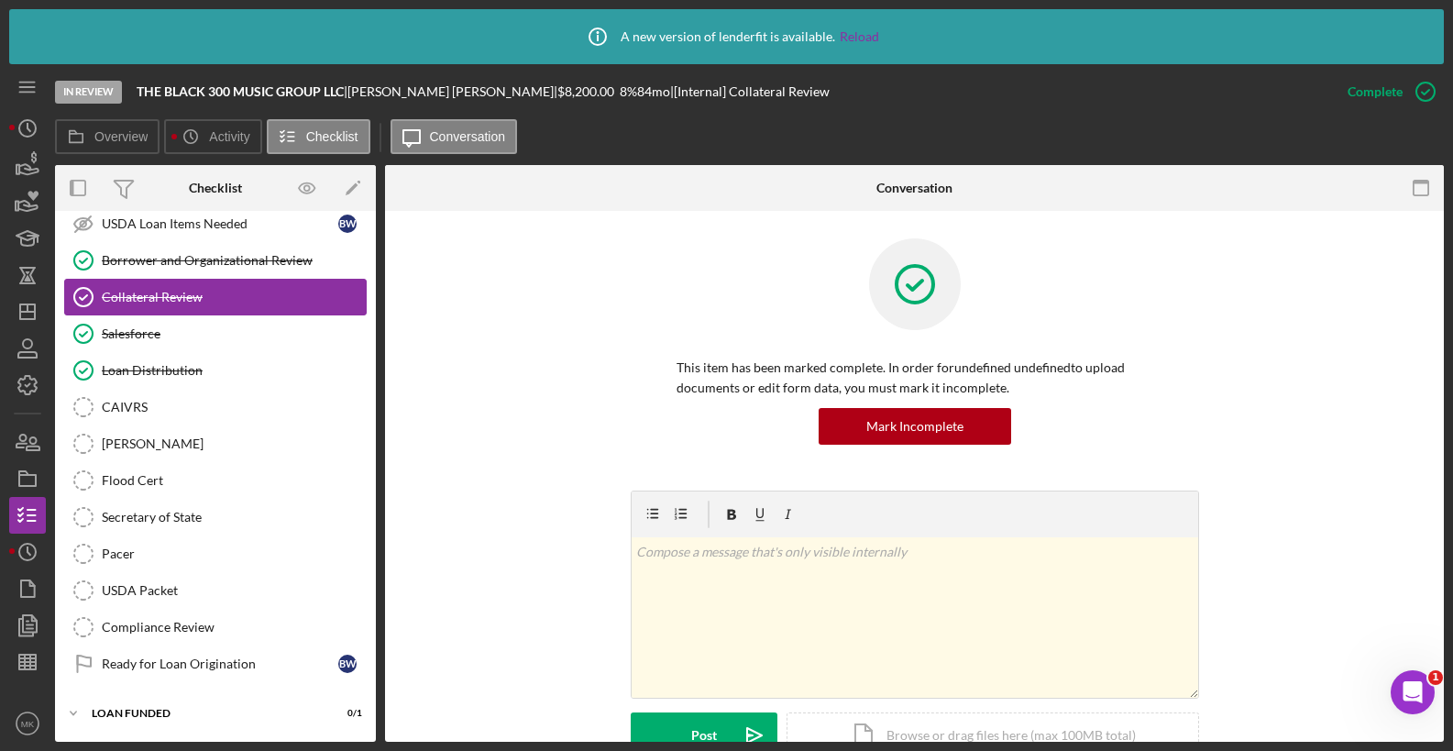
scroll to position [1908, 0]
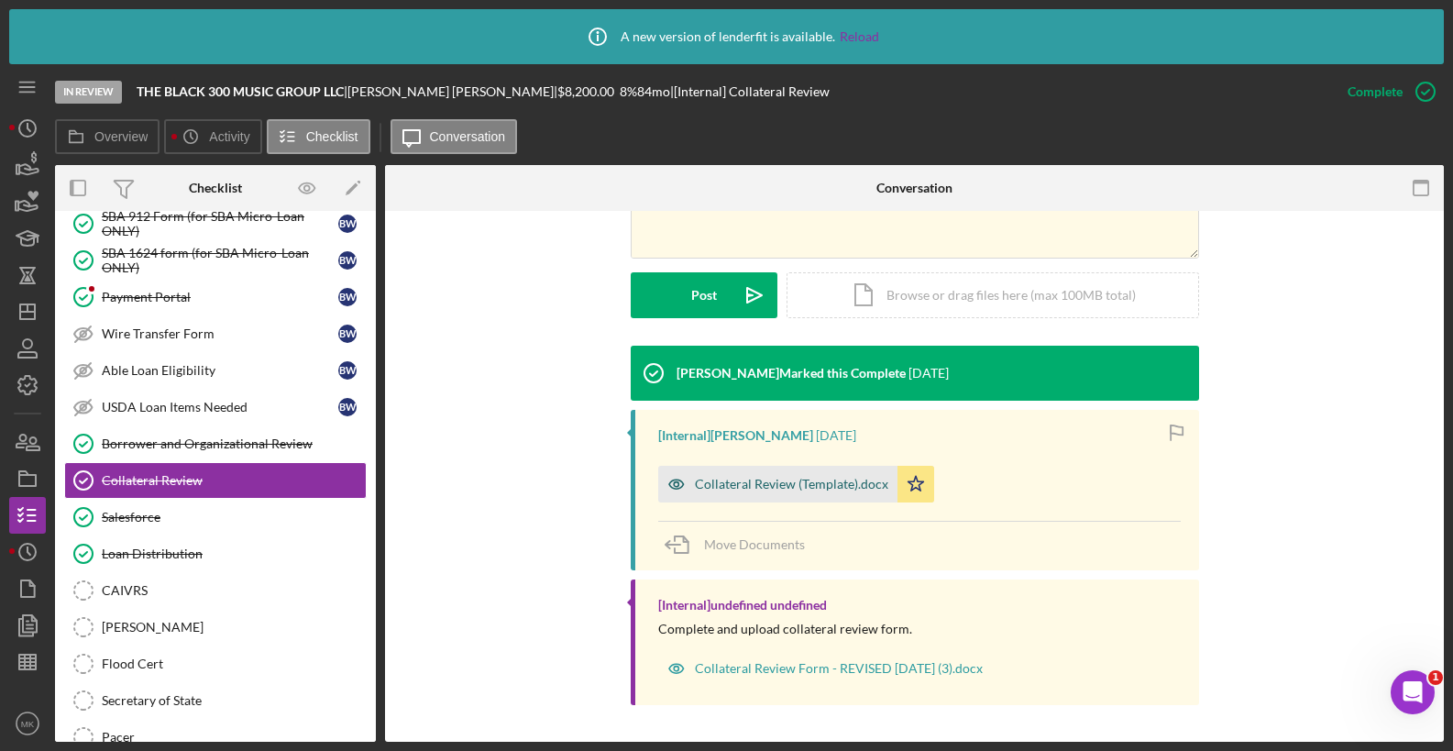
click at [776, 490] on div "Collateral Review (Template).docx" at bounding box center [791, 484] width 193 height 15
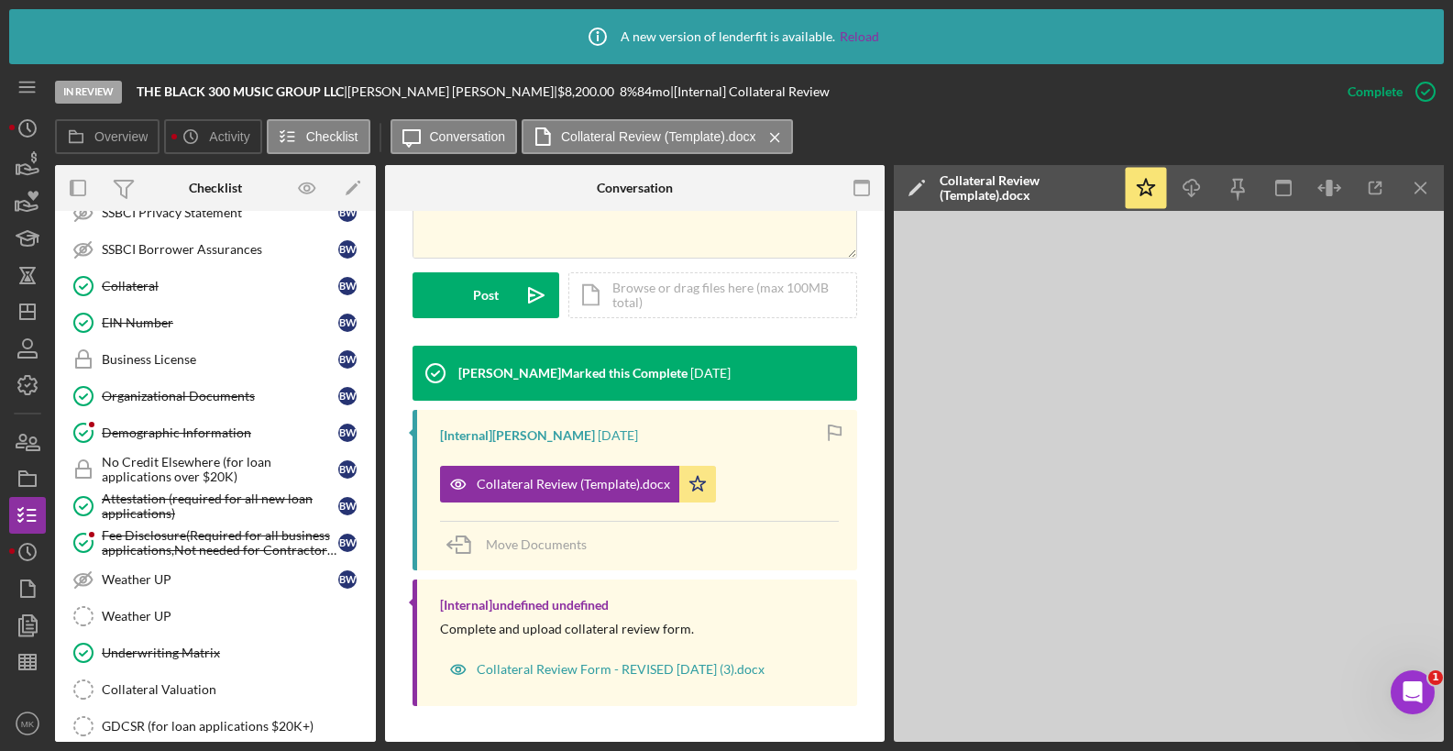
scroll to position [716, 0]
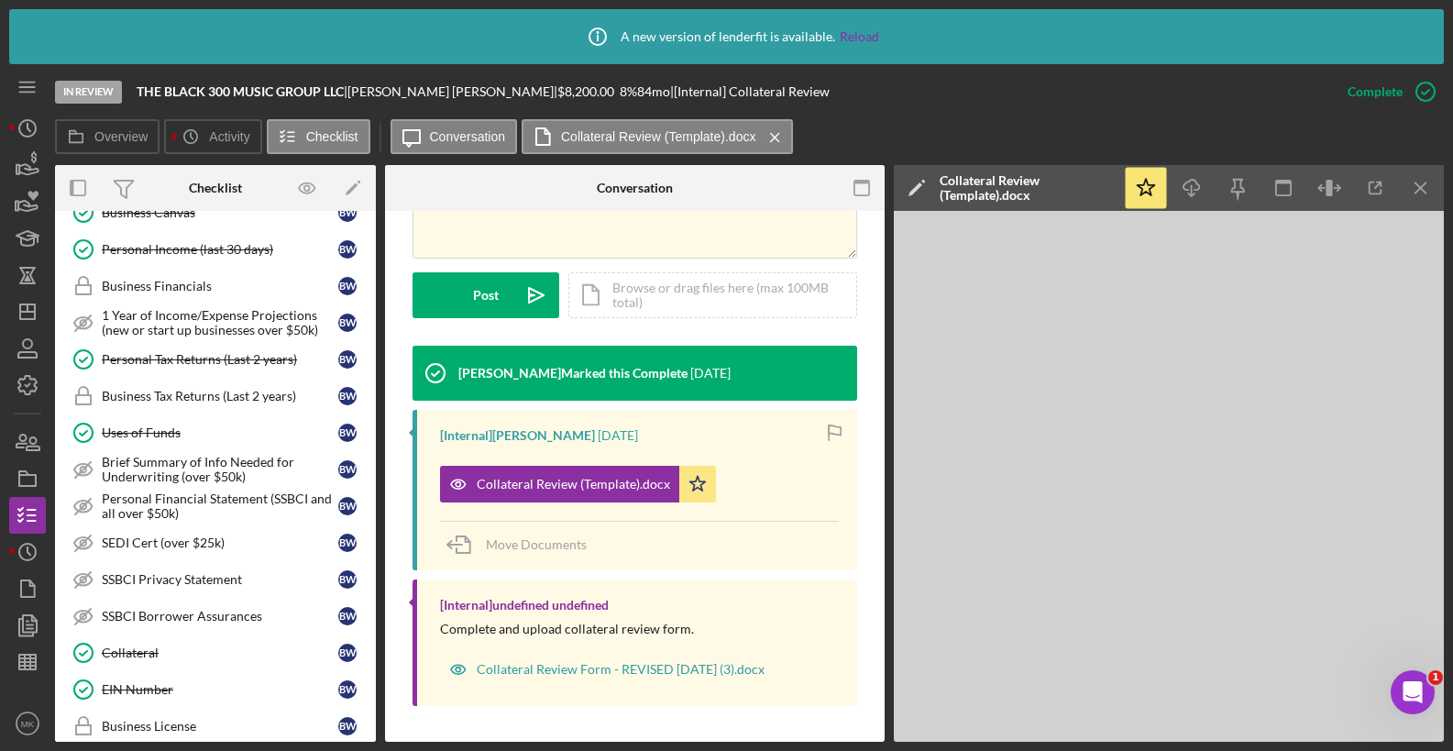
click at [137, 375] on link "Personal Tax Returns (Last 2 years) Personal Tax Returns (Last 2 years) B W" at bounding box center [215, 359] width 303 height 37
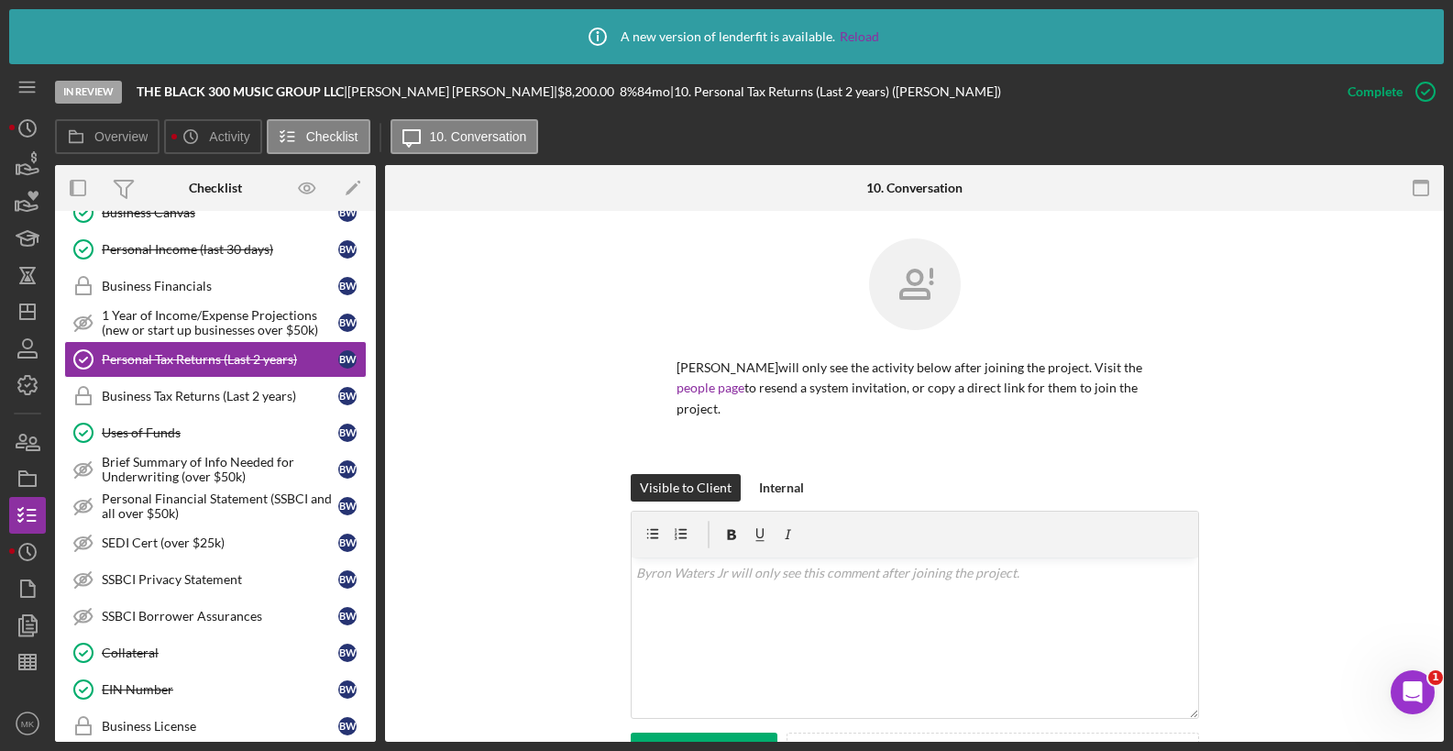
scroll to position [415, 0]
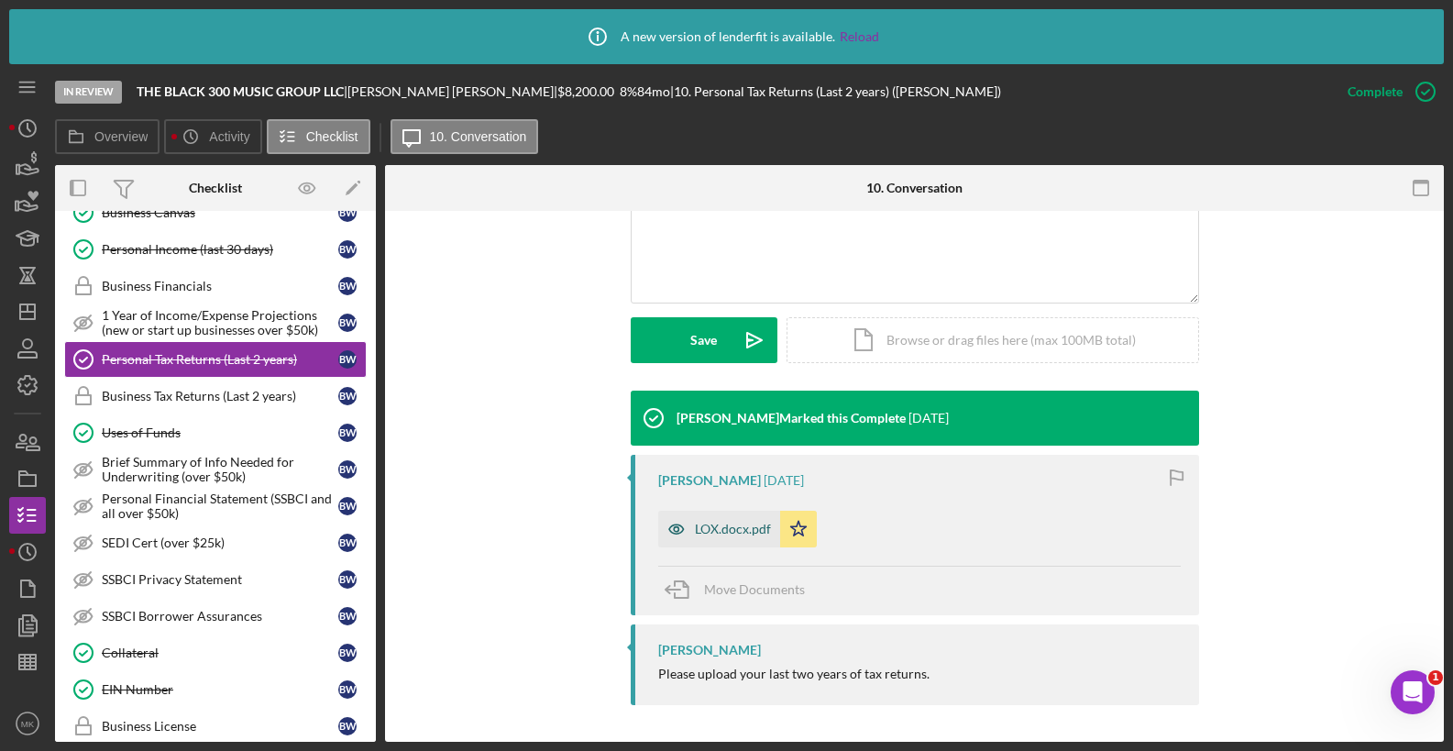
click at [720, 523] on div "LOX.docx.pdf" at bounding box center [733, 529] width 76 height 15
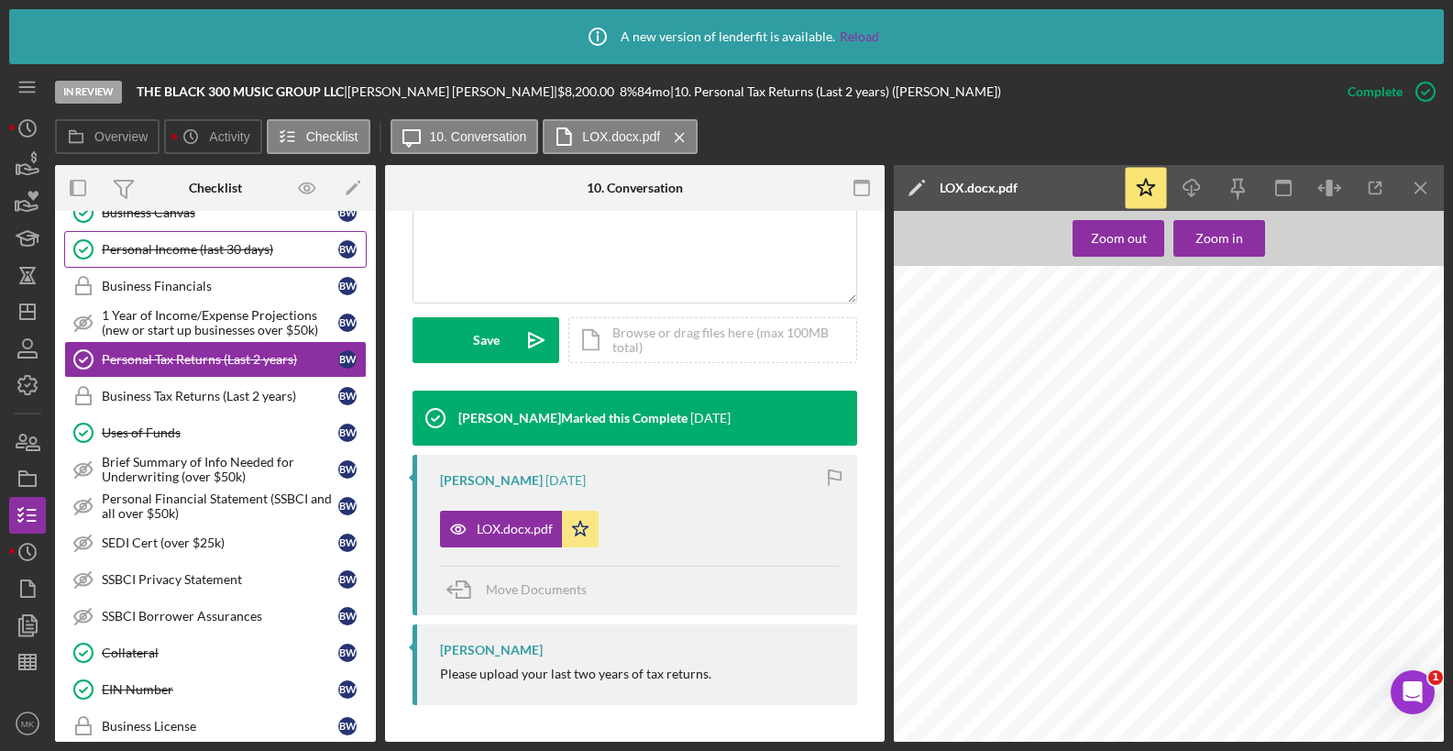
click at [193, 255] on div "Personal Income (last 30 days)" at bounding box center [220, 249] width 237 height 15
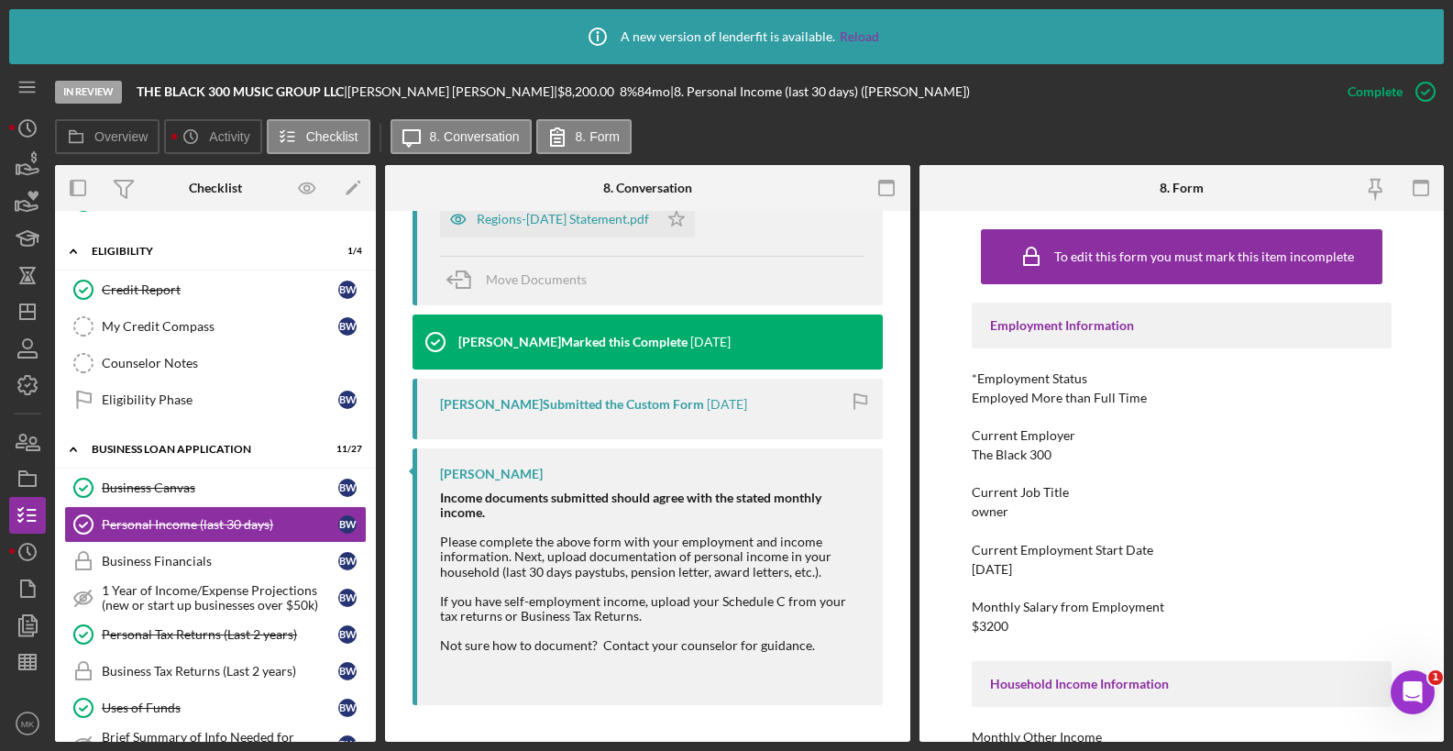
scroll to position [568, 0]
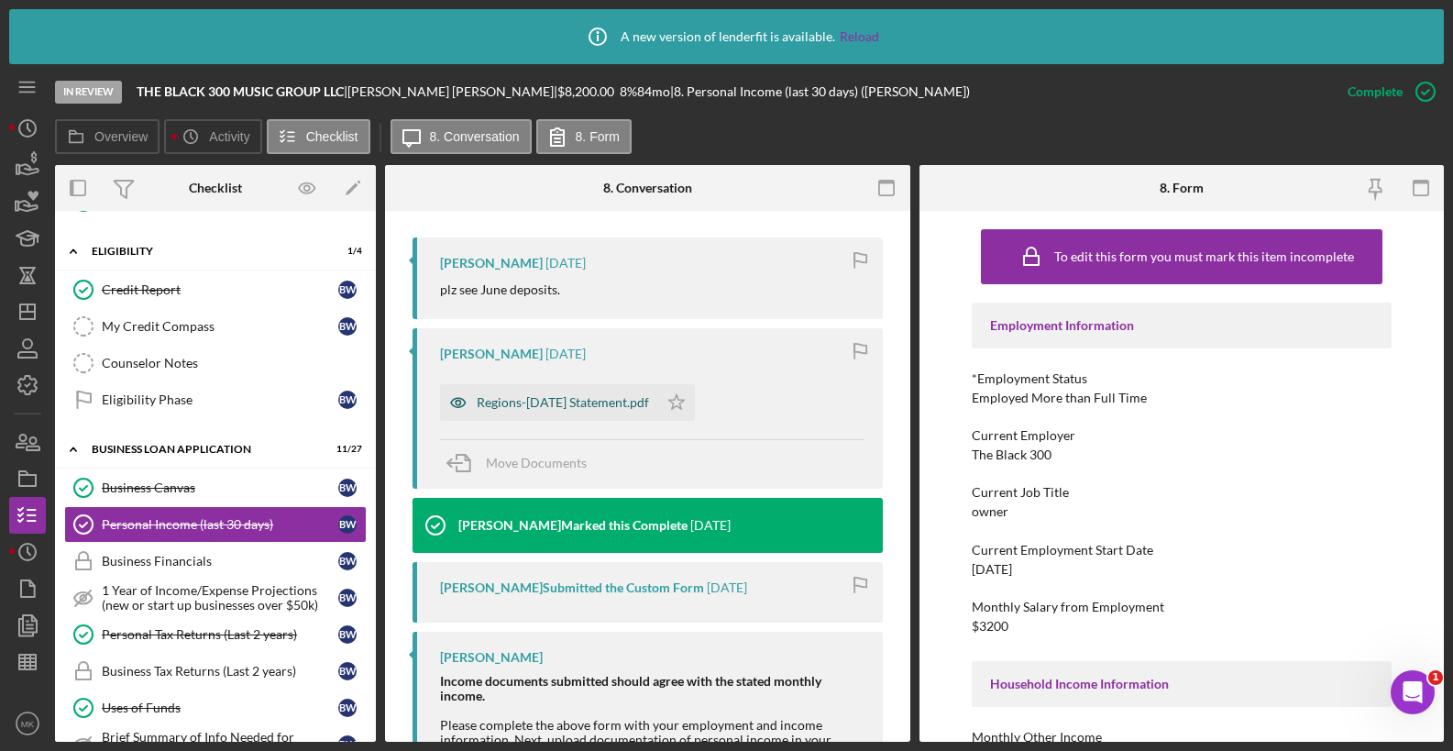
click at [526, 395] on div "Regions-[DATE] Statement.pdf" at bounding box center [563, 402] width 172 height 15
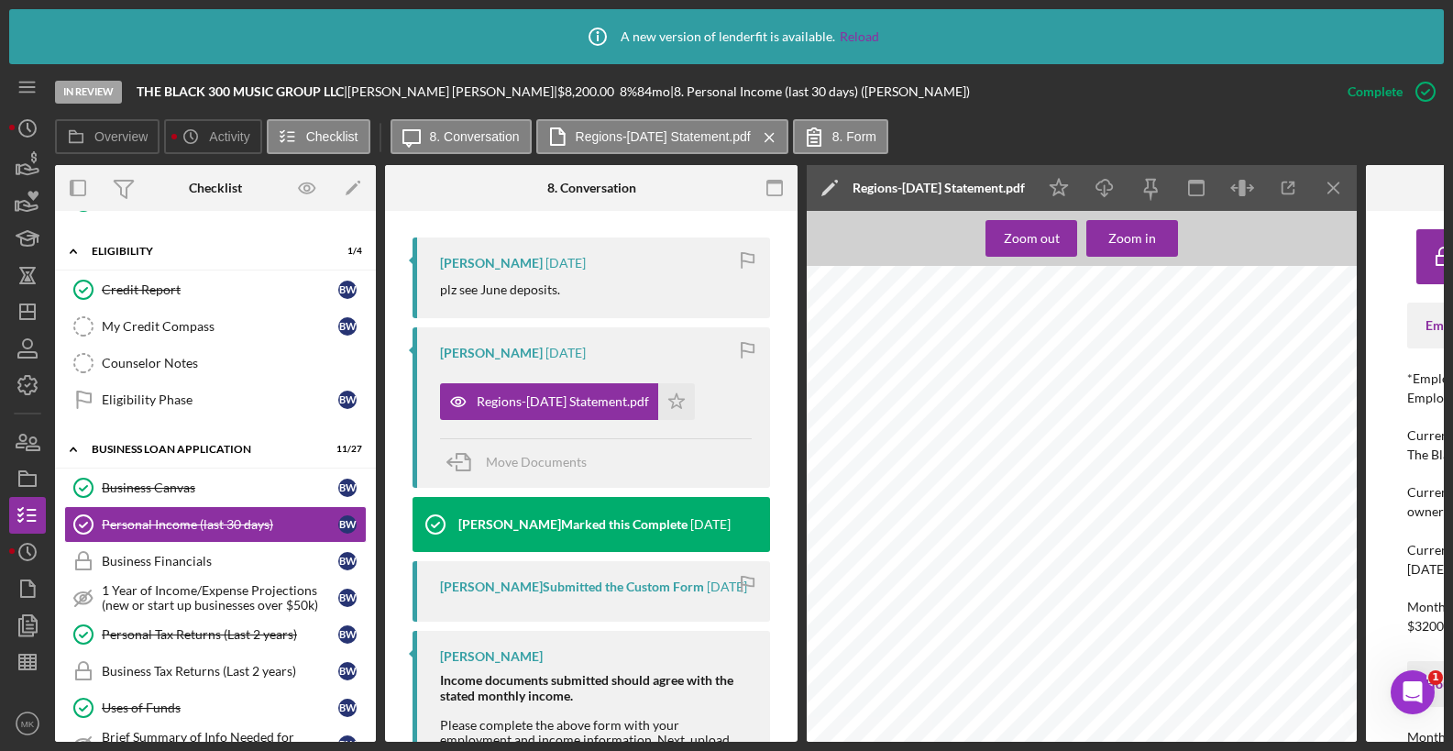
scroll to position [166, 0]
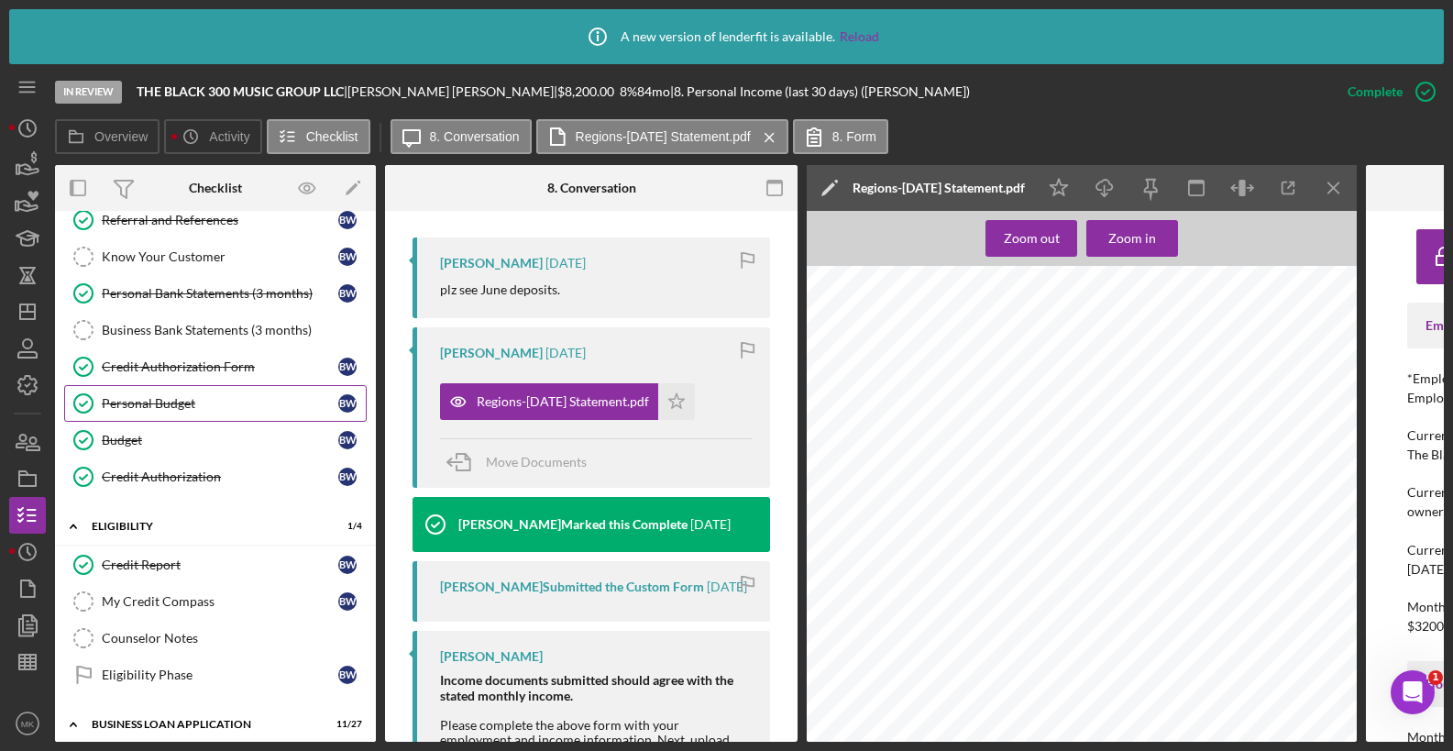
click at [185, 412] on link "Personal Budget Personal Budget B W" at bounding box center [215, 403] width 303 height 37
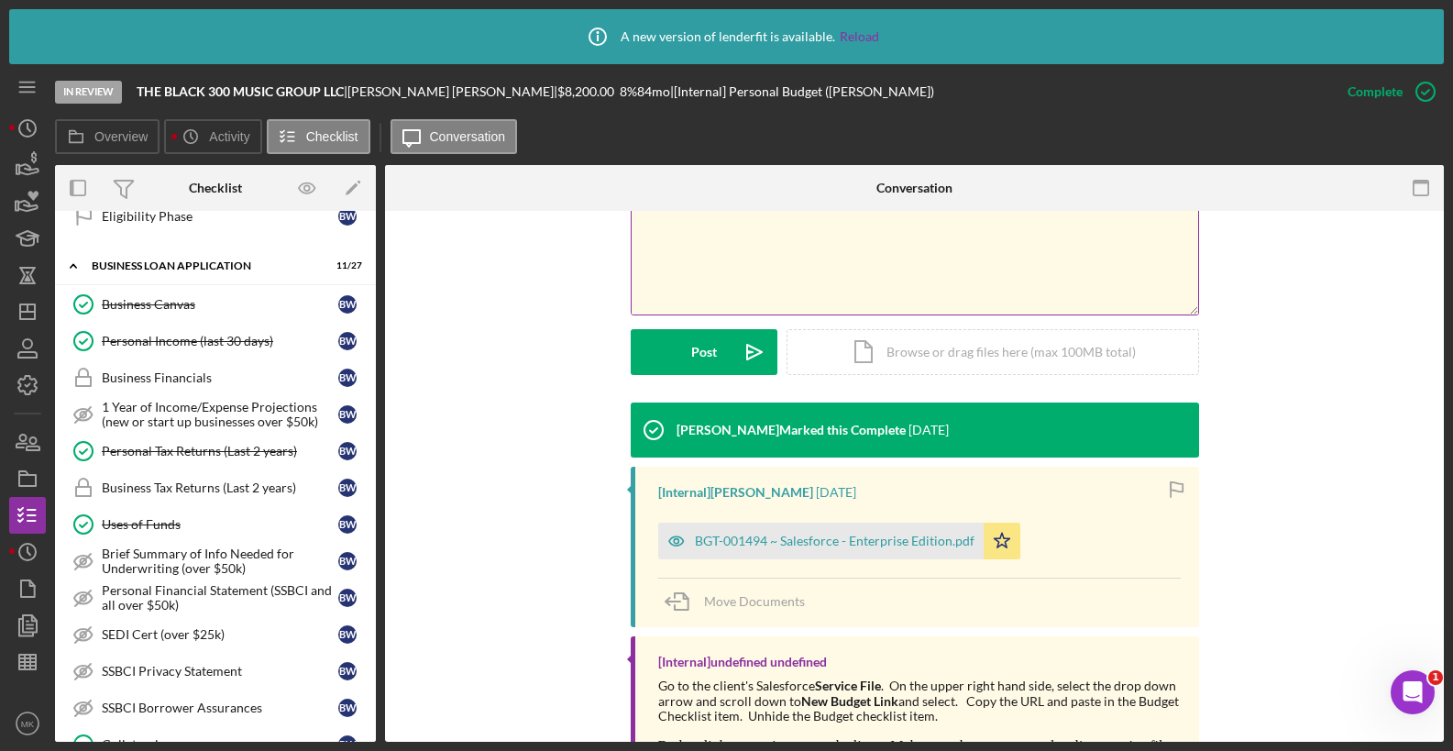
scroll to position [454, 0]
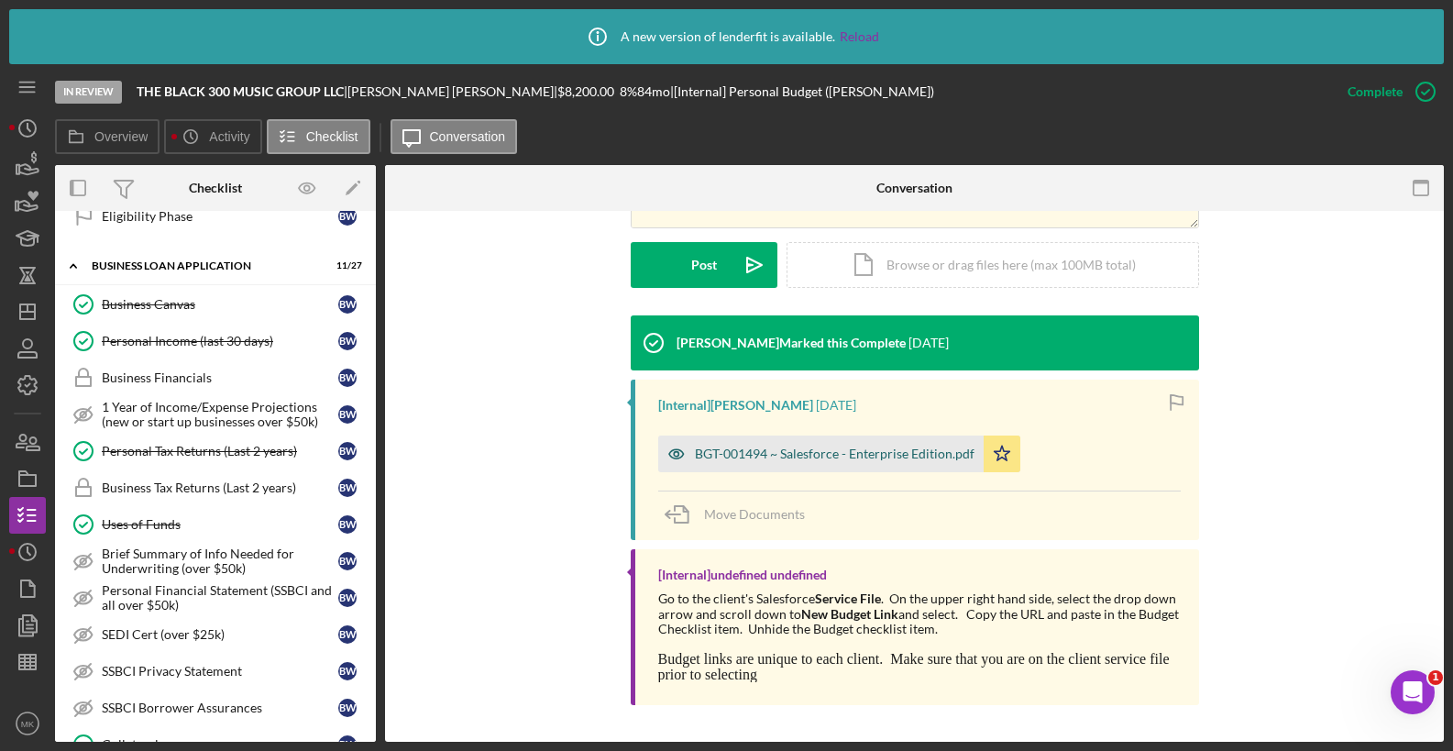
click at [731, 447] on div "BGT-001494 ~ Salesforce - Enterprise Edition.pdf" at bounding box center [835, 453] width 280 height 15
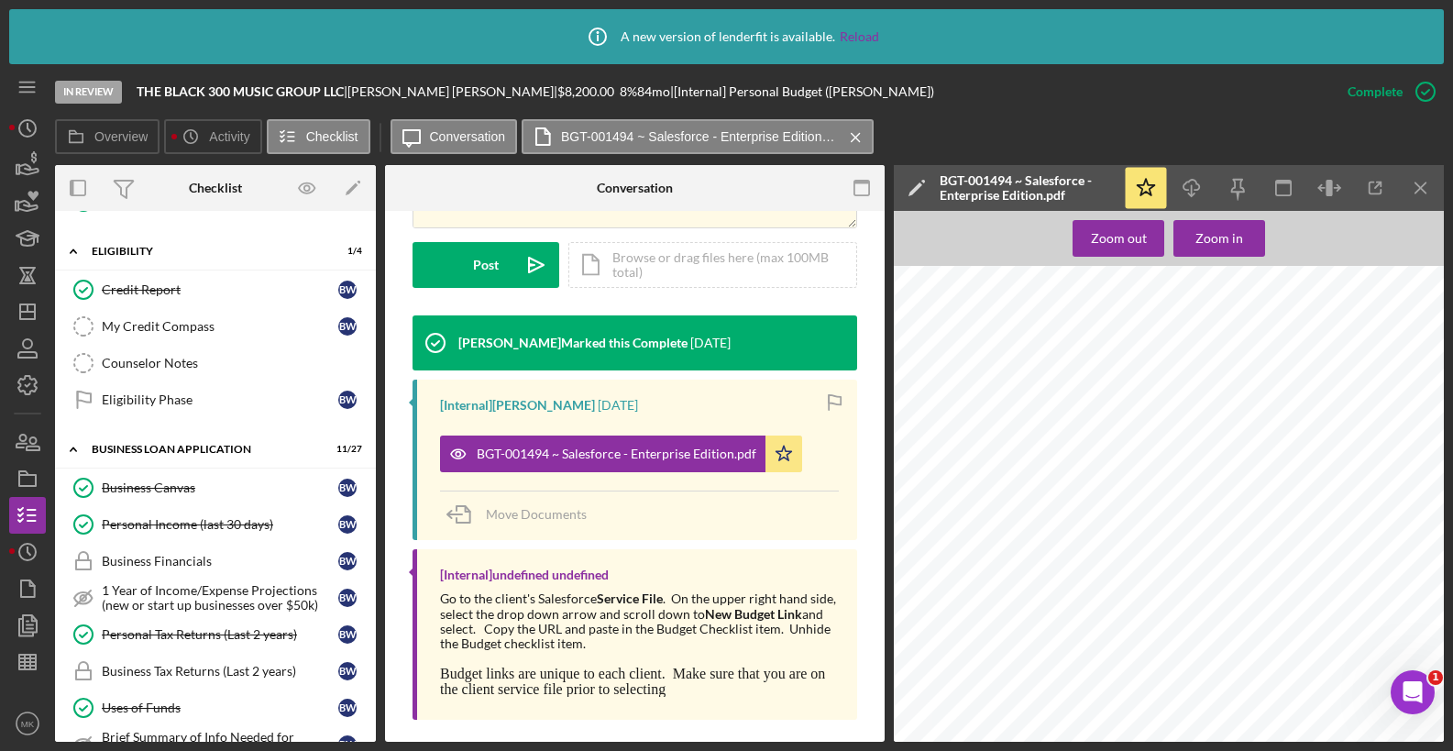
scroll to position [0, 0]
